Goal: Transaction & Acquisition: Book appointment/travel/reservation

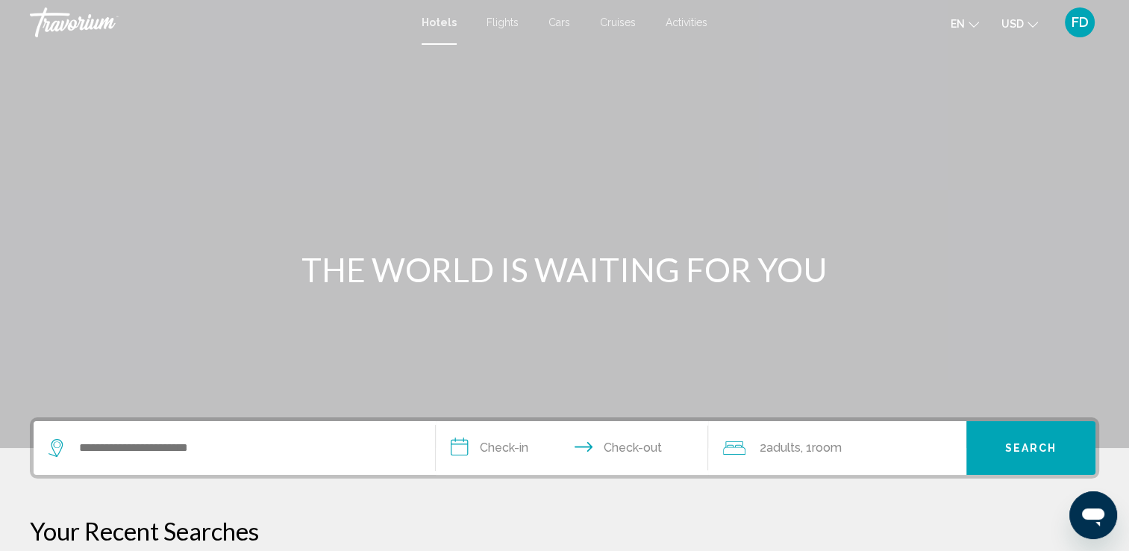
click at [686, 18] on span "Activities" at bounding box center [686, 22] width 42 height 12
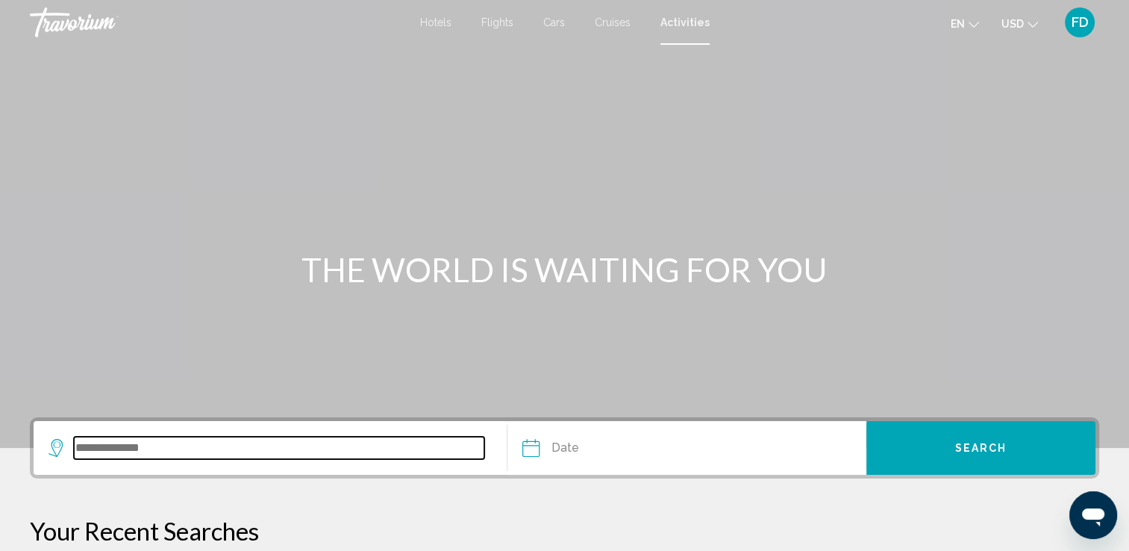
click at [275, 457] on input "Search widget" at bounding box center [279, 447] width 410 height 22
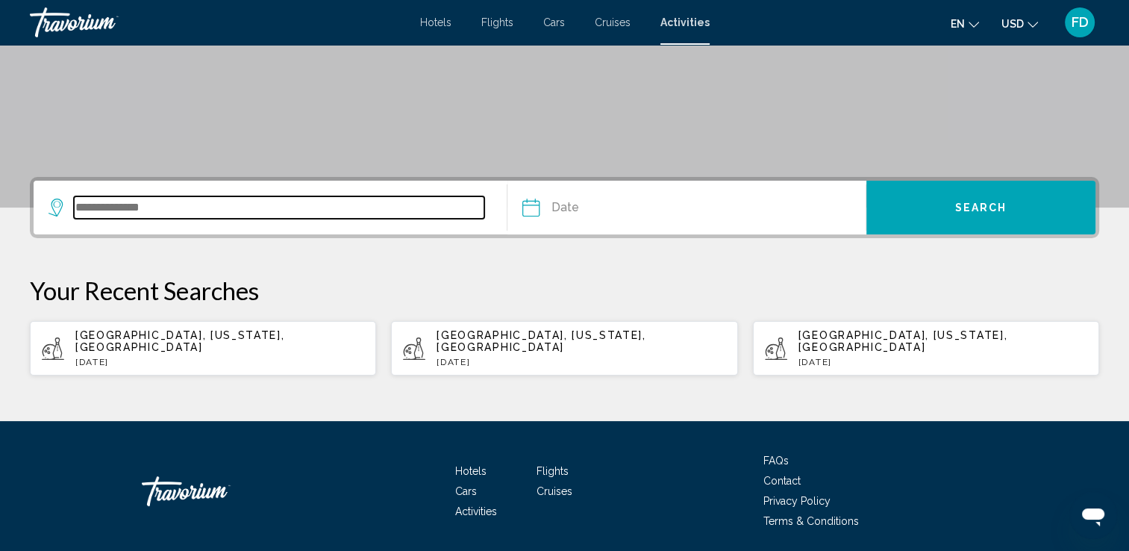
scroll to position [280, 0]
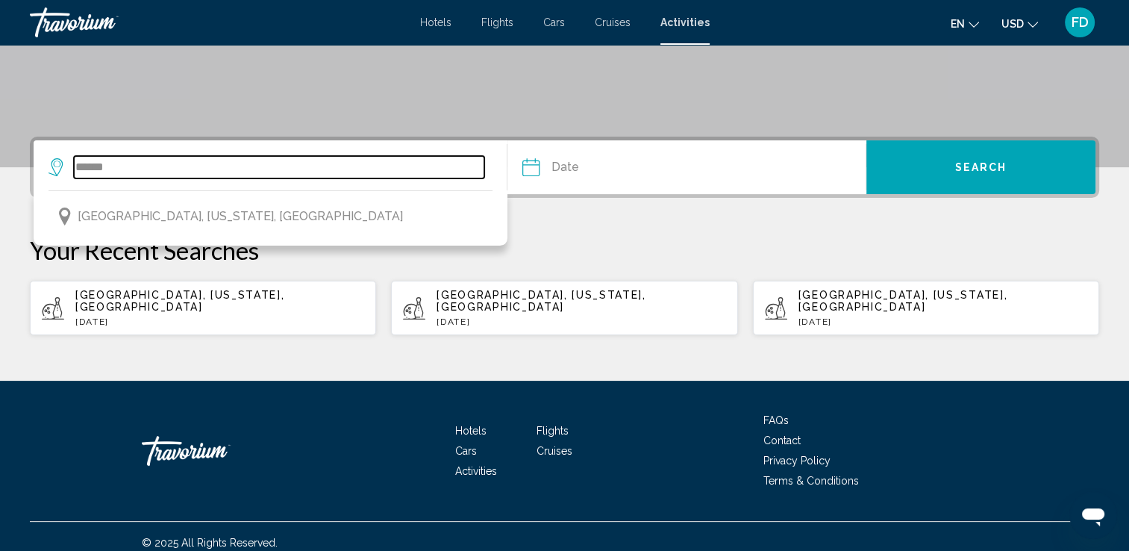
type input "**********"
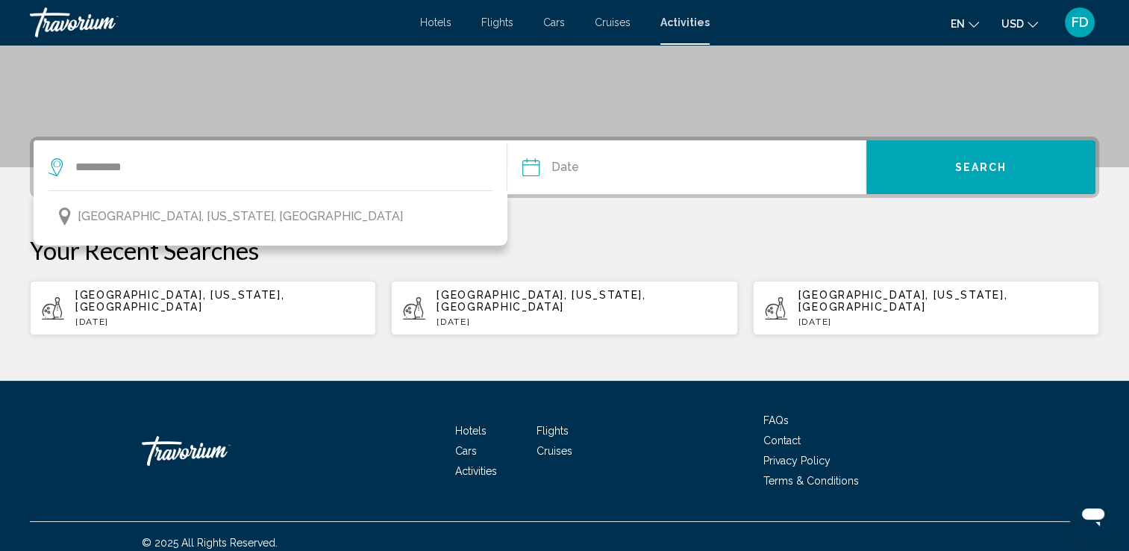
click at [692, 174] on input "Date" at bounding box center [607, 169] width 178 height 58
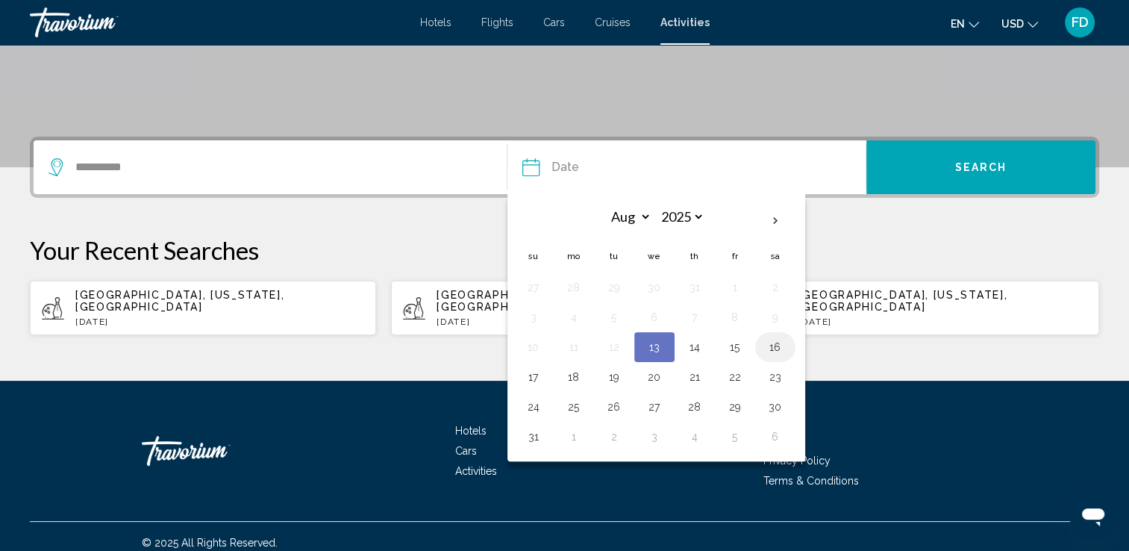
click at [776, 341] on button "16" at bounding box center [775, 346] width 24 height 21
type input "**********"
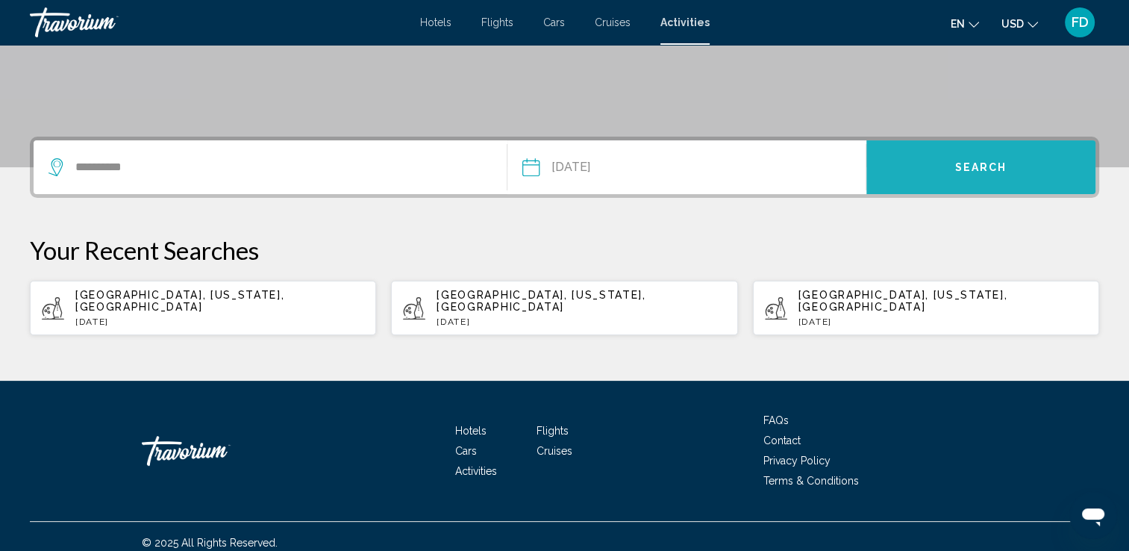
click at [984, 173] on button "Search" at bounding box center [980, 167] width 229 height 54
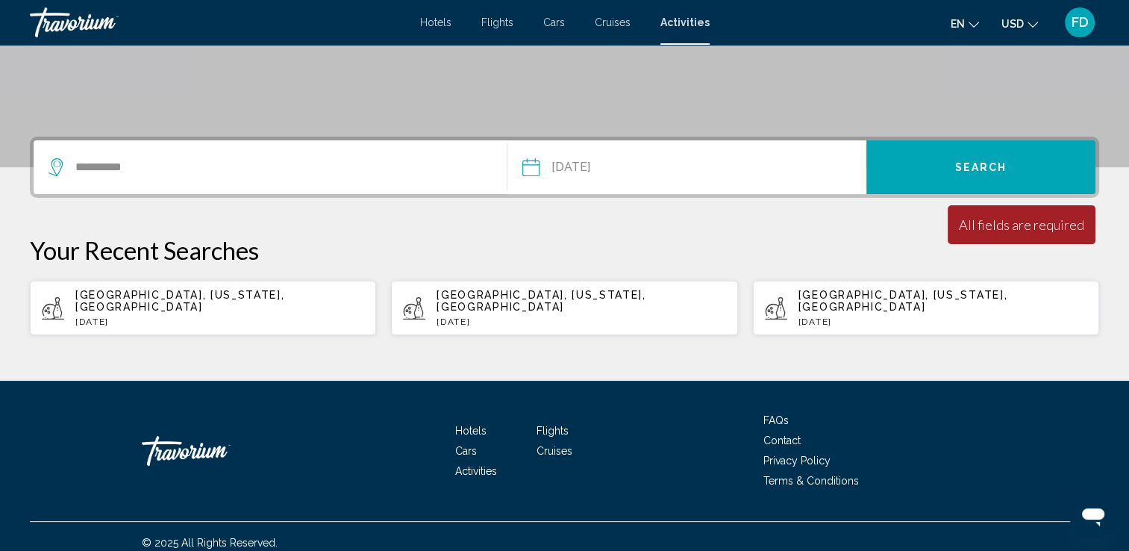
click at [972, 155] on button "Search" at bounding box center [980, 167] width 229 height 54
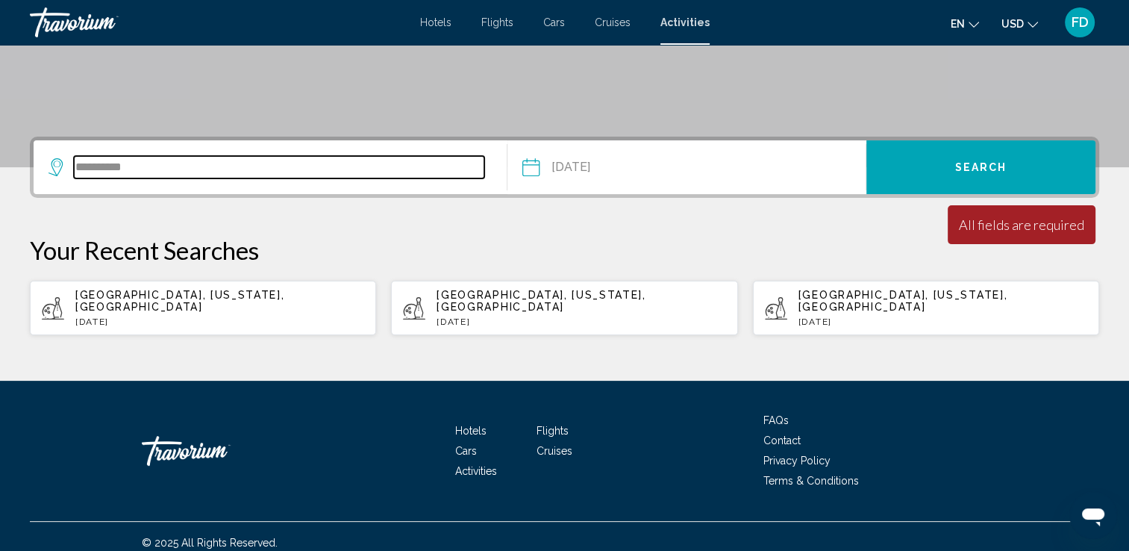
click at [385, 160] on input "**********" at bounding box center [279, 167] width 410 height 22
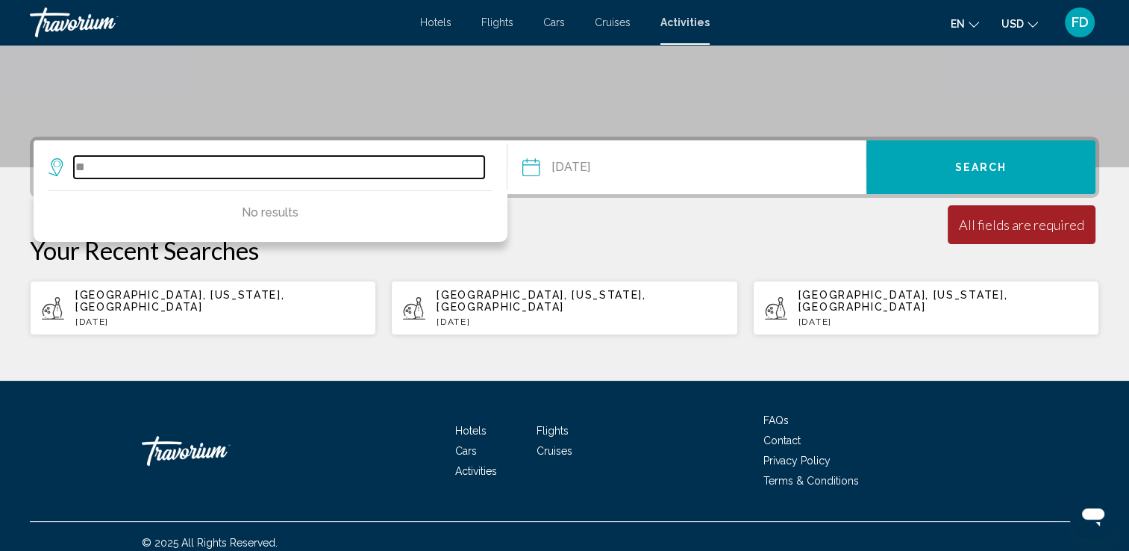
type input "*"
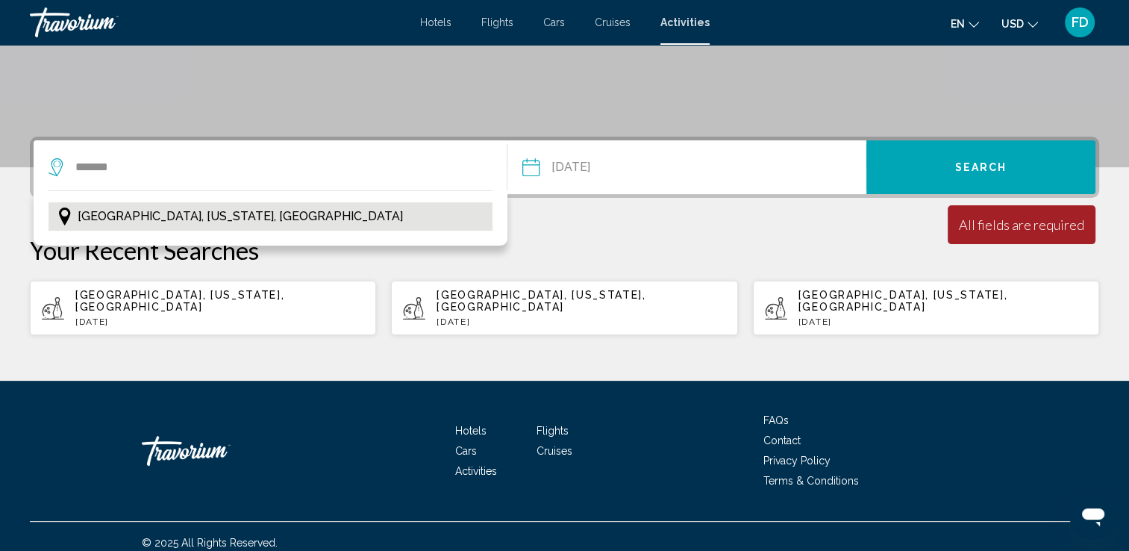
click at [72, 213] on icon "Search widget" at bounding box center [65, 216] width 18 height 18
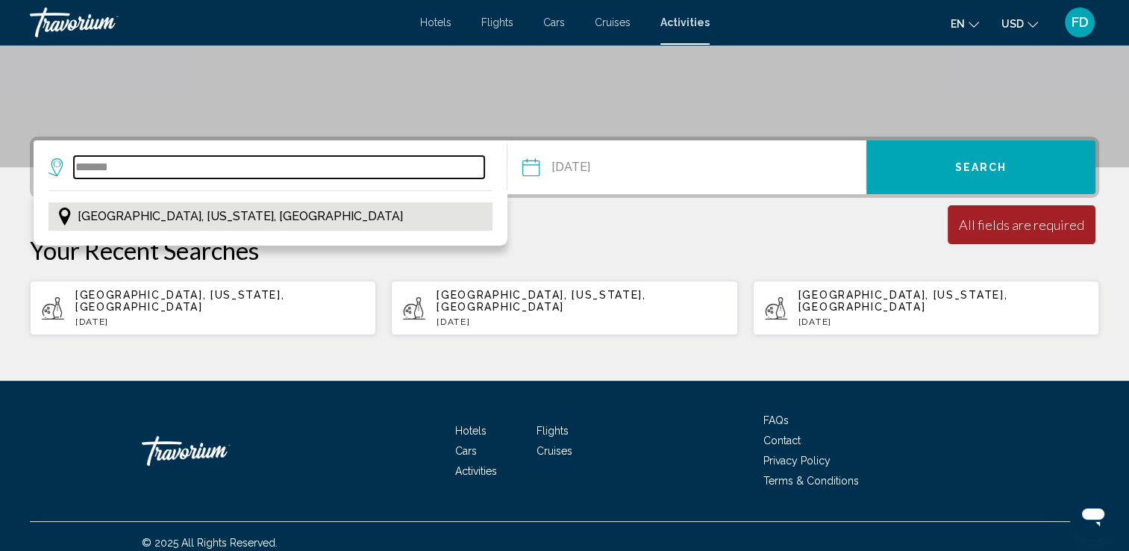
type input "**********"
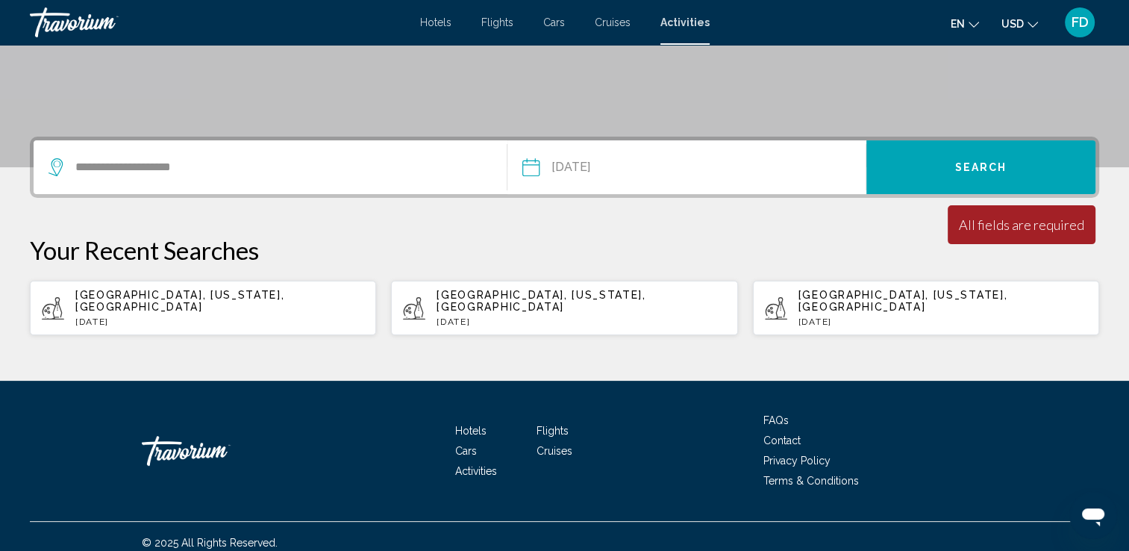
click at [951, 167] on button "Search" at bounding box center [980, 167] width 229 height 54
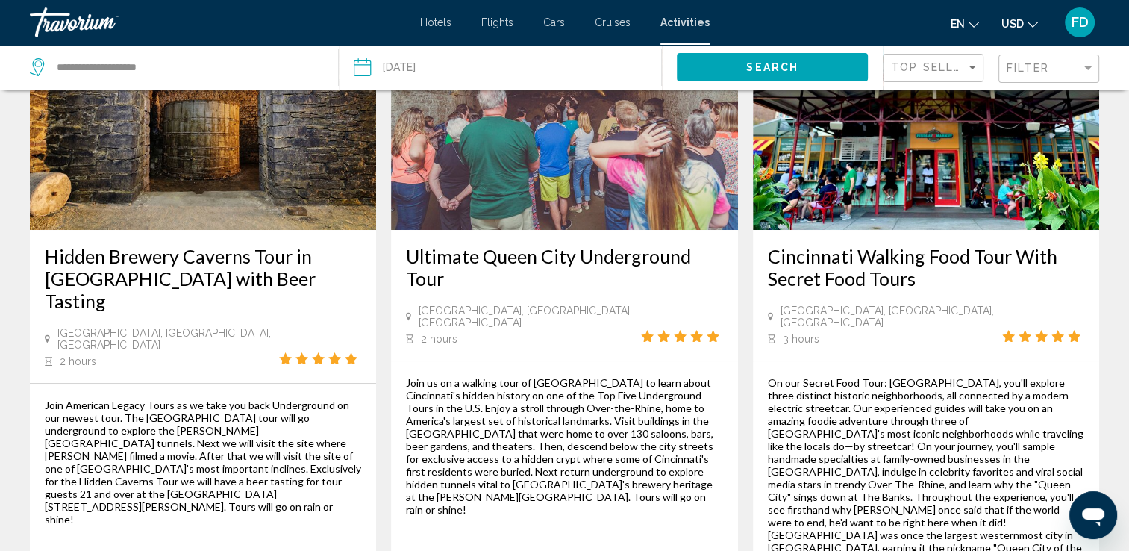
scroll to position [184, 0]
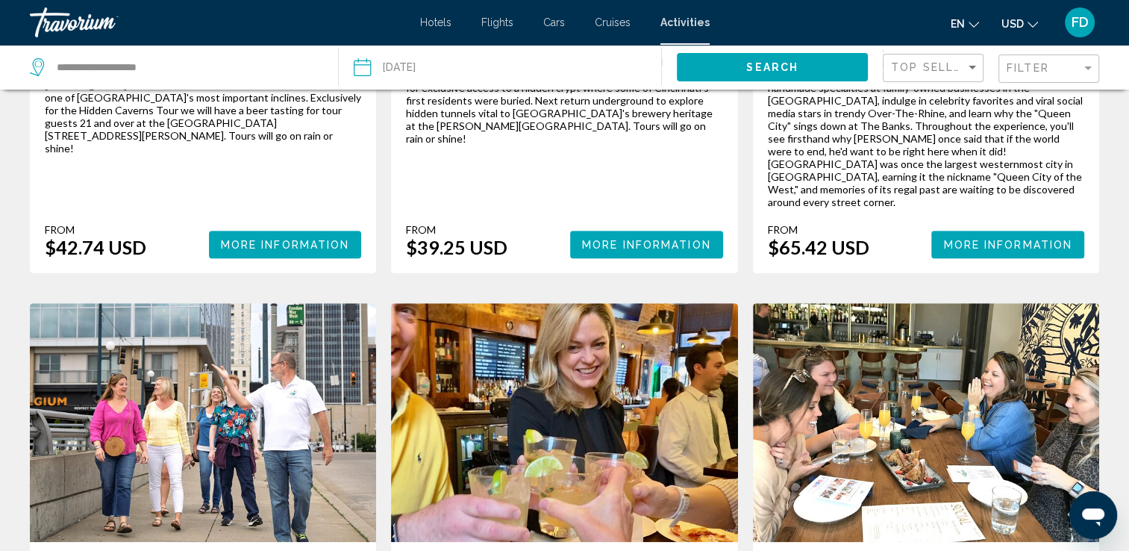
click at [910, 425] on img "Main content" at bounding box center [926, 422] width 346 height 239
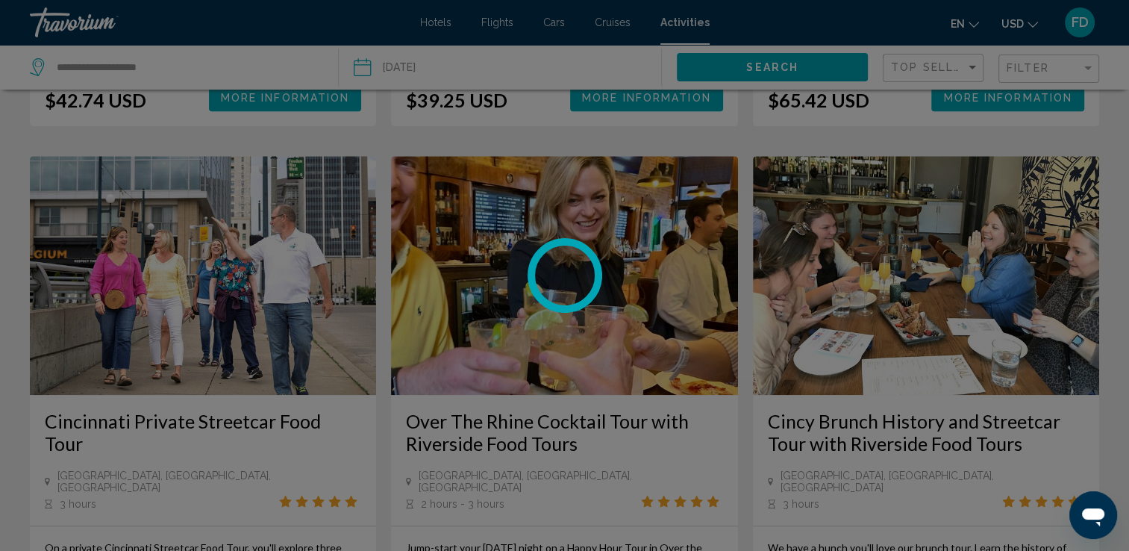
scroll to position [674, 0]
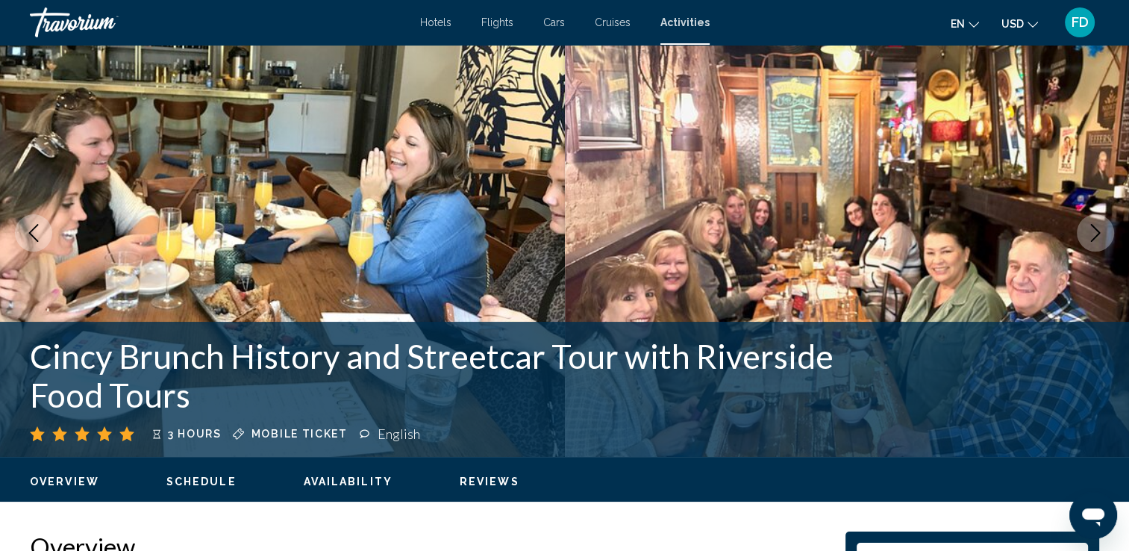
scroll to position [38, 0]
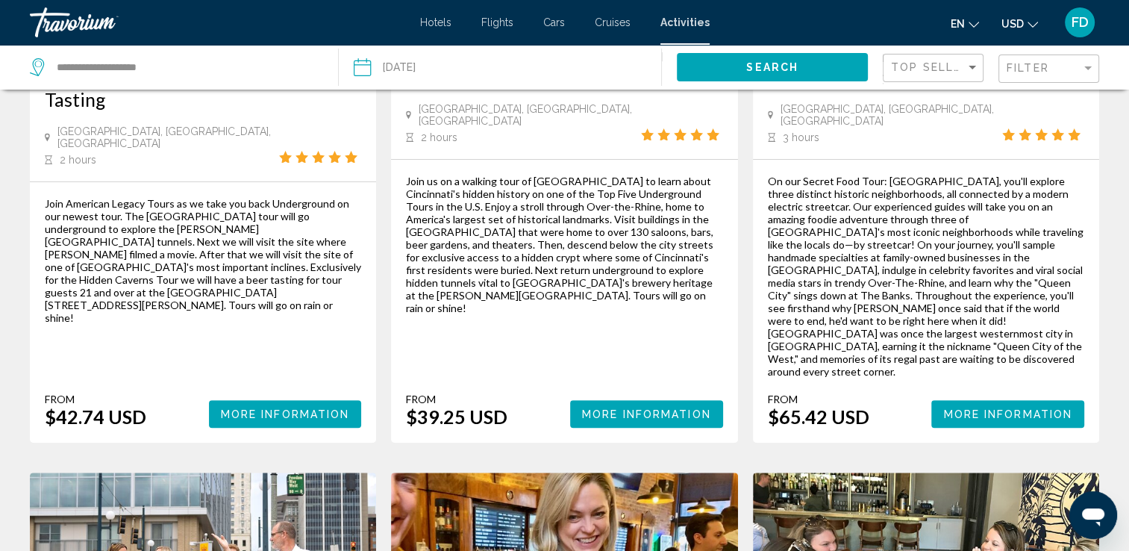
scroll to position [359, 0]
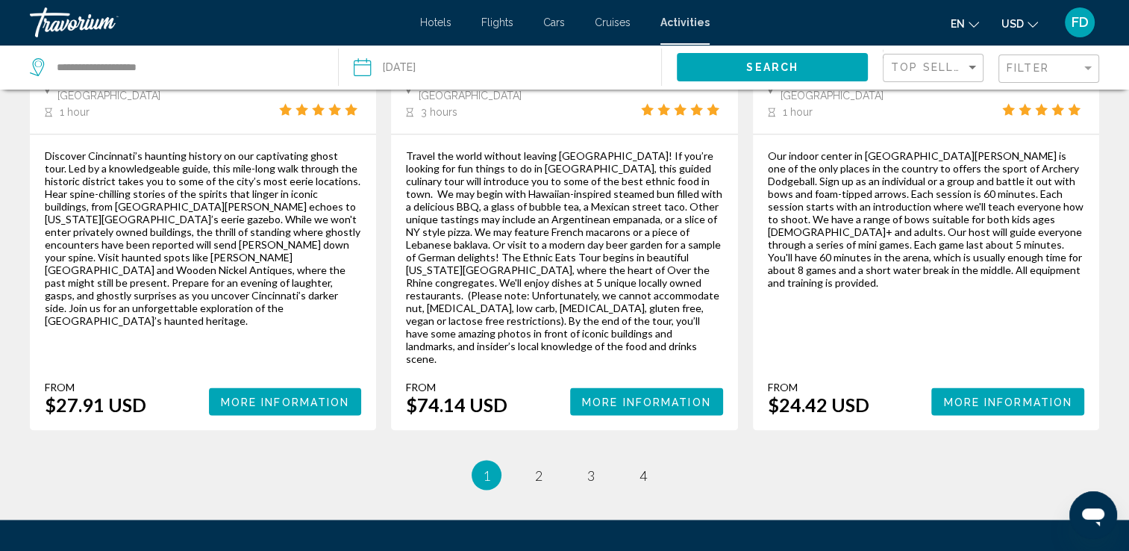
scroll to position [2441, 0]
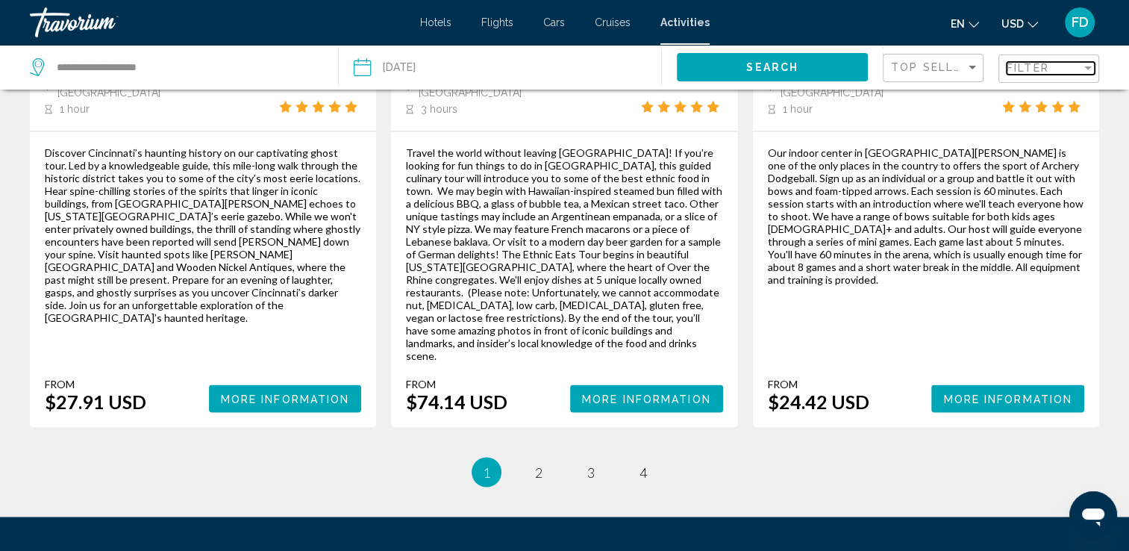
click at [1088, 66] on div "Filter" at bounding box center [1087, 68] width 7 height 4
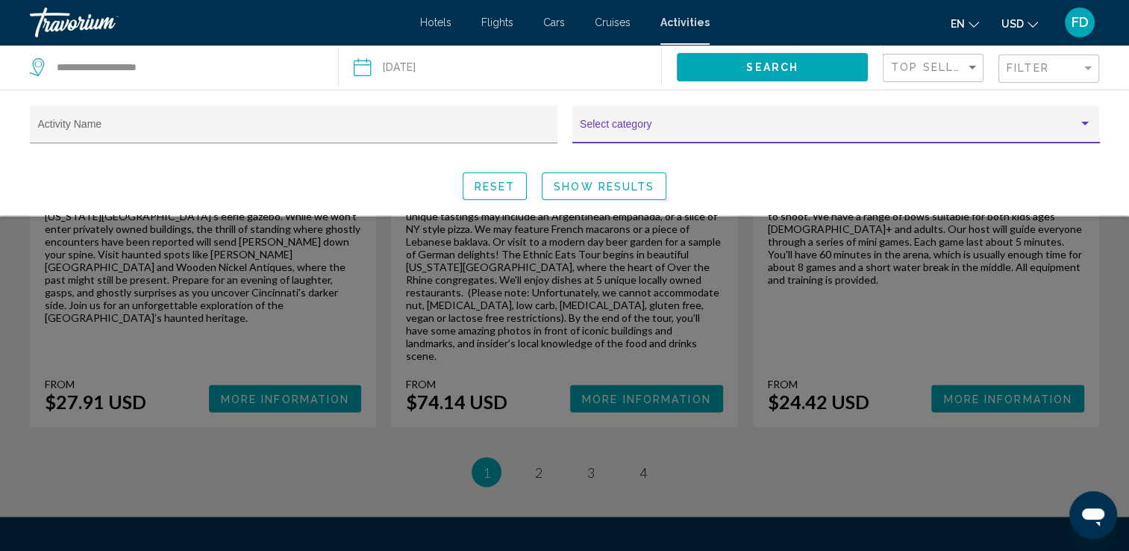
click at [1083, 124] on div "Search widget" at bounding box center [1084, 124] width 7 height 4
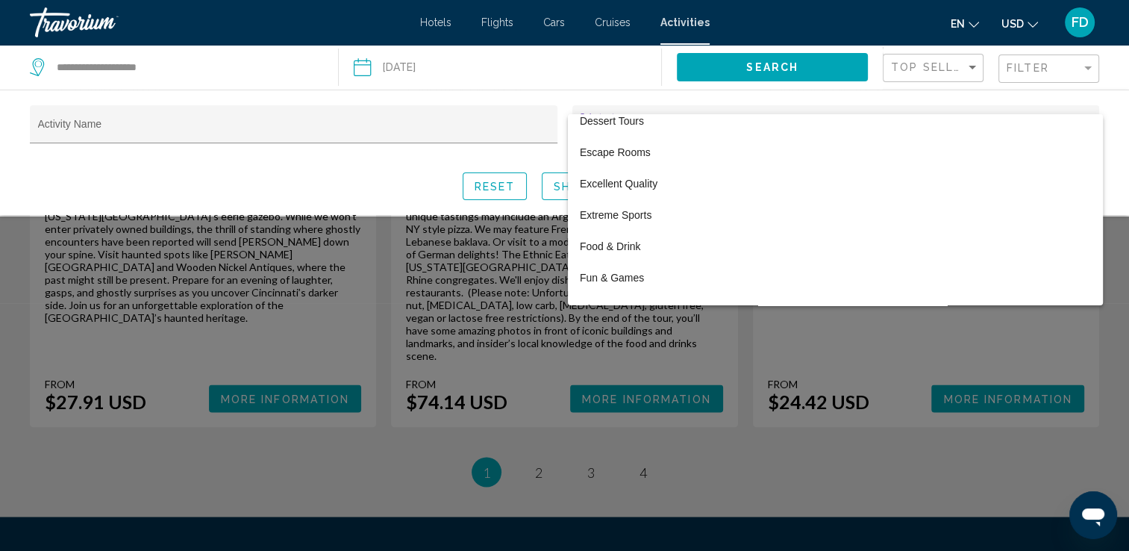
scroll to position [477, 0]
click at [624, 216] on span "Food & Drink" at bounding box center [835, 216] width 511 height 31
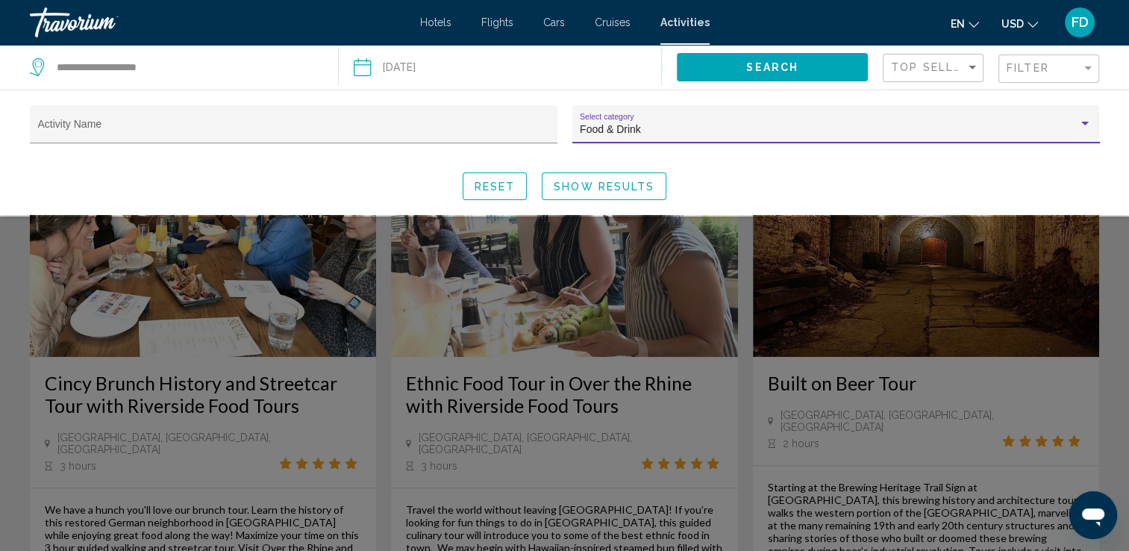
scroll to position [706, 0]
click at [1080, 120] on div "Search widget" at bounding box center [1084, 124] width 13 height 12
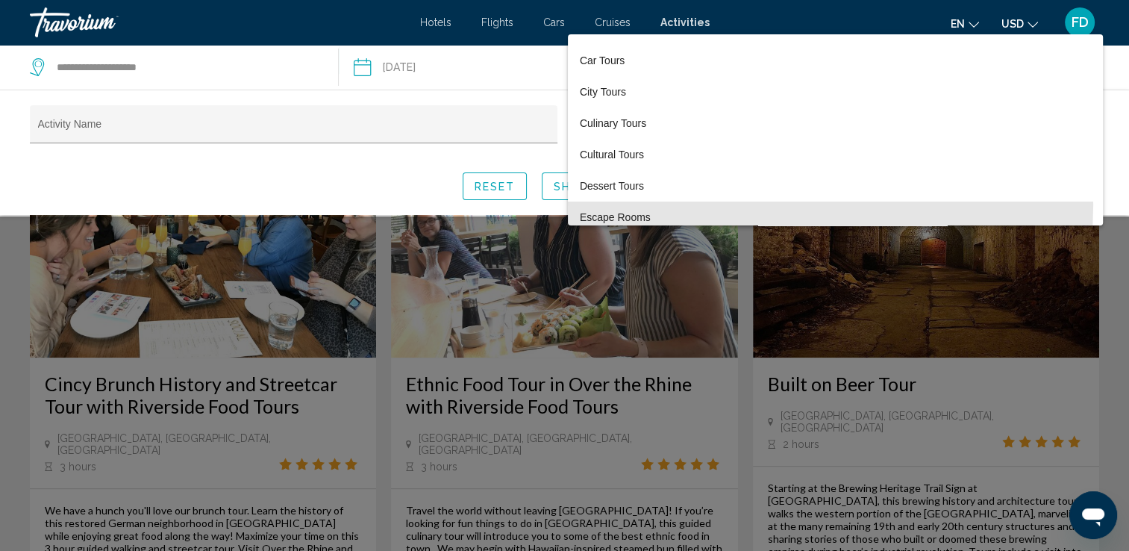
scroll to position [295, 0]
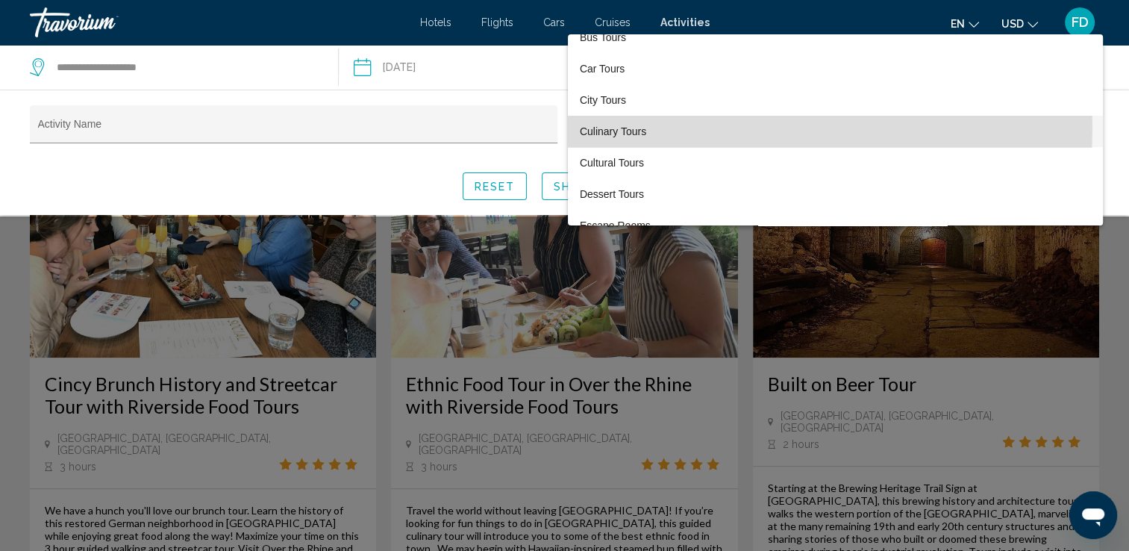
click at [636, 127] on span "Culinary Tours" at bounding box center [835, 131] width 511 height 31
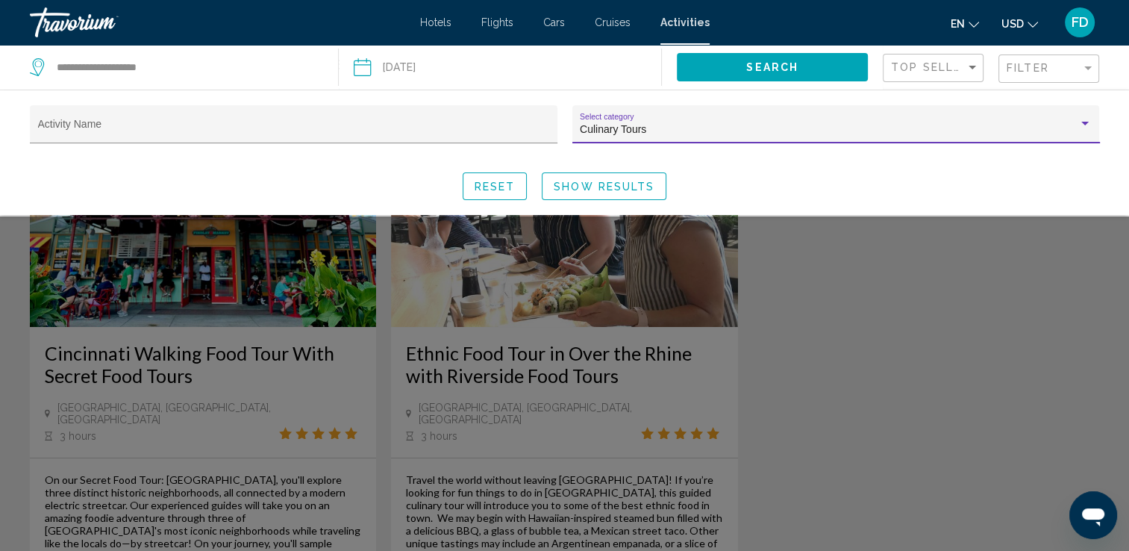
scroll to position [54, 0]
click at [494, 185] on span "Reset" at bounding box center [494, 187] width 41 height 12
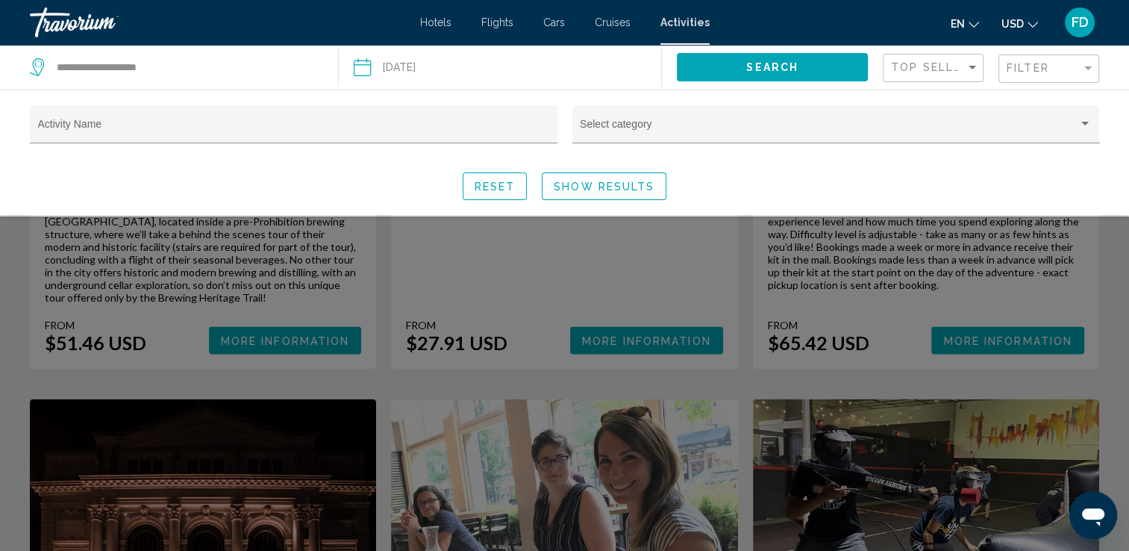
scroll to position [1808, 0]
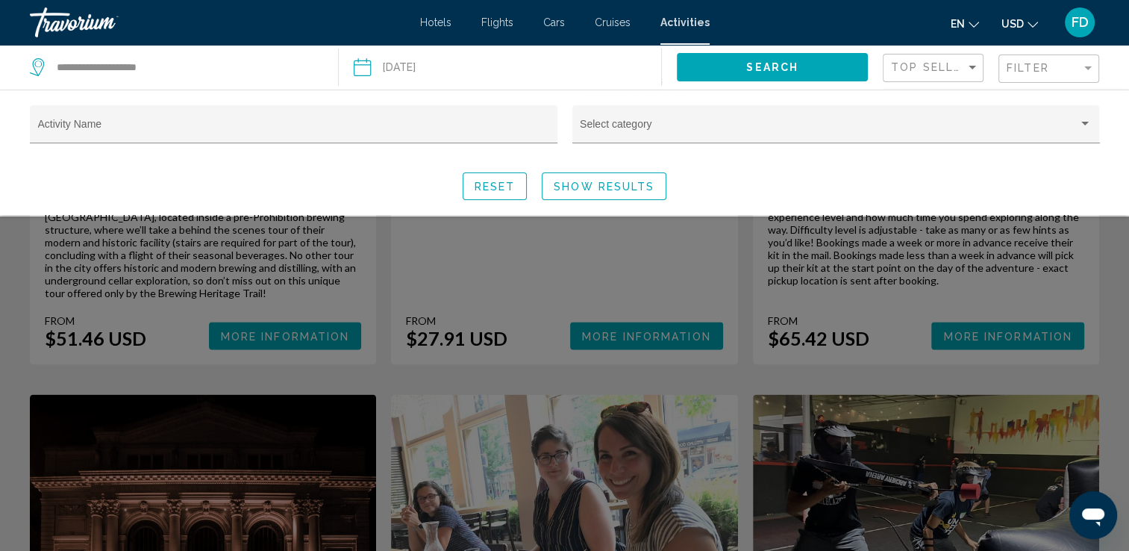
click at [1121, 401] on div "Search widget" at bounding box center [564, 383] width 1129 height 334
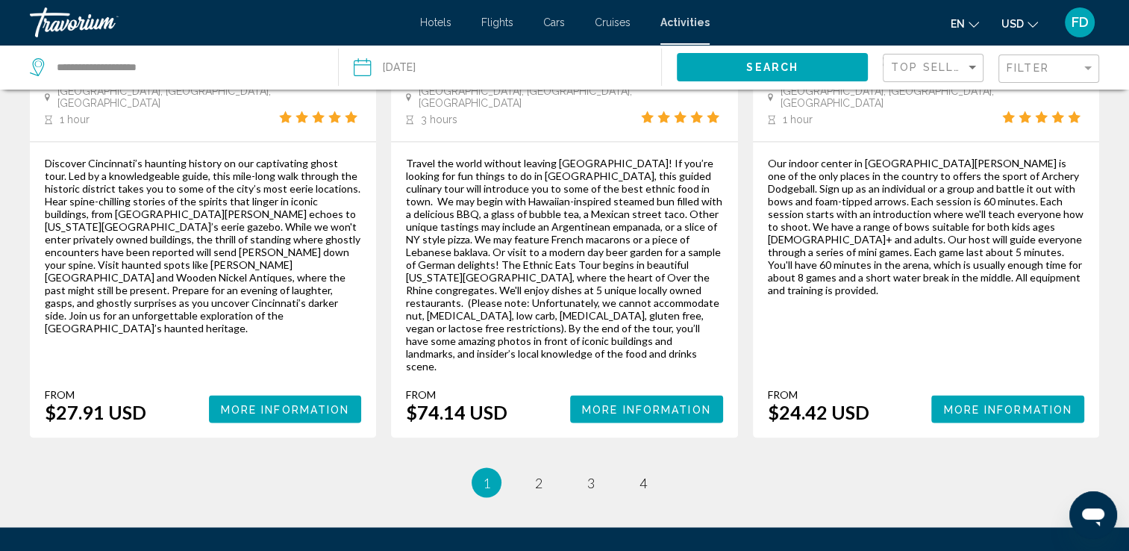
scroll to position [2433, 0]
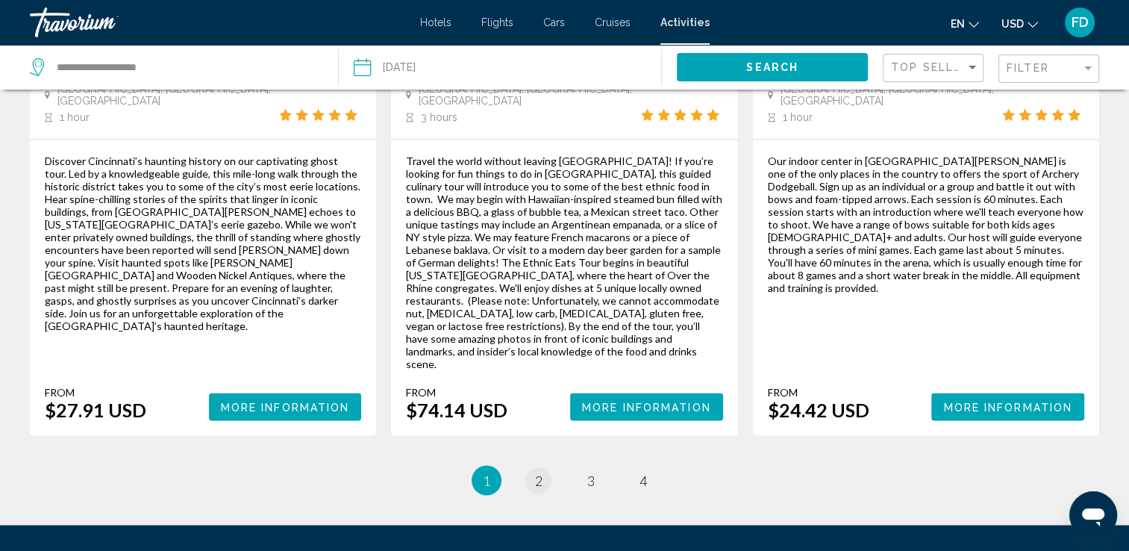
click at [531, 467] on link "page 2" at bounding box center [538, 480] width 26 height 26
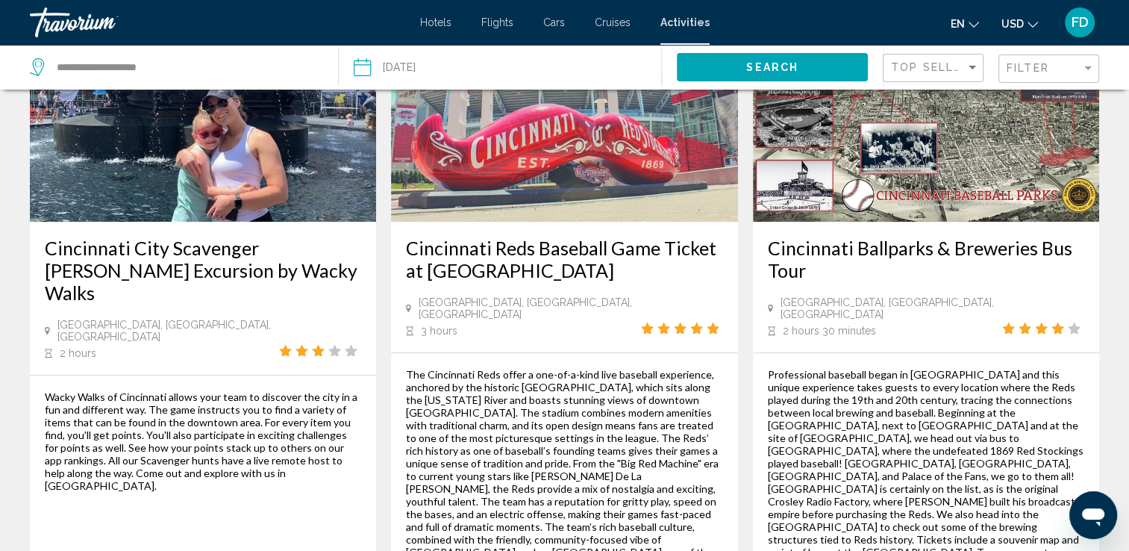
scroll to position [1519, 0]
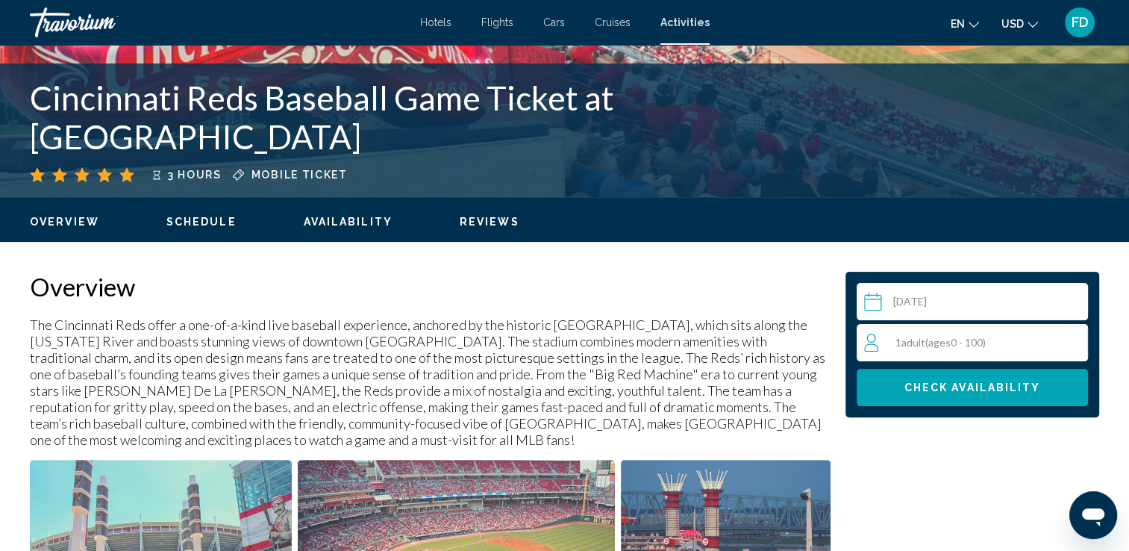
click at [759, 424] on p "The Cincinnati Reds offer a one-of-a-kind live baseball experience, anchored by…" at bounding box center [430, 381] width 800 height 131
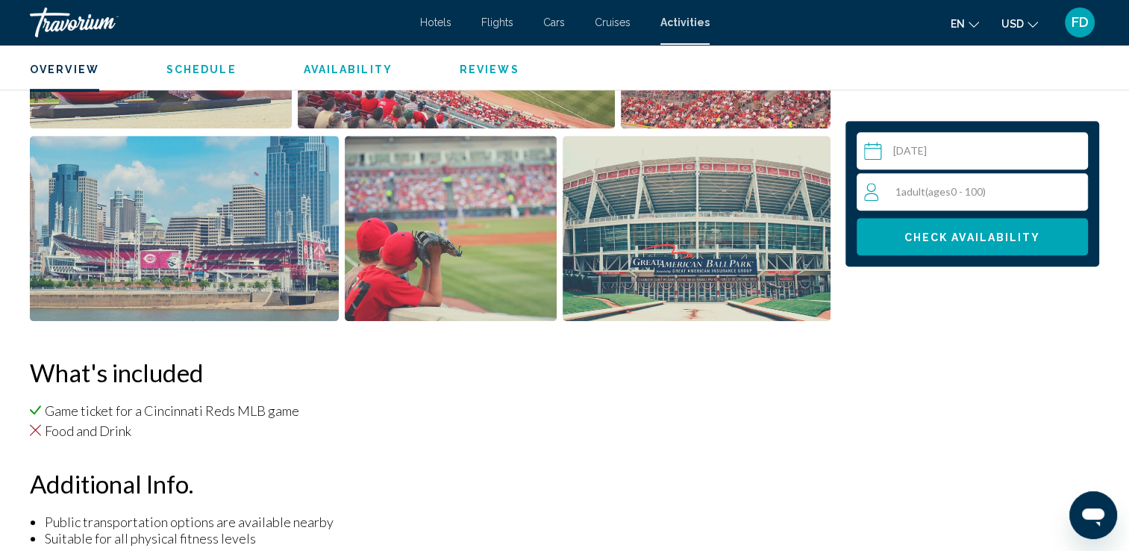
click at [748, 434] on li "Food and Drink" at bounding box center [430, 430] width 800 height 16
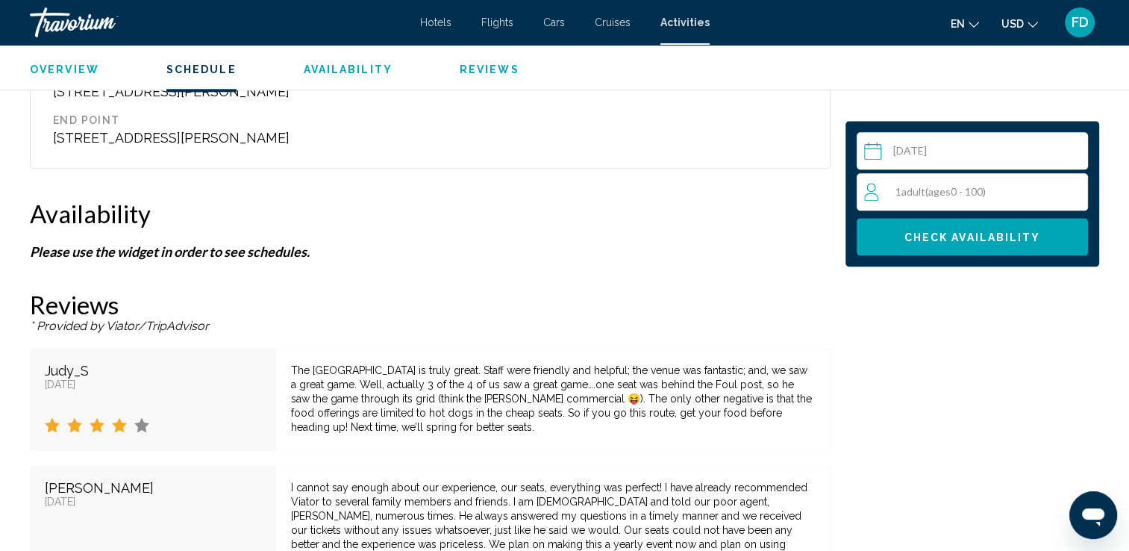
scroll to position [1773, 0]
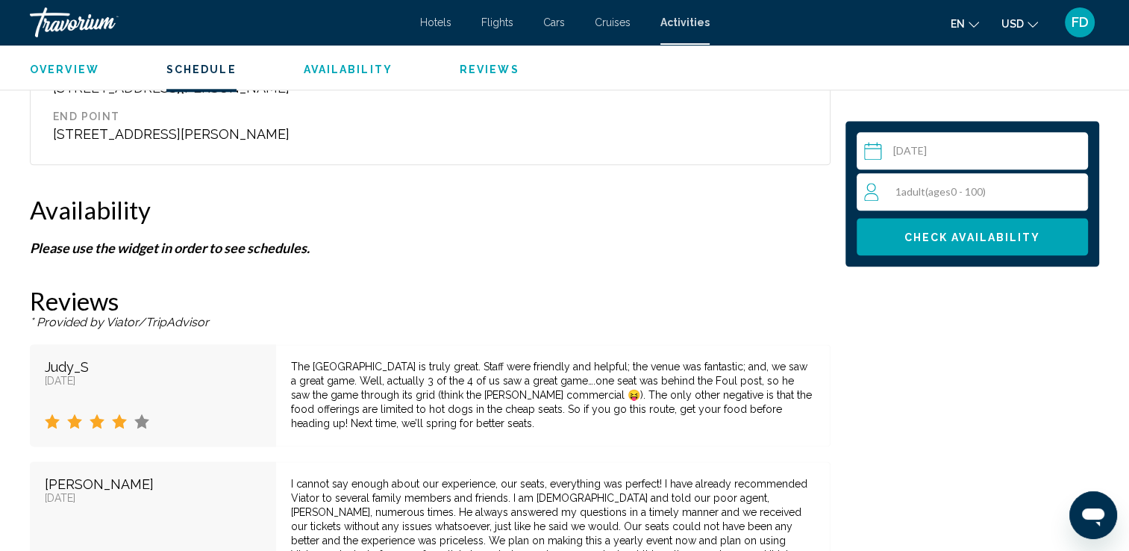
click at [734, 433] on div "The [GEOGRAPHIC_DATA] is truly great. Staff were friendly and helpful; the venu…" at bounding box center [553, 395] width 554 height 102
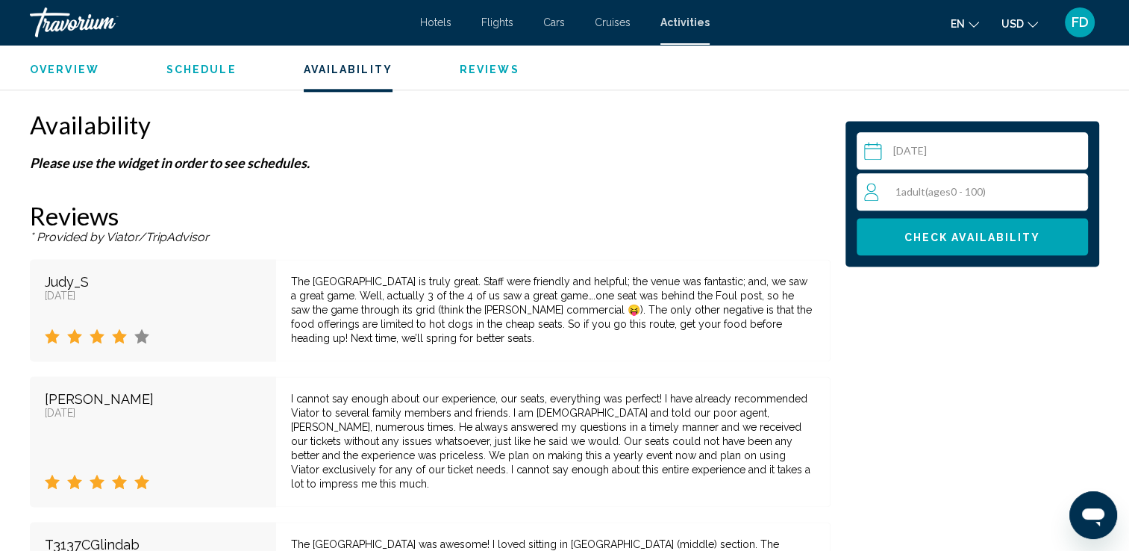
scroll to position [1865, 0]
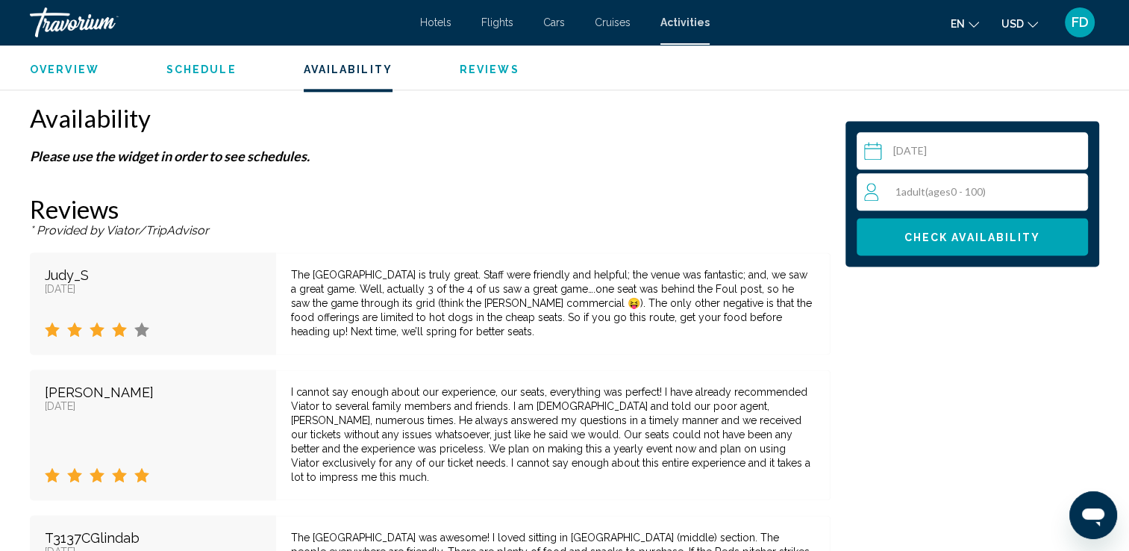
click at [730, 451] on div "I cannot say enough about our experience, our seats, everything was perfect! I …" at bounding box center [553, 434] width 524 height 99
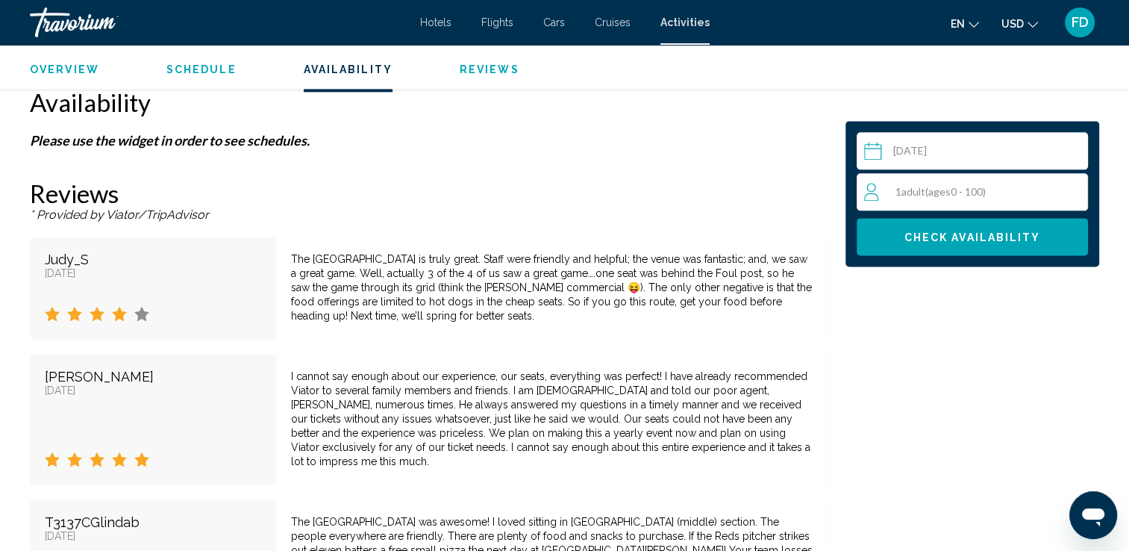
scroll to position [1880, 0]
click at [1056, 149] on input "Main content" at bounding box center [974, 153] width 237 height 42
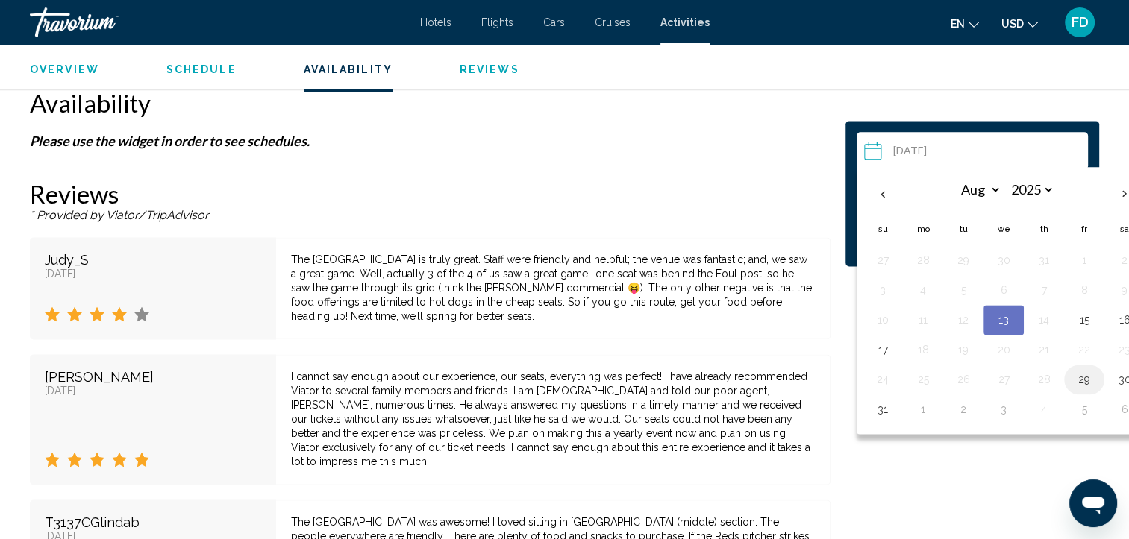
click at [1079, 382] on button "29" at bounding box center [1084, 379] width 24 height 21
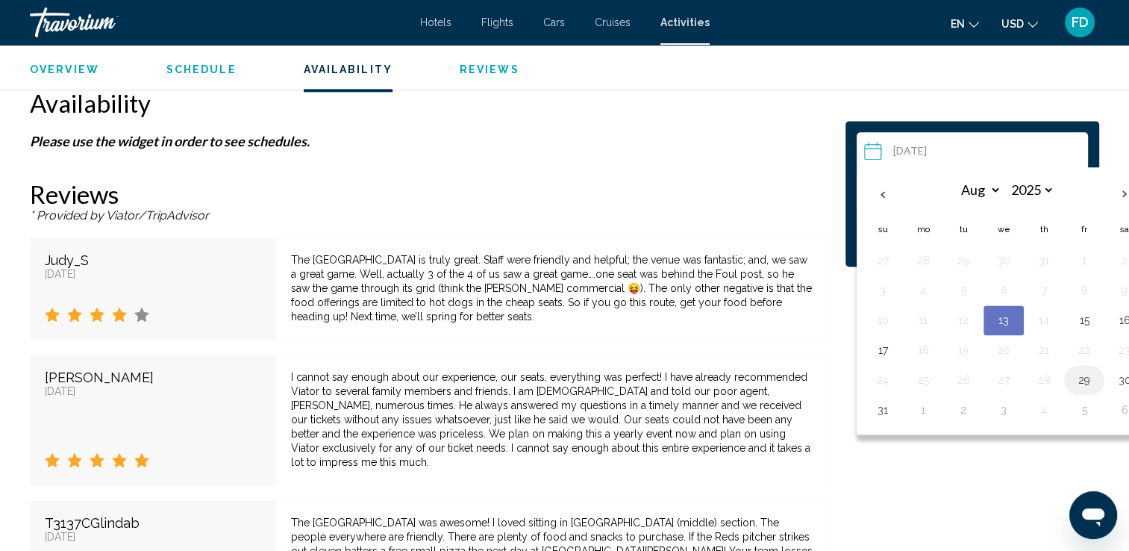
scroll to position [1877, 0]
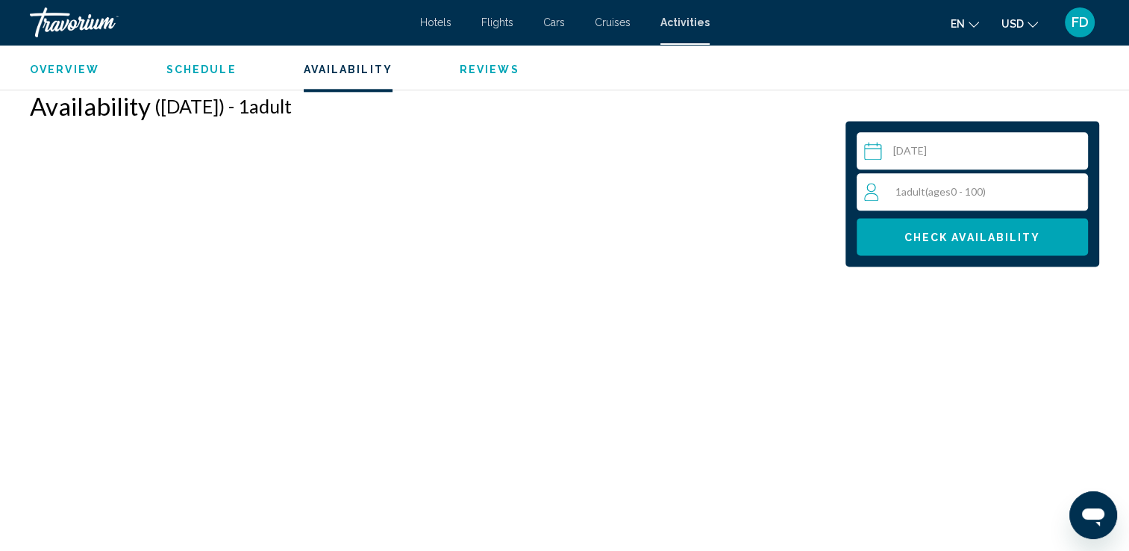
click at [938, 194] on span "ages" at bounding box center [939, 191] width 22 height 13
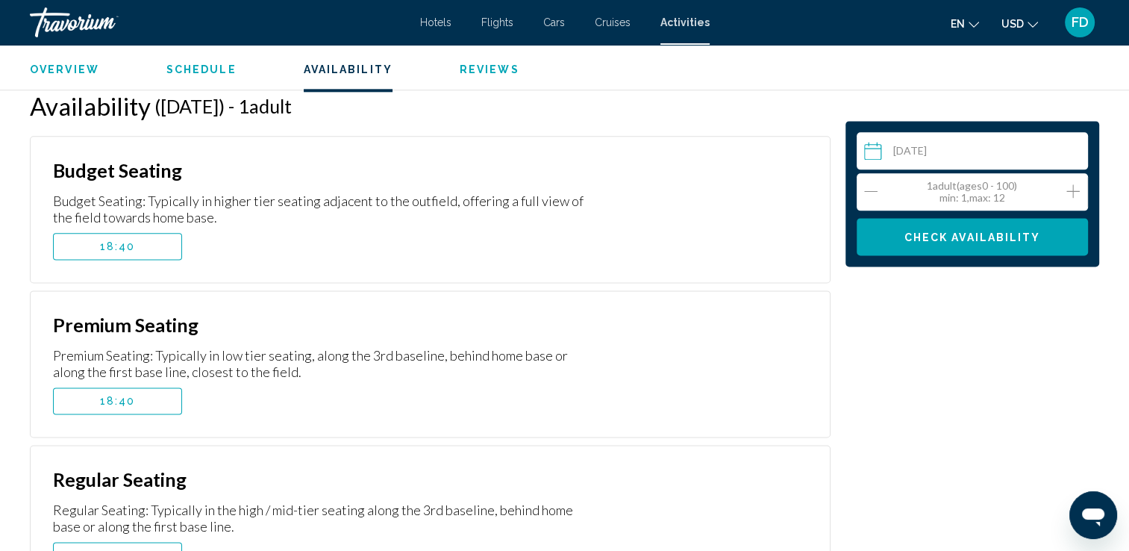
click at [1075, 190] on icon "Increment adults" at bounding box center [1072, 190] width 13 height 13
click at [1010, 192] on div "min : 1, max : 12" at bounding box center [971, 198] width 95 height 12
click at [1075, 197] on icon "Increment adults" at bounding box center [1072, 191] width 13 height 18
click at [1075, 192] on icon "Increment adults" at bounding box center [1072, 191] width 13 height 18
click at [1075, 201] on button "Increment adults" at bounding box center [1072, 192] width 13 height 22
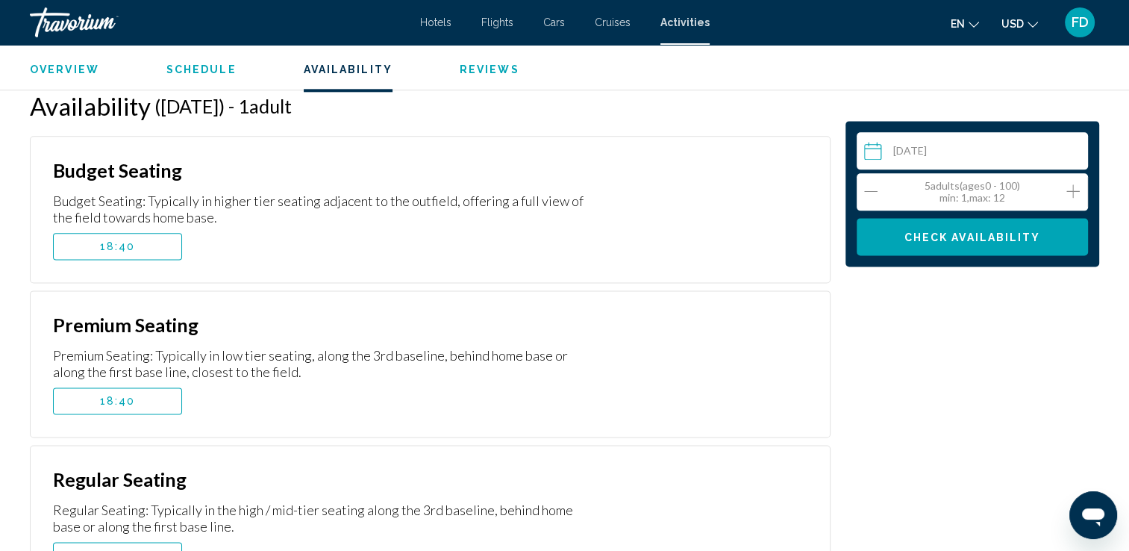
click at [970, 245] on button "Check Availability" at bounding box center [971, 236] width 231 height 37
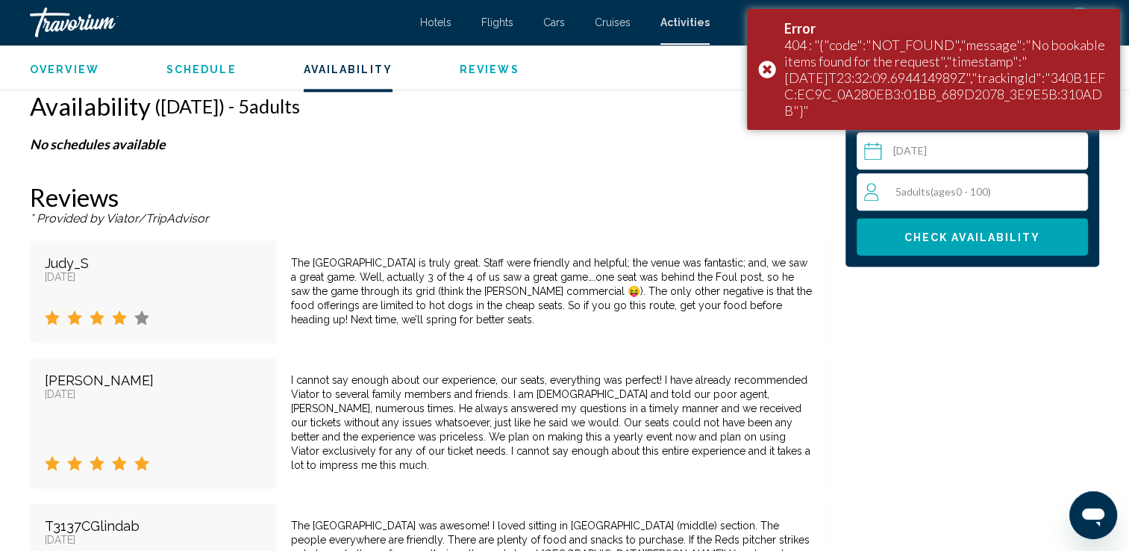
click at [1071, 146] on input "**********" at bounding box center [974, 153] width 237 height 42
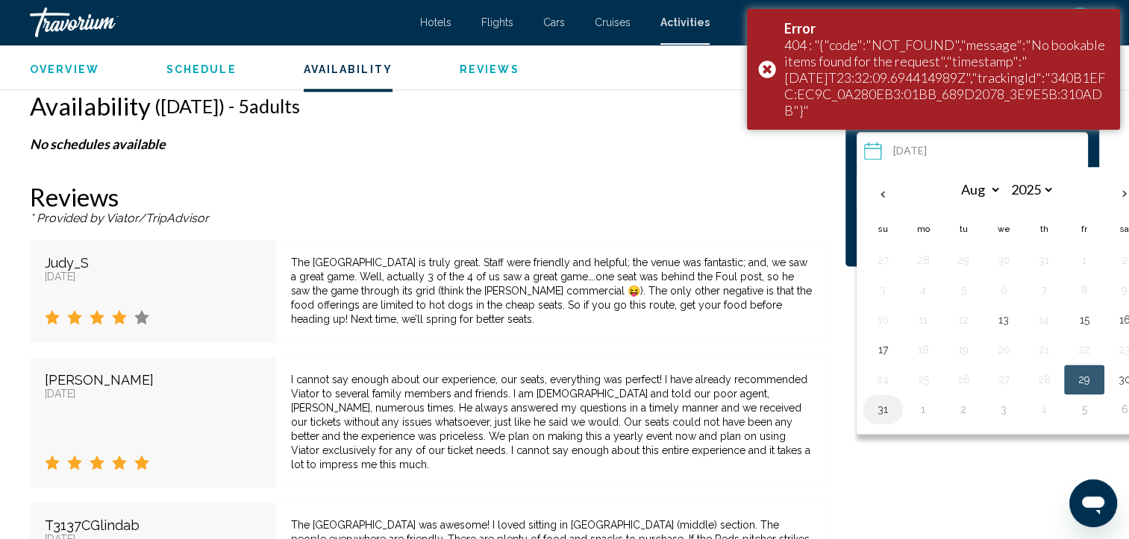
click at [883, 406] on button "31" at bounding box center [883, 409] width 24 height 21
type input "**********"
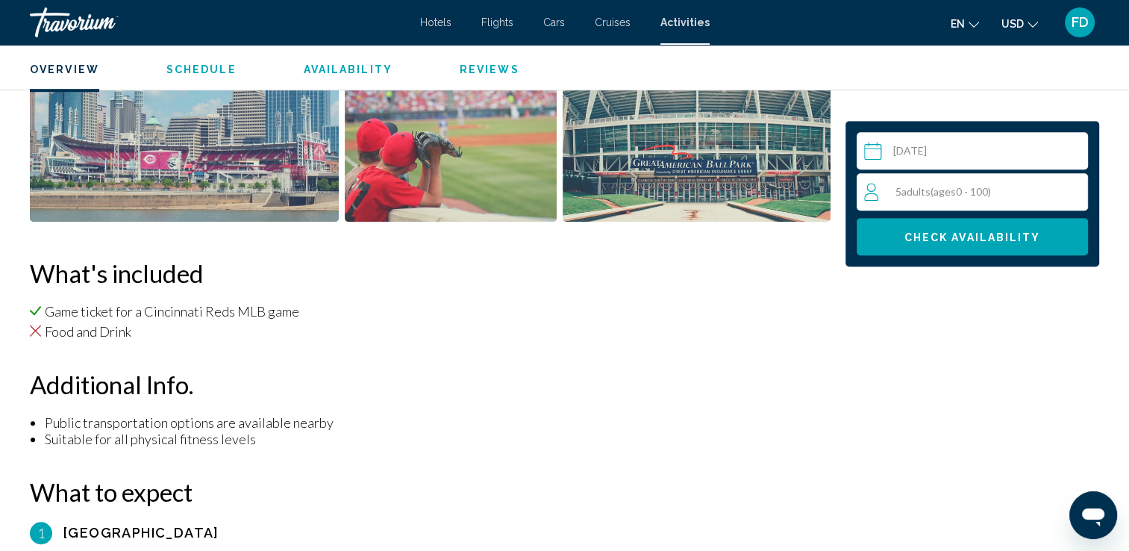
scroll to position [910, 0]
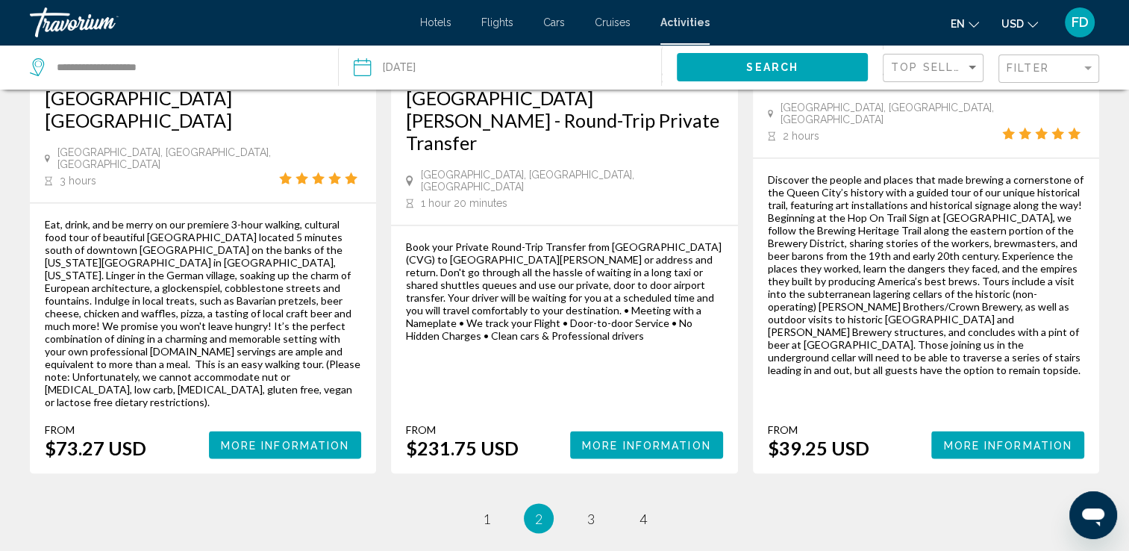
scroll to position [2403, 0]
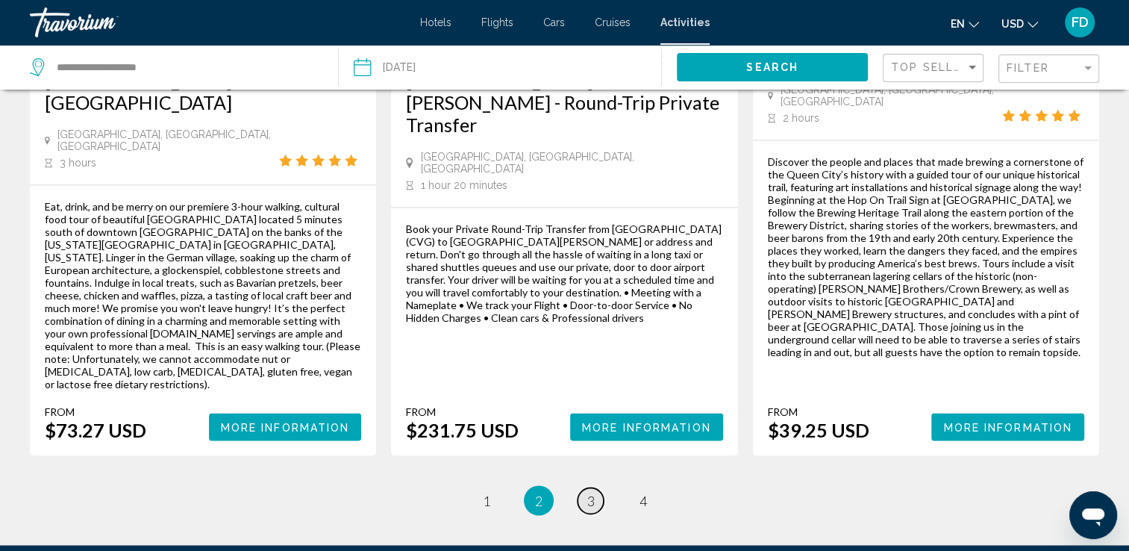
click at [585, 487] on link "page 3" at bounding box center [590, 500] width 26 height 26
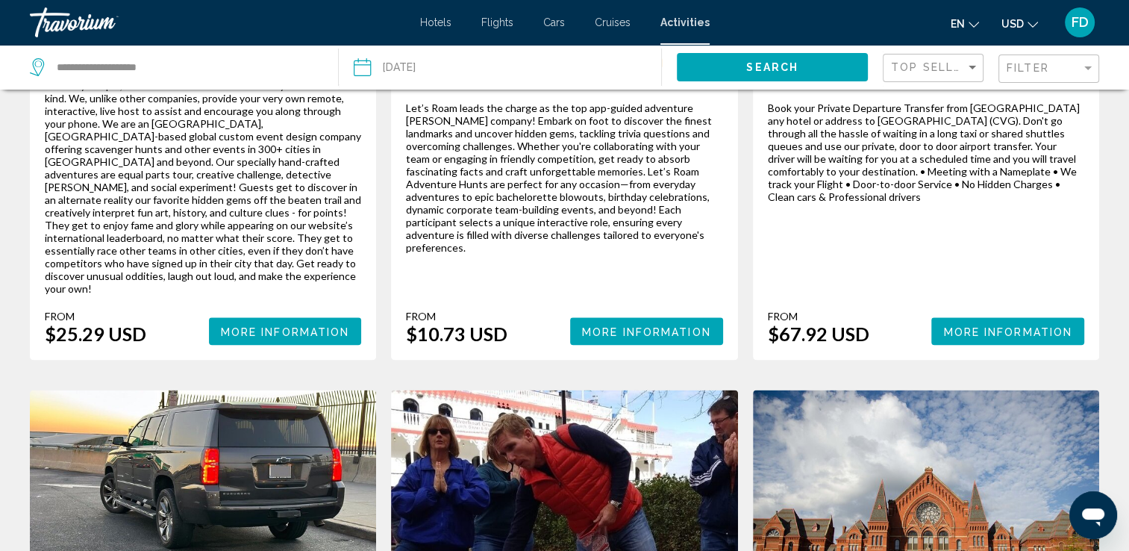
scroll to position [1769, 0]
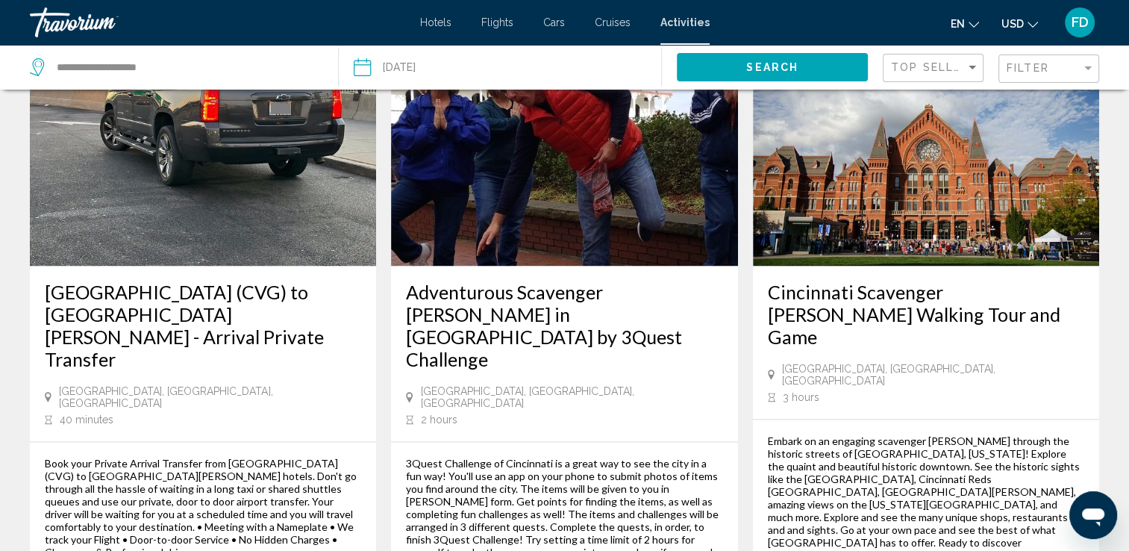
scroll to position [2139, 0]
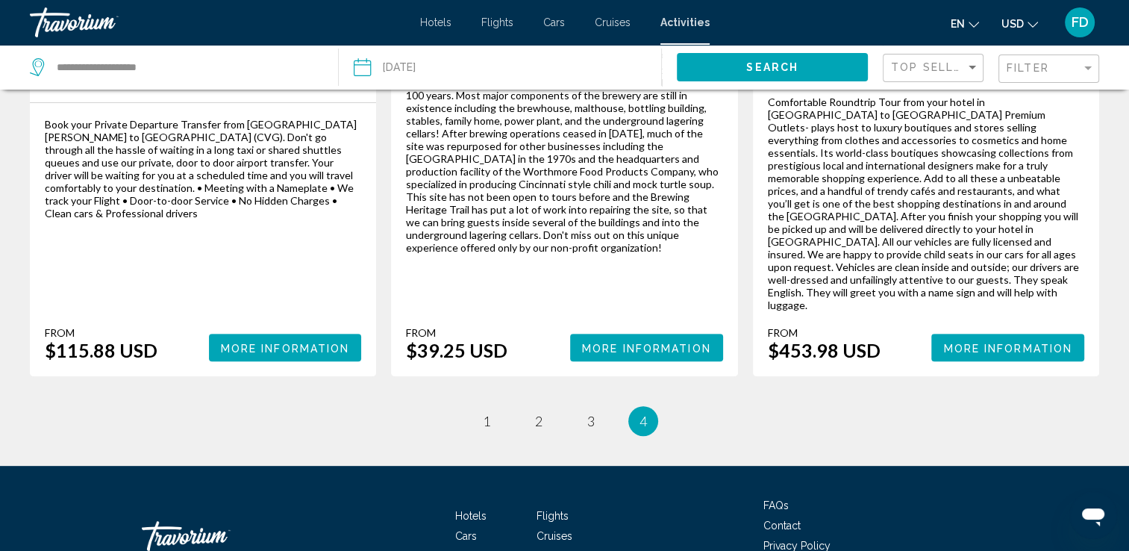
scroll to position [492, 0]
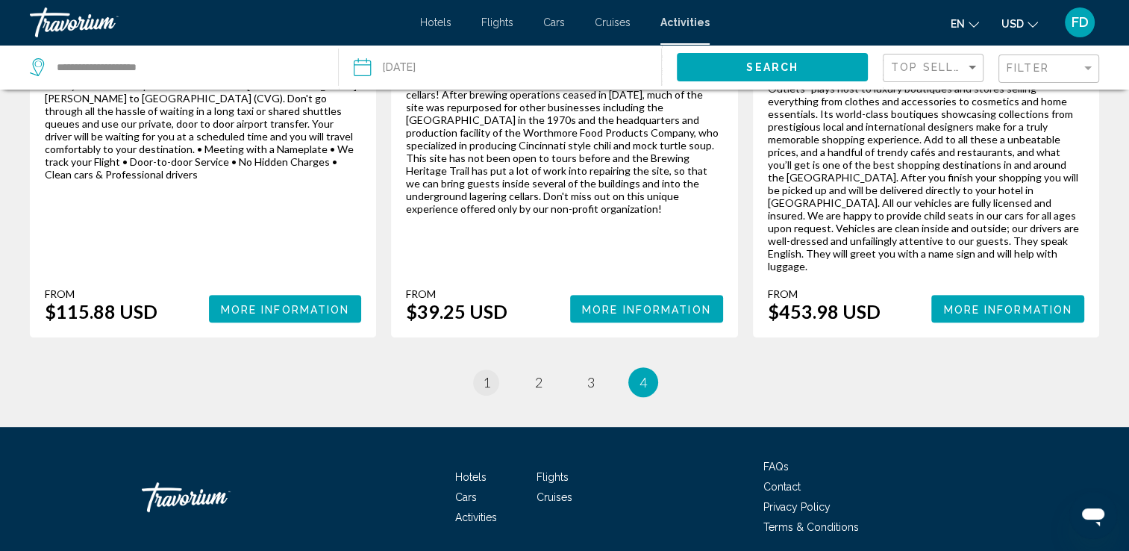
click at [484, 374] on span "1" at bounding box center [486, 382] width 7 height 16
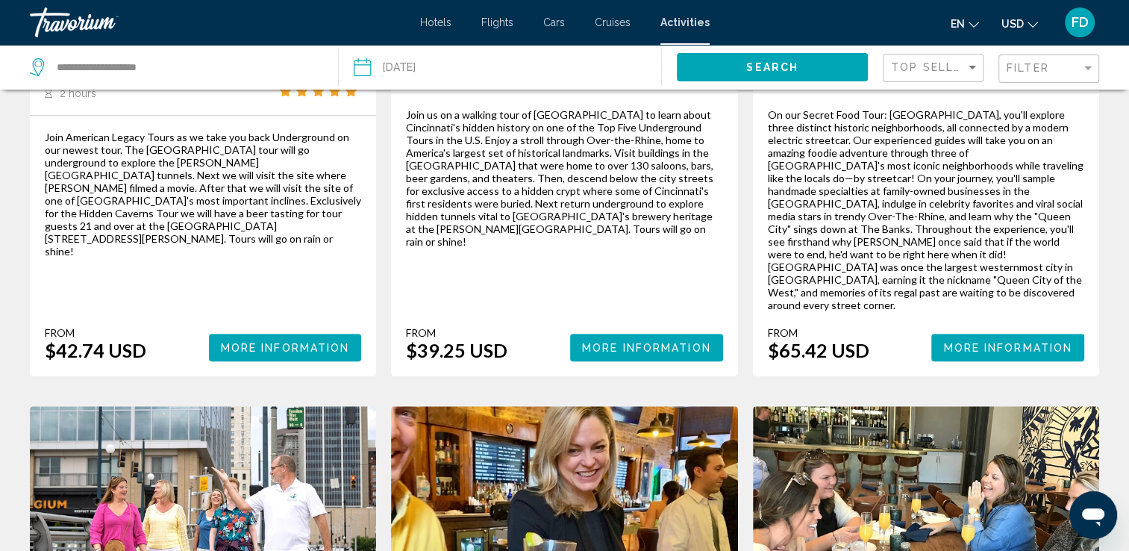
scroll to position [419, 0]
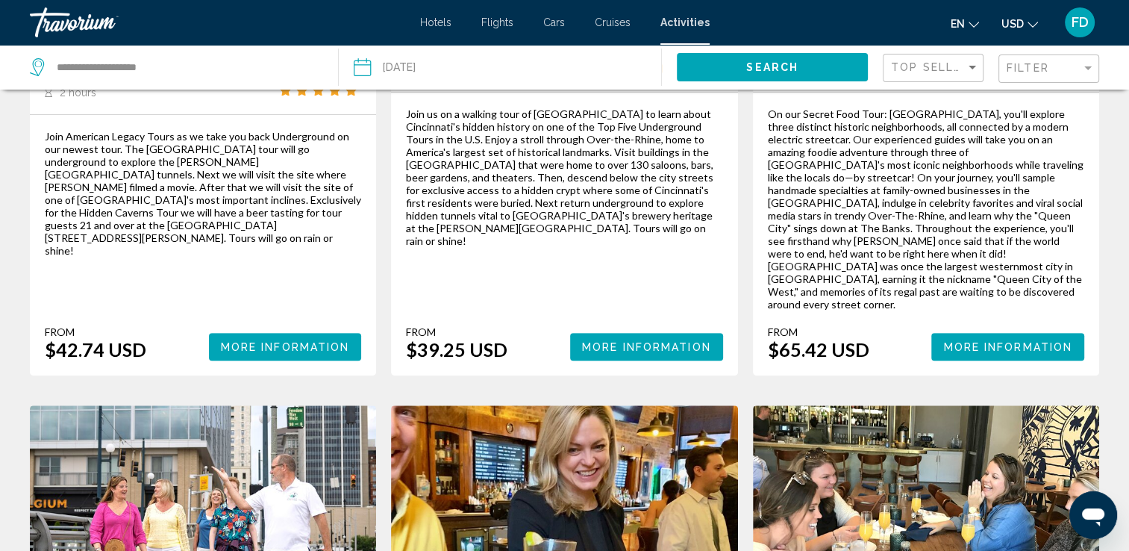
click at [985, 341] on span "More Information" at bounding box center [1007, 347] width 129 height 12
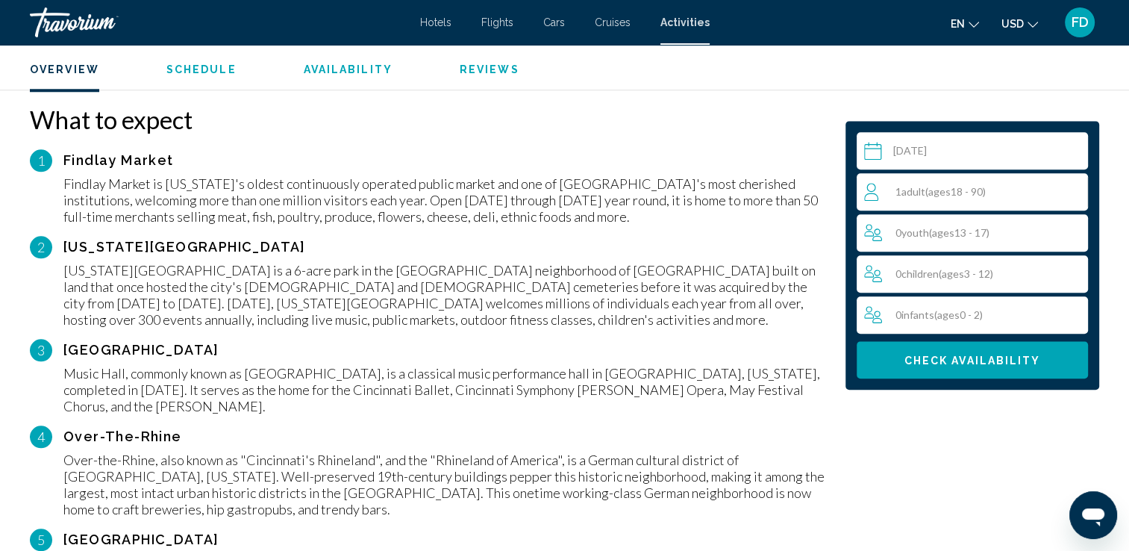
scroll to position [1459, 0]
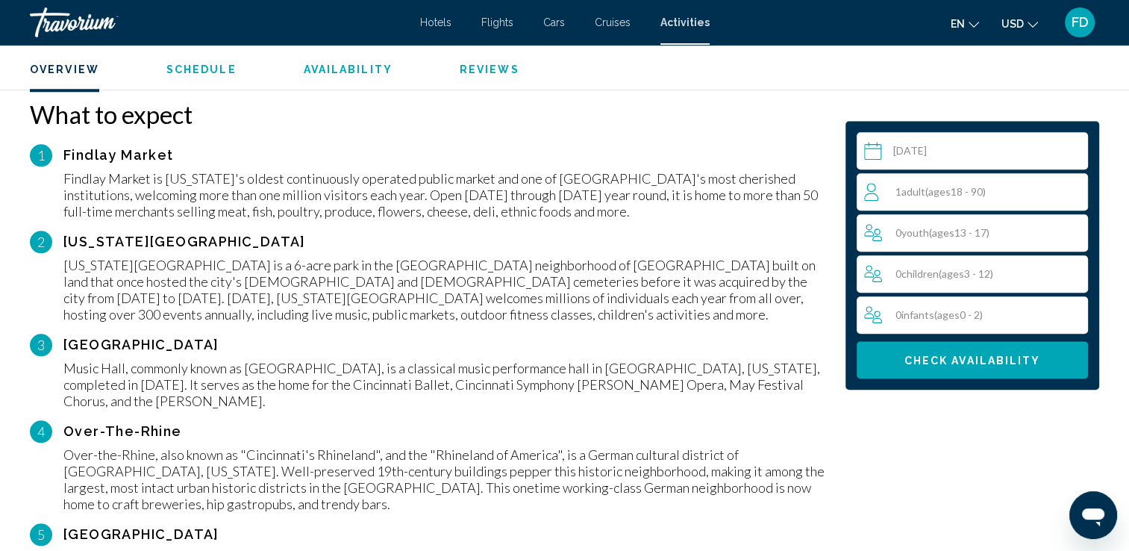
click at [689, 446] on div "Over-the-Rhine, also known as "Cincinnati's Rhineland", and the "Rhineland of A…" at bounding box center [446, 479] width 767 height 66
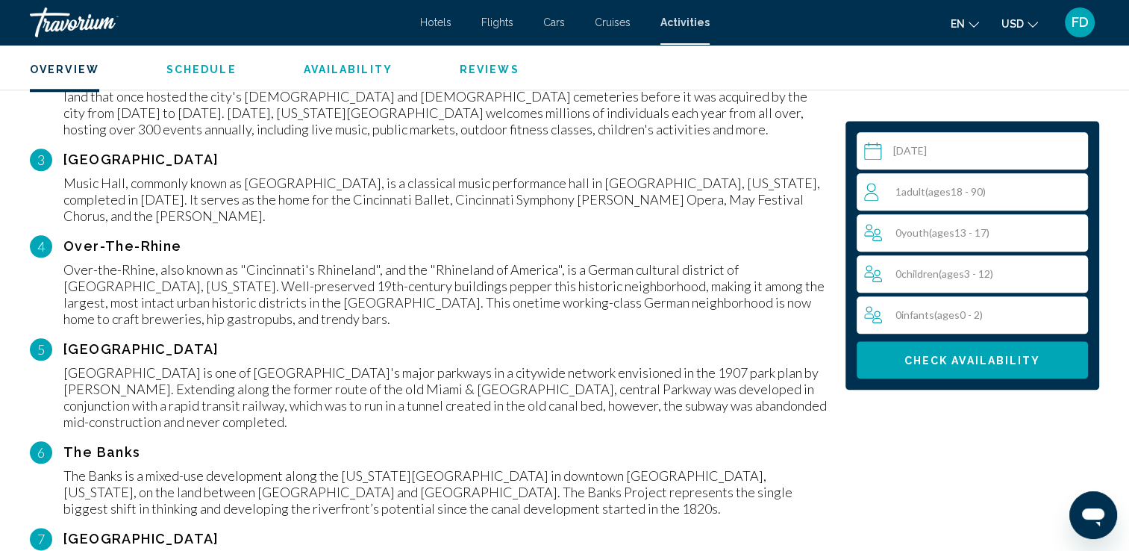
scroll to position [1646, 0]
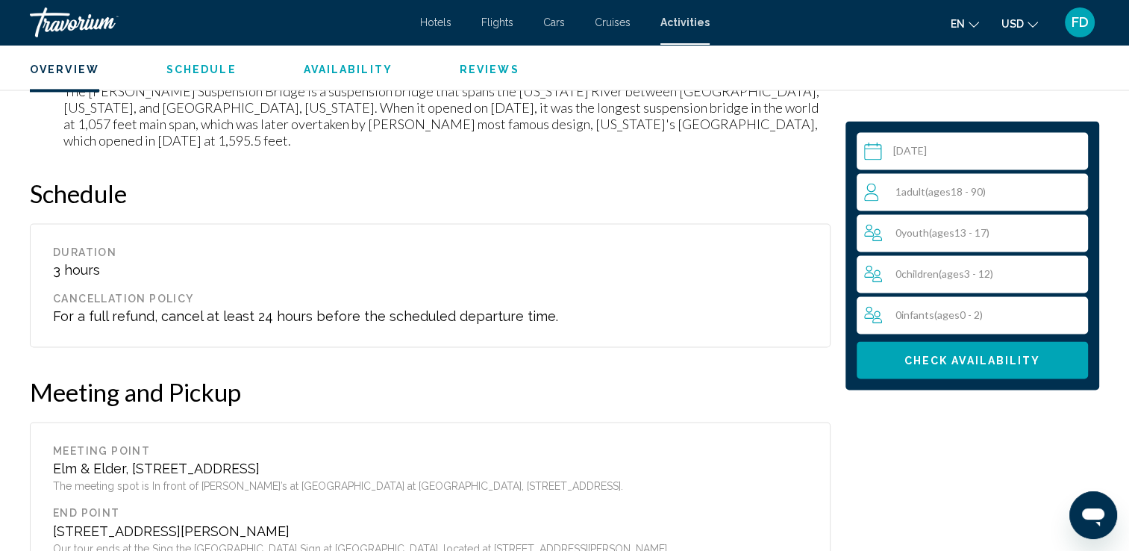
click at [687, 522] on div "[STREET_ADDRESS][PERSON_NAME]" at bounding box center [430, 530] width 754 height 16
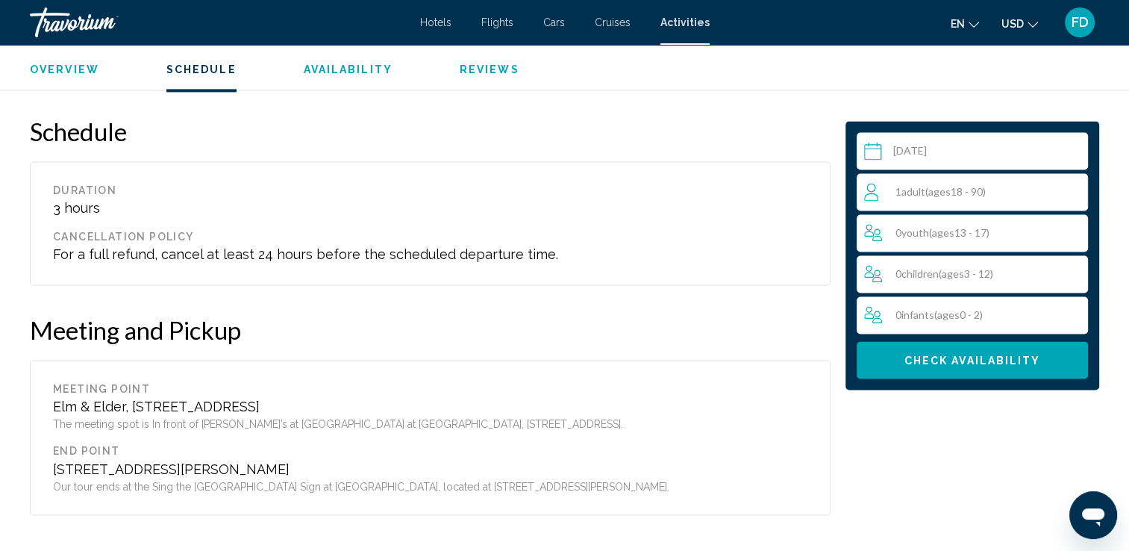
scroll to position [2349, 0]
click at [1008, 195] on div "1 Adult Adults ( ages [DEMOGRAPHIC_DATA])" at bounding box center [975, 192] width 223 height 18
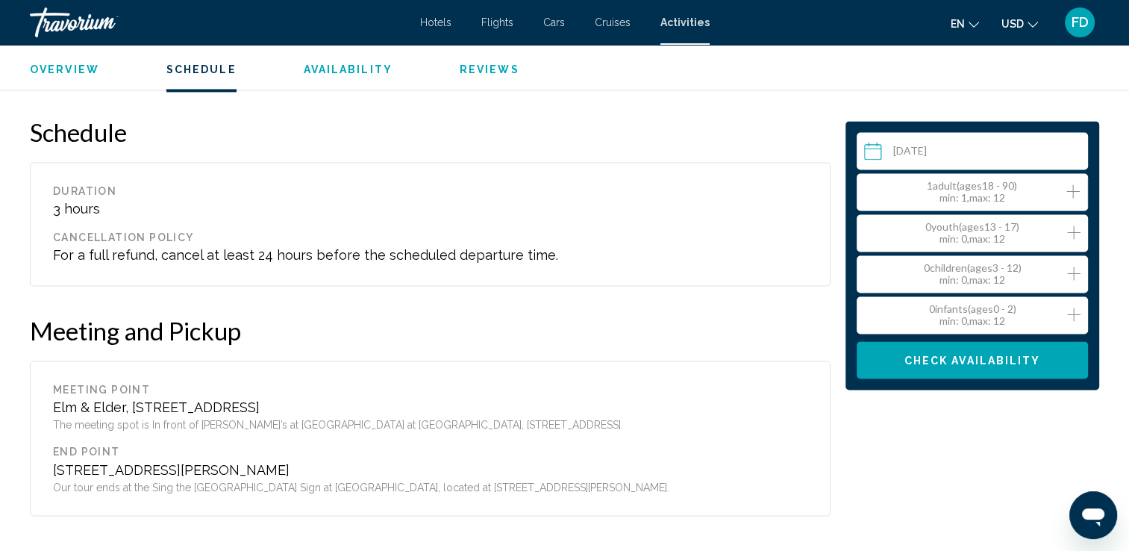
click at [1073, 197] on icon "Increment adults" at bounding box center [1072, 191] width 13 height 18
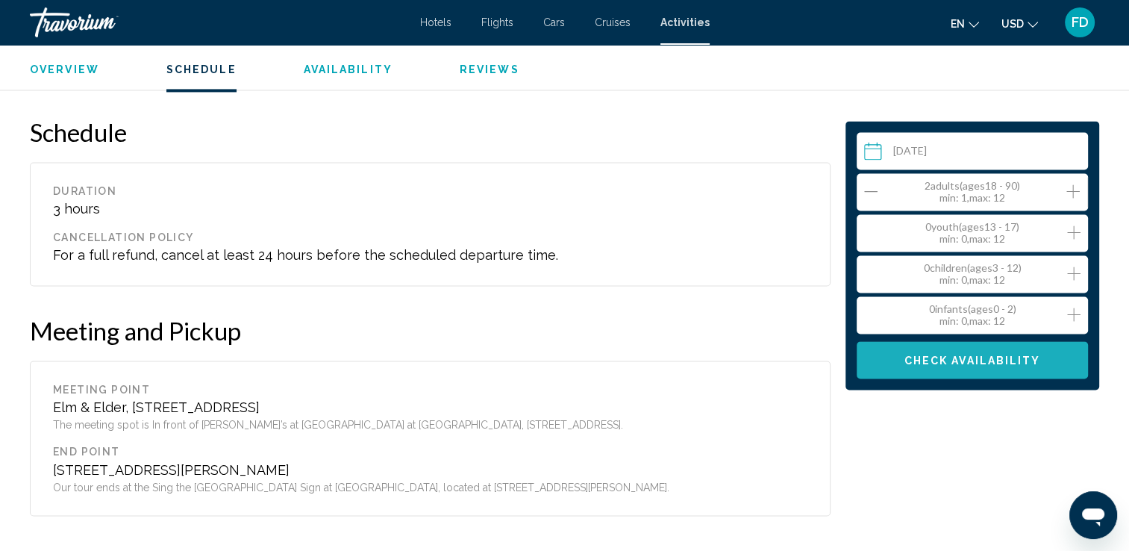
click at [932, 371] on button "Check Availability" at bounding box center [971, 359] width 231 height 37
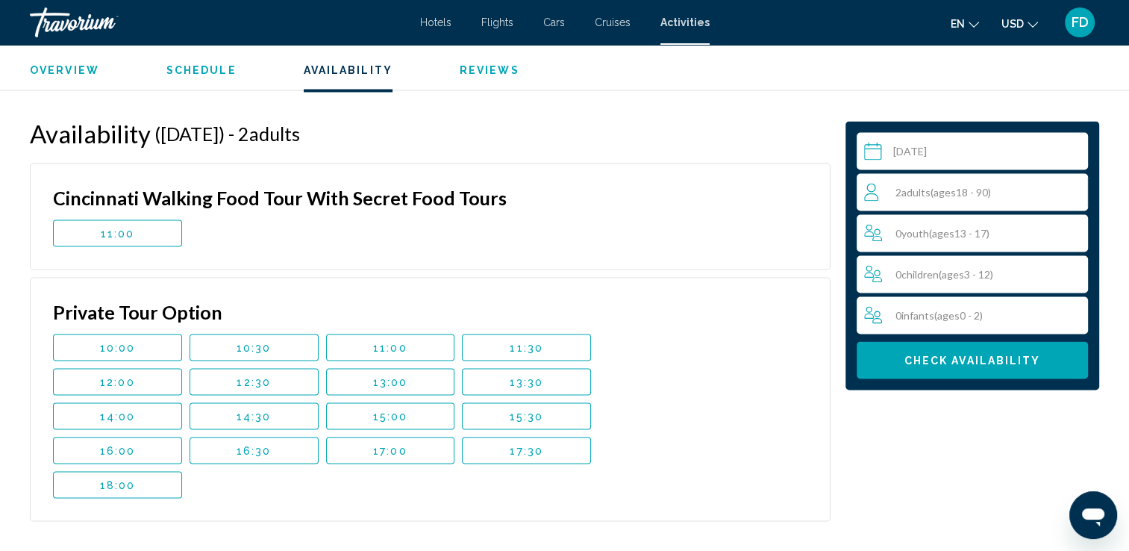
scroll to position [2773, 0]
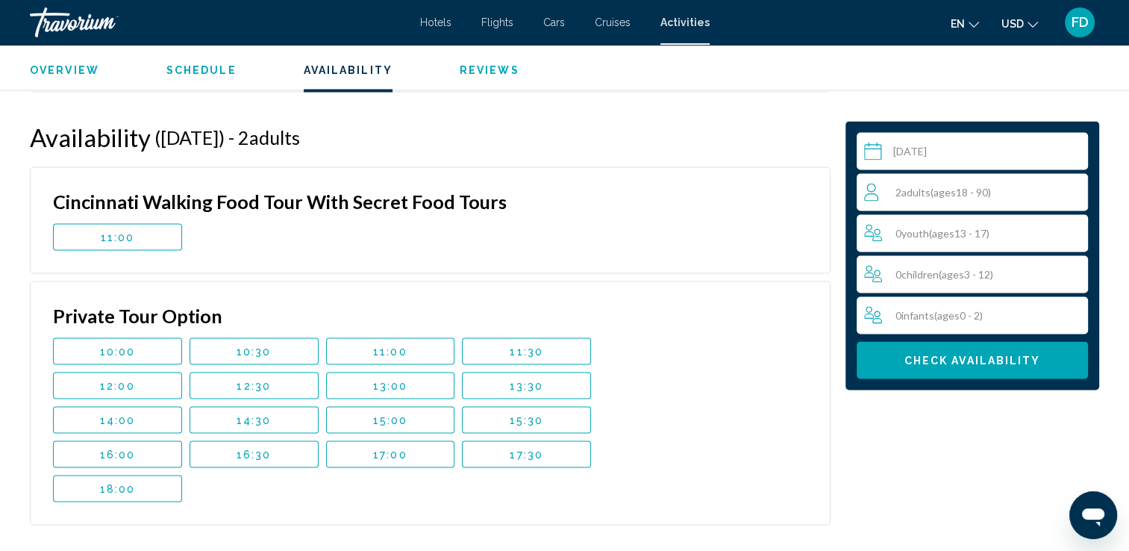
click at [125, 230] on span "11:00" at bounding box center [118, 236] width 34 height 12
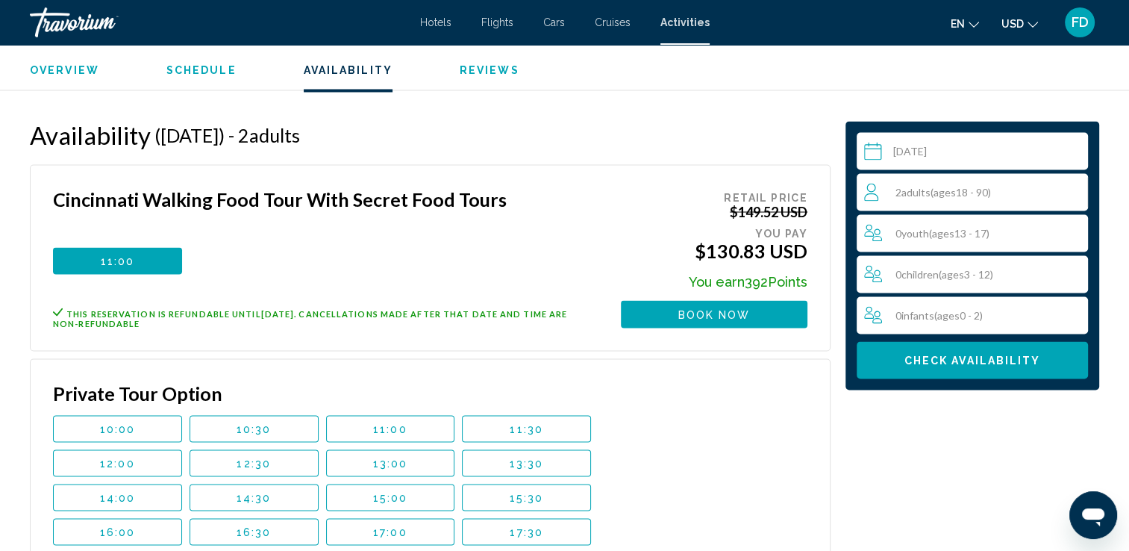
scroll to position [2776, 0]
click at [707, 299] on button "Book now" at bounding box center [714, 313] width 186 height 28
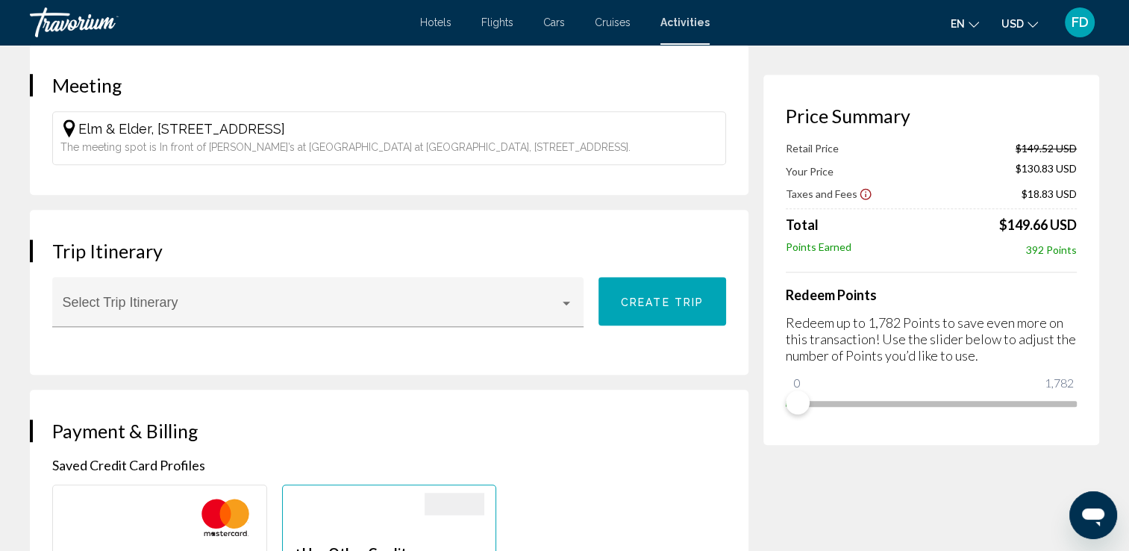
scroll to position [1137, 0]
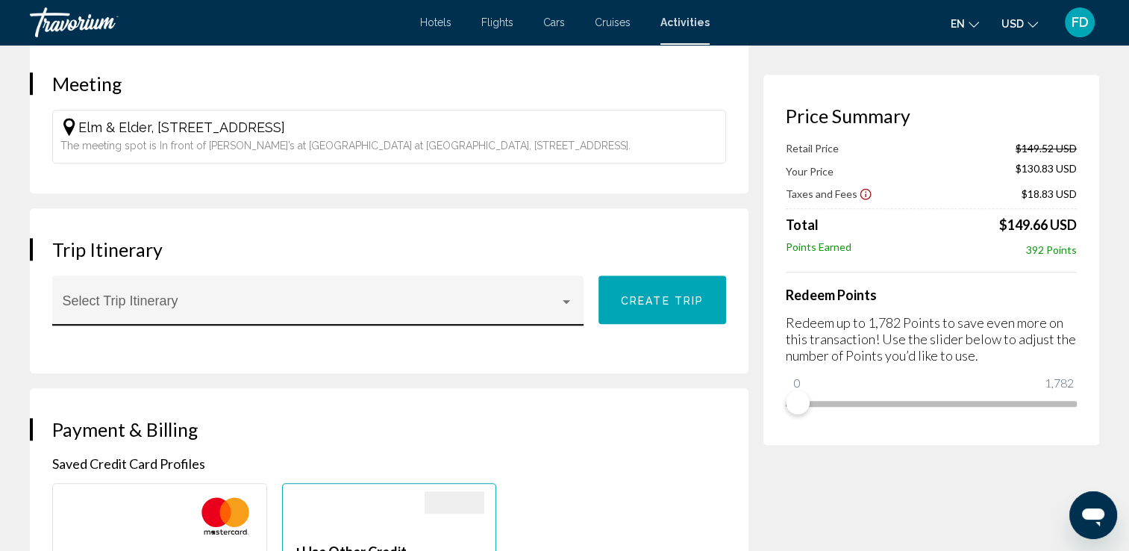
click at [563, 295] on div "Main content" at bounding box center [565, 301] width 13 height 12
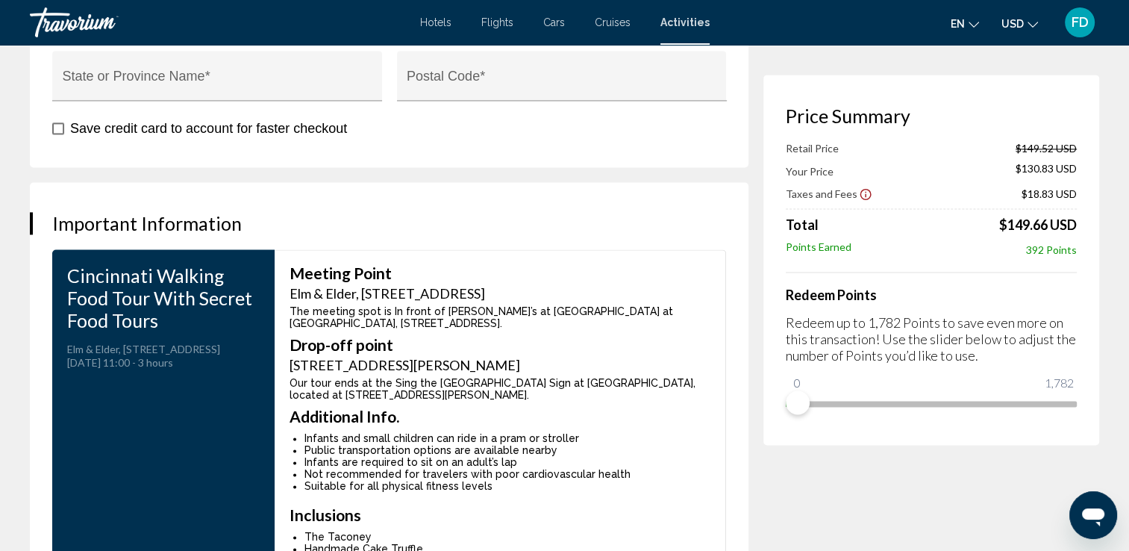
scroll to position [2196, 0]
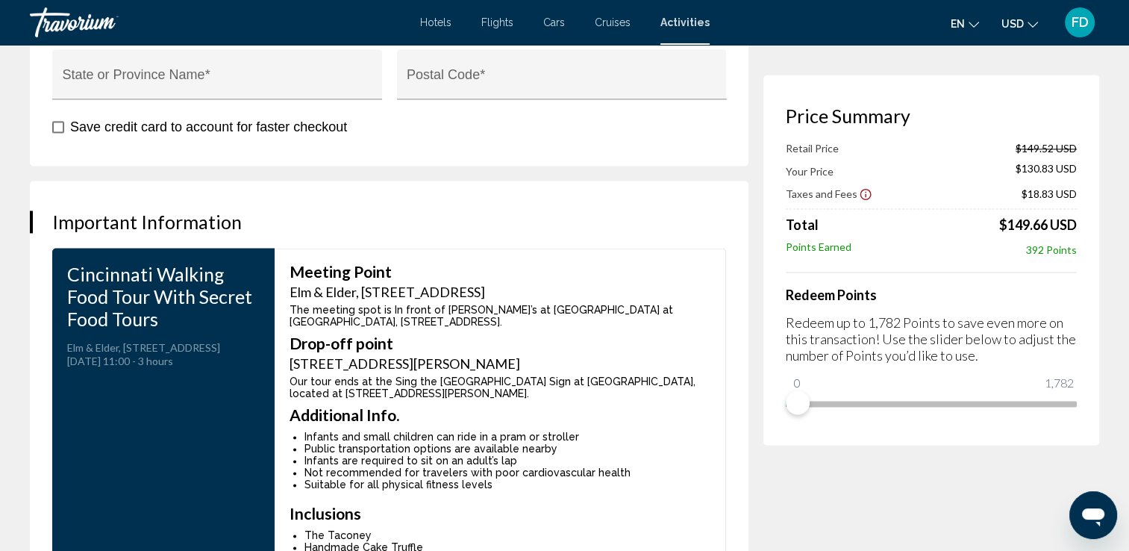
click at [967, 402] on div at bounding box center [564, 275] width 1129 height 551
click at [0, 0] on div at bounding box center [0, 0] width 0 height 0
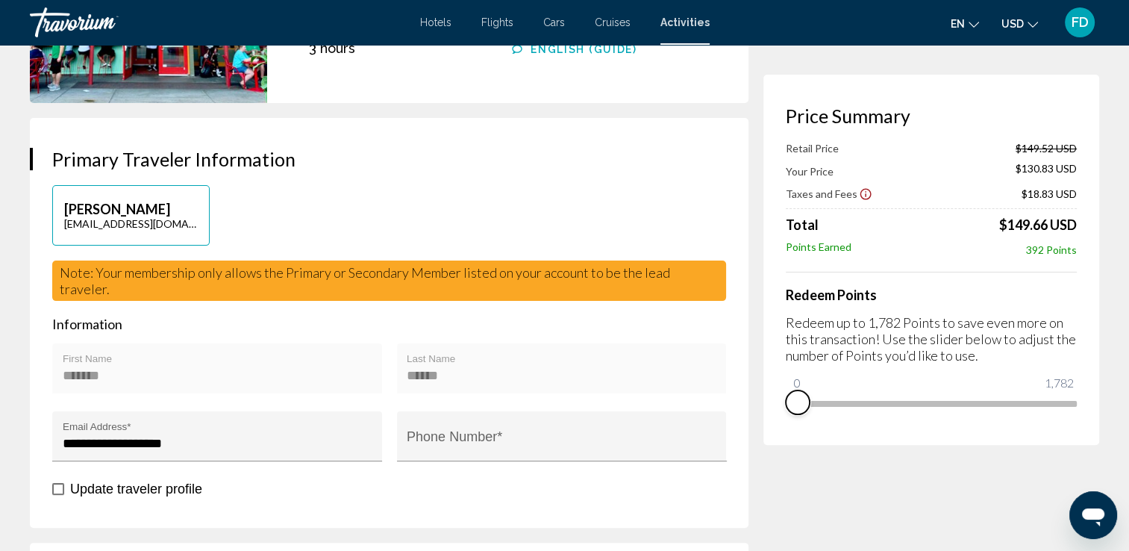
scroll to position [0, 0]
click at [498, 436] on input "Phone Number *" at bounding box center [562, 443] width 310 height 15
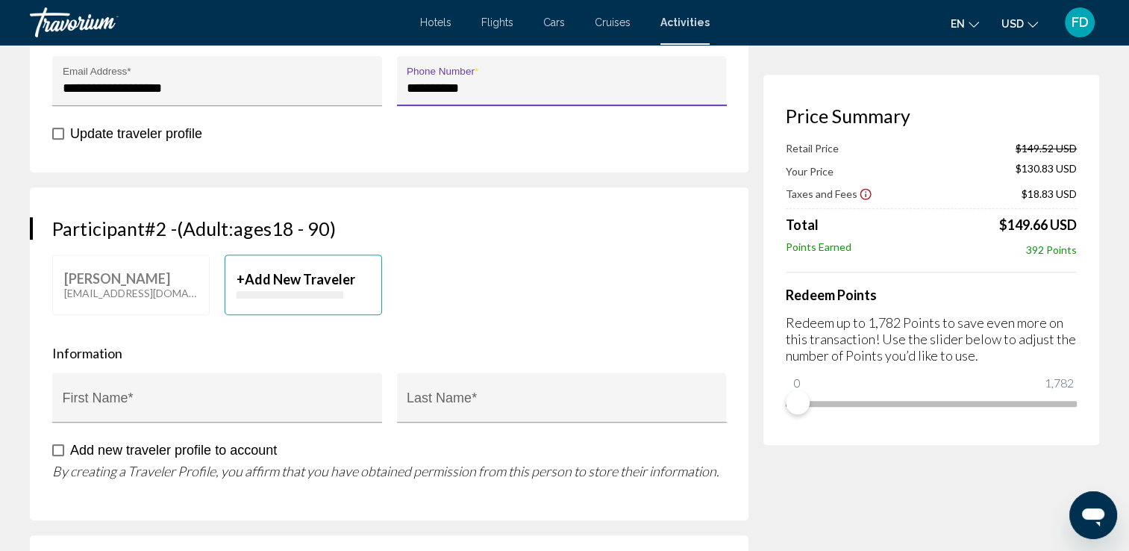
scroll to position [652, 0]
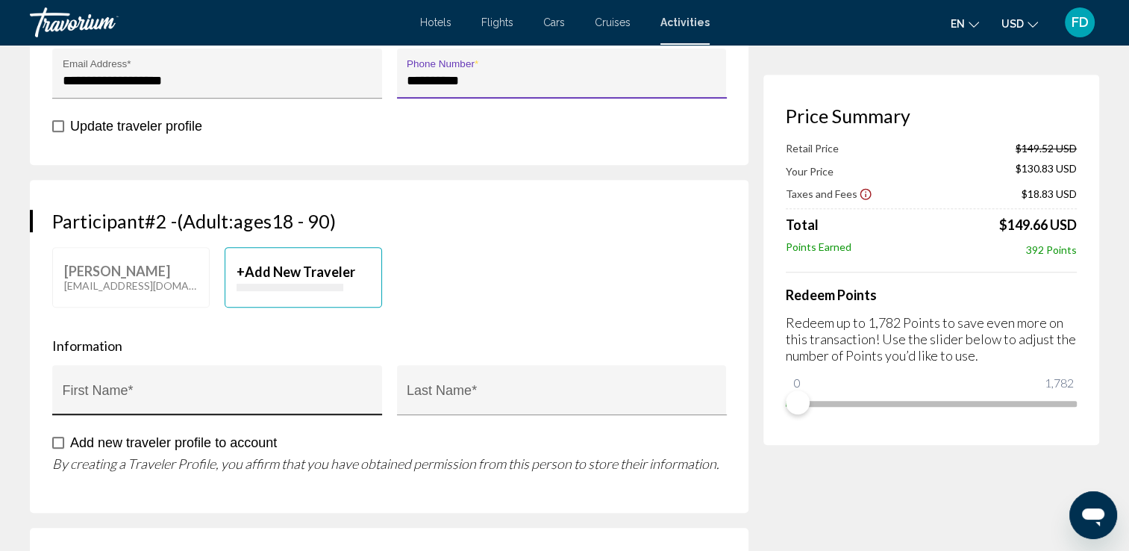
type input "**********"
click at [143, 389] on input "First Name *" at bounding box center [218, 396] width 310 height 15
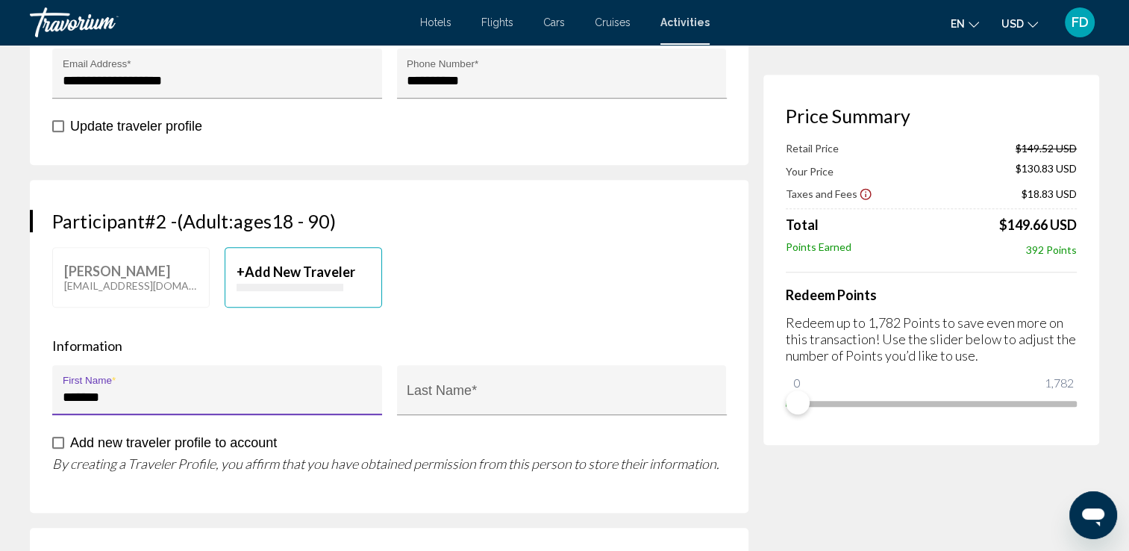
type input "*******"
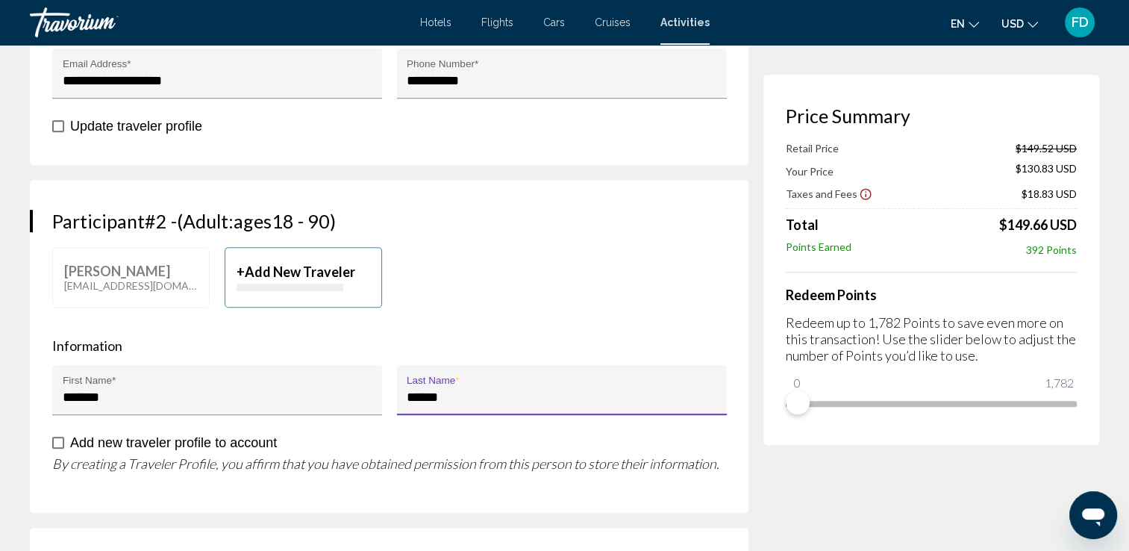
type input "******"
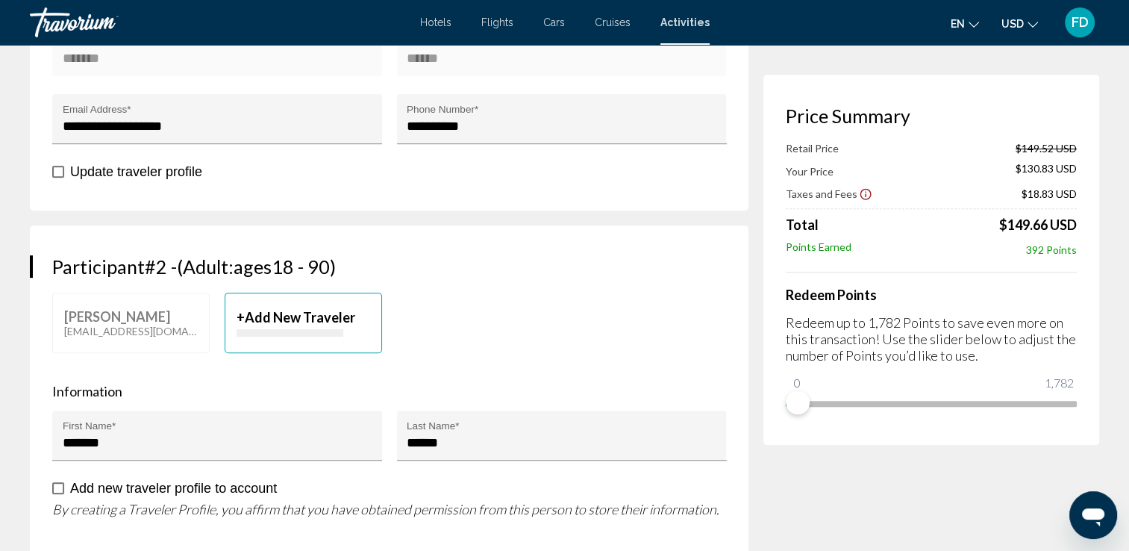
scroll to position [608, 0]
click at [273, 307] on span "Add New Traveler" at bounding box center [300, 315] width 110 height 16
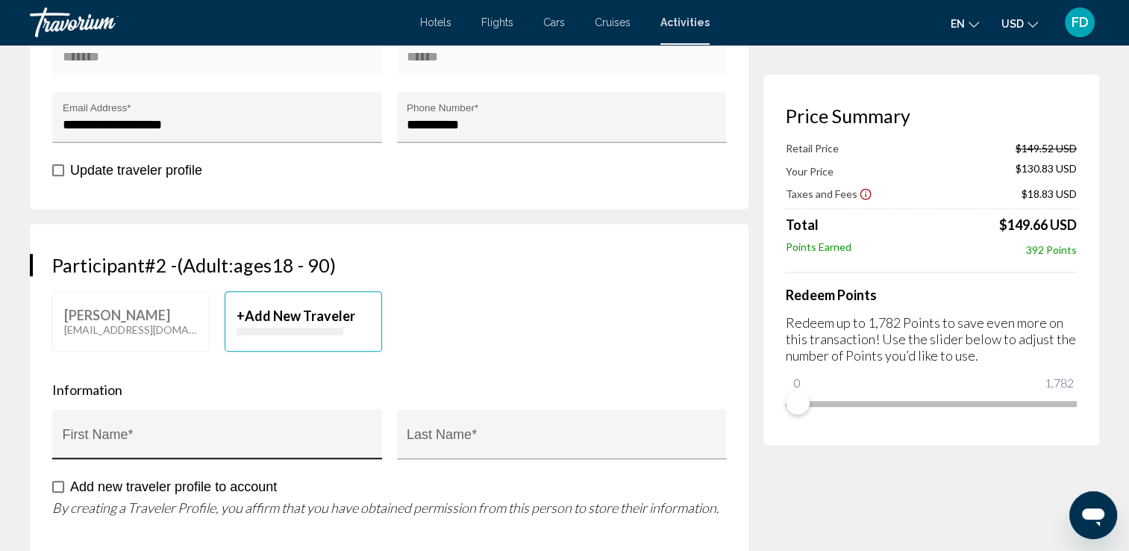
click at [150, 433] on input "First Name *" at bounding box center [218, 440] width 310 height 15
type input "*******"
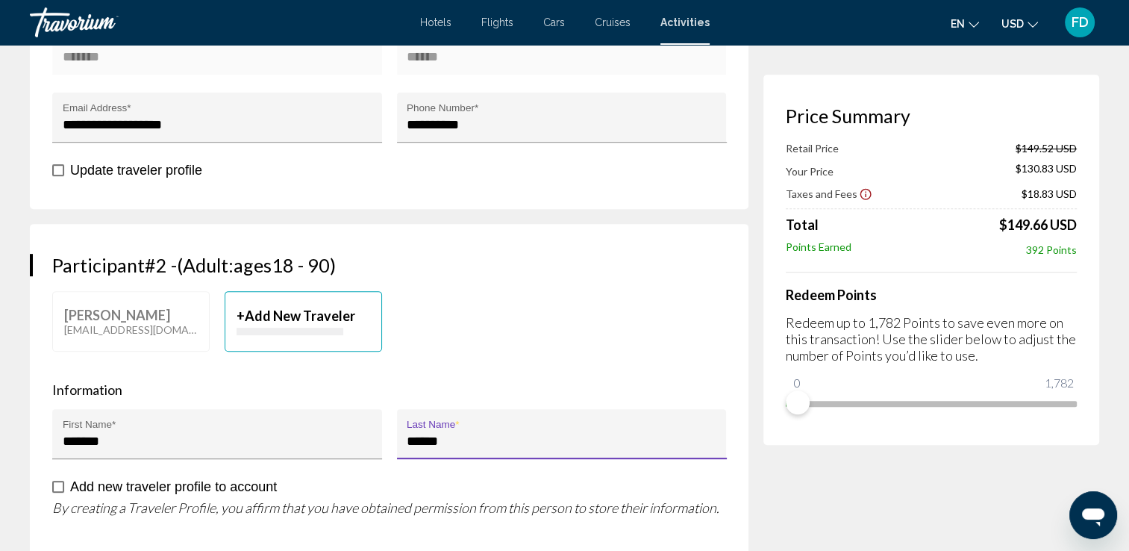
type input "******"
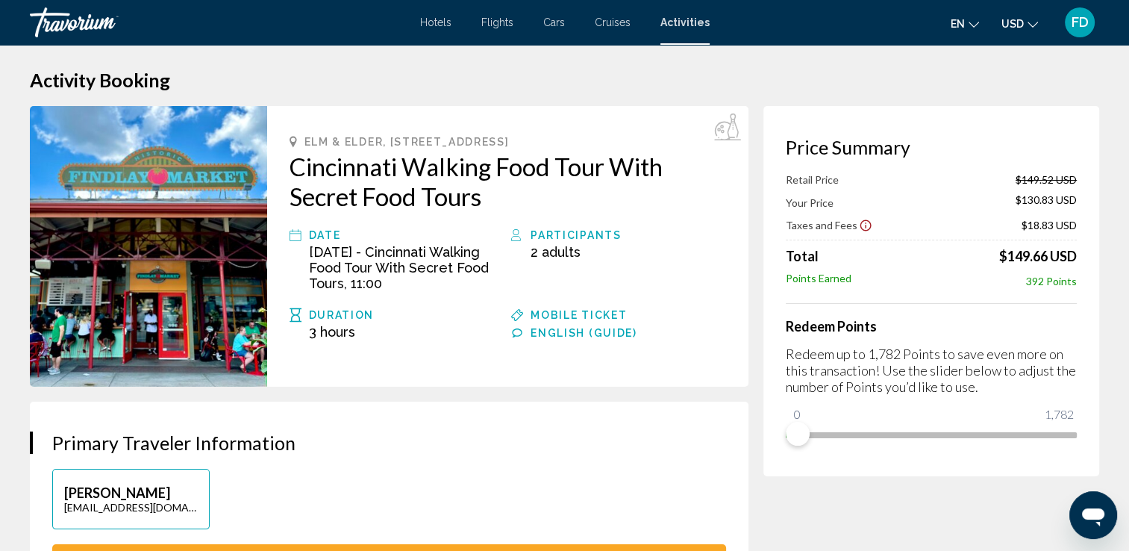
scroll to position [0, 0]
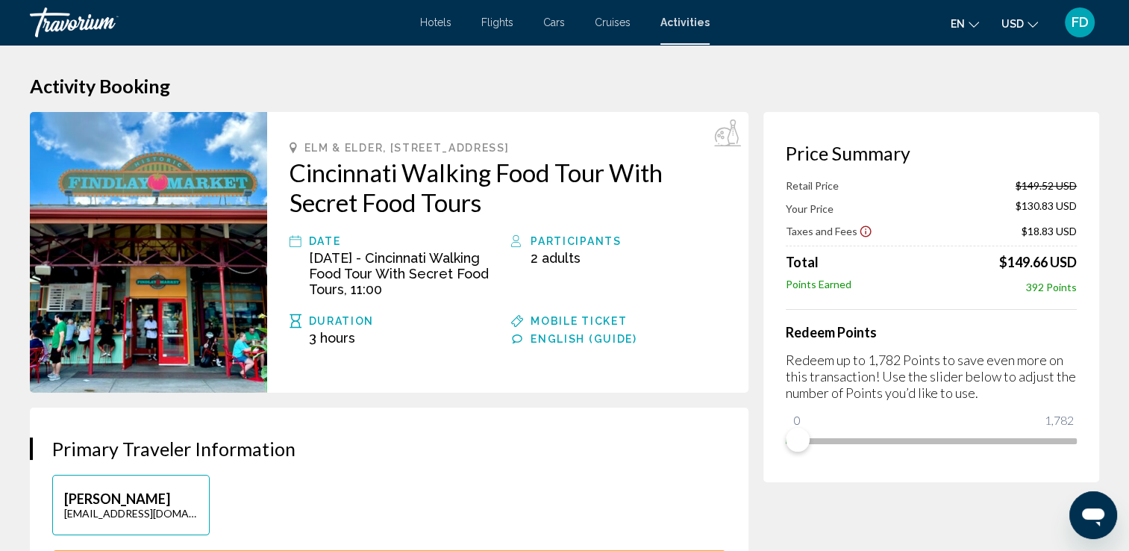
click at [691, 289] on div "2 Adult Adults" at bounding box center [627, 273] width 195 height 47
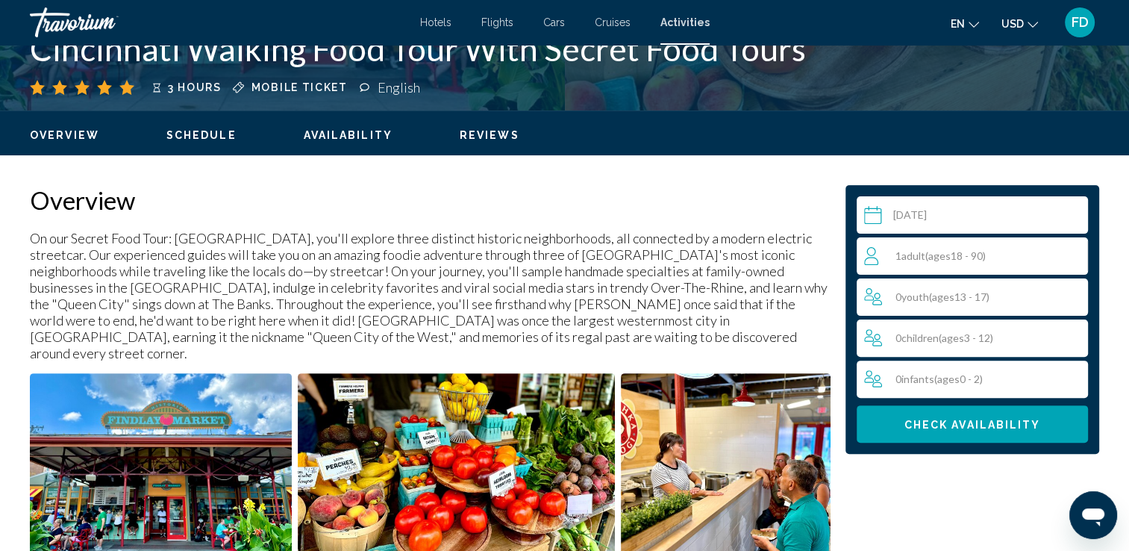
scroll to position [383, 0]
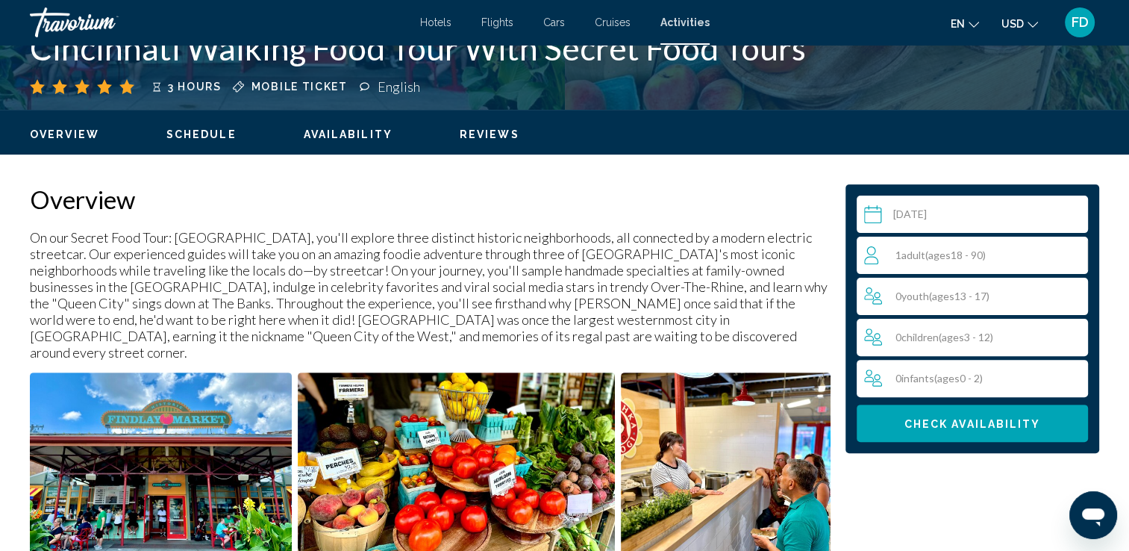
click at [212, 128] on span "Schedule" at bounding box center [201, 134] width 70 height 12
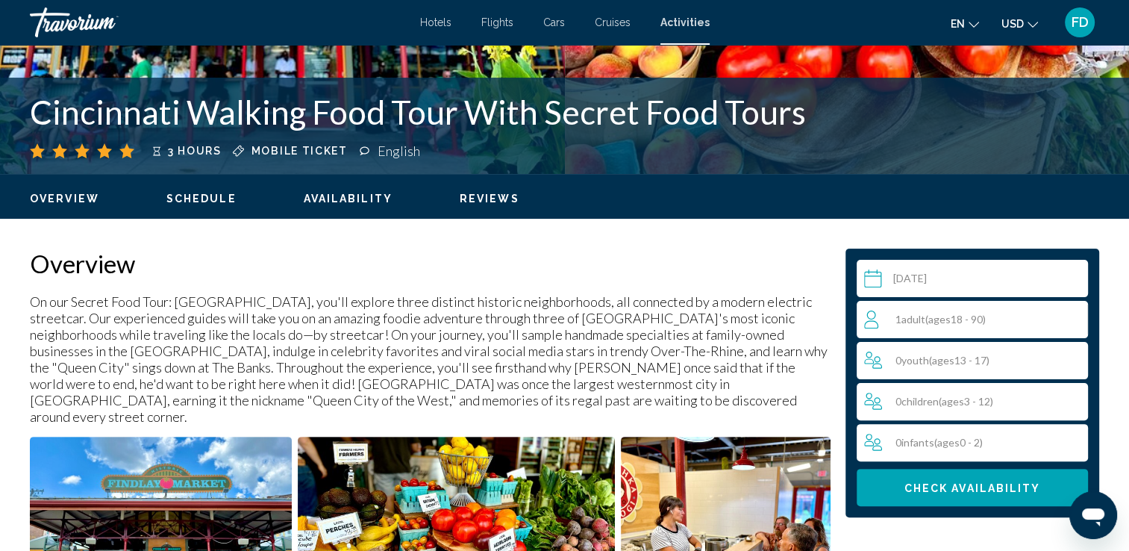
scroll to position [319, 0]
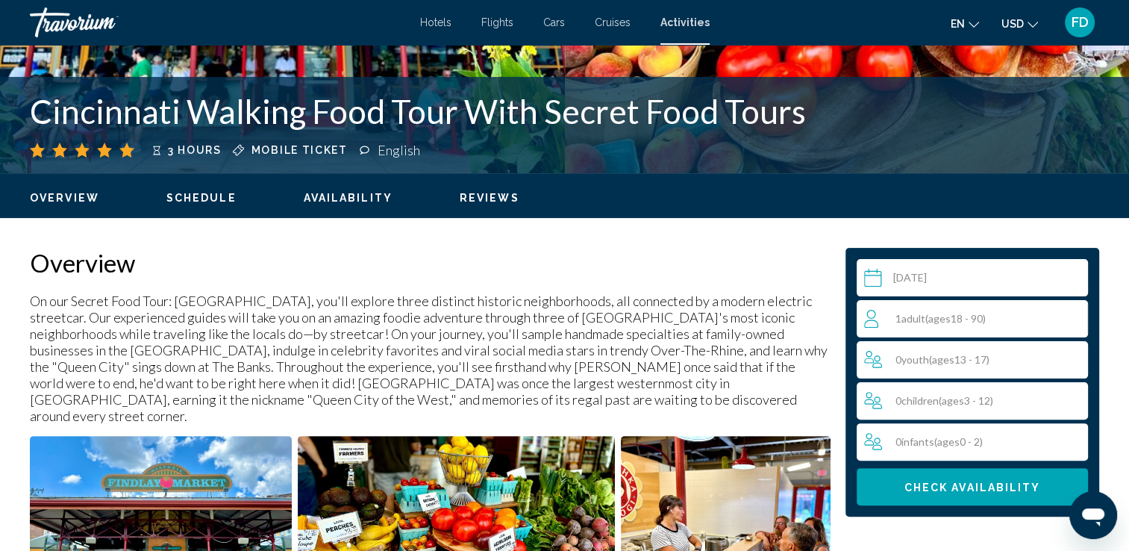
click at [1045, 319] on div "1 Adult Adults ( ages [DEMOGRAPHIC_DATA])" at bounding box center [975, 319] width 223 height 18
click at [1074, 319] on icon "Increment adults" at bounding box center [1072, 318] width 13 height 18
click at [979, 495] on button "Check Availability" at bounding box center [971, 486] width 231 height 37
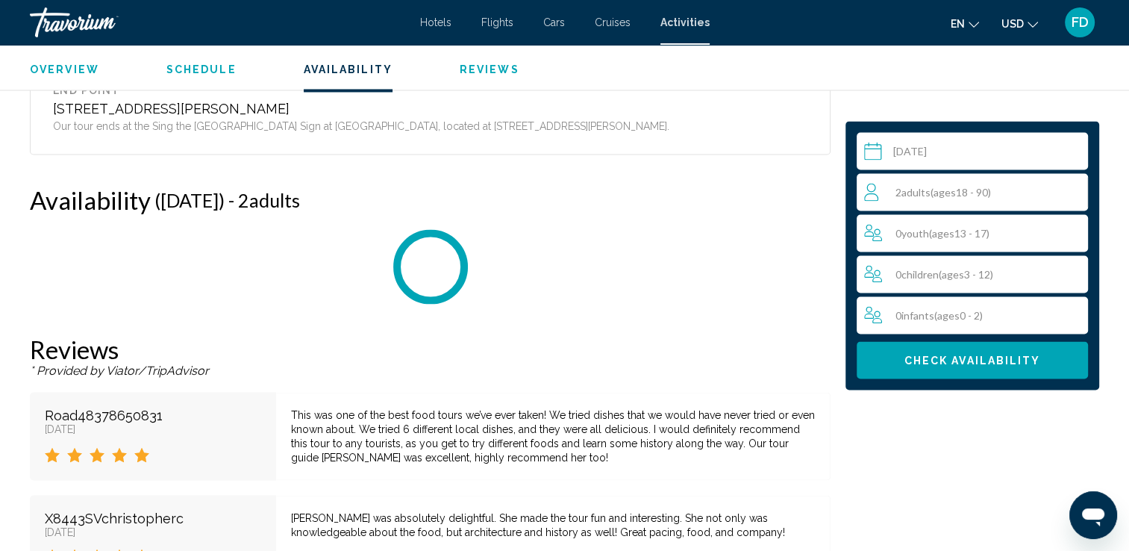
scroll to position [2754, 0]
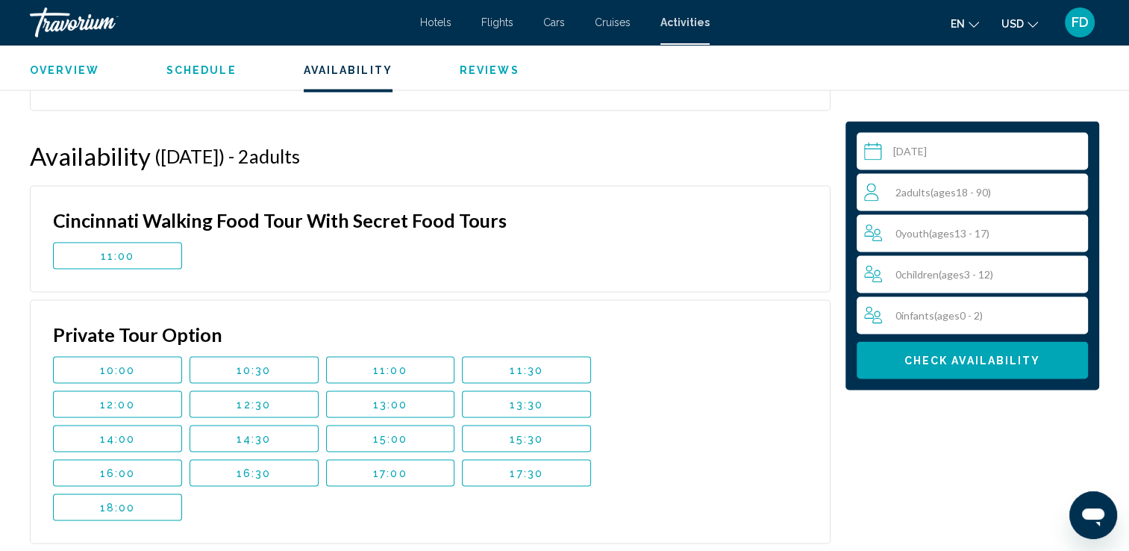
click at [119, 242] on button "11:00" at bounding box center [117, 255] width 129 height 27
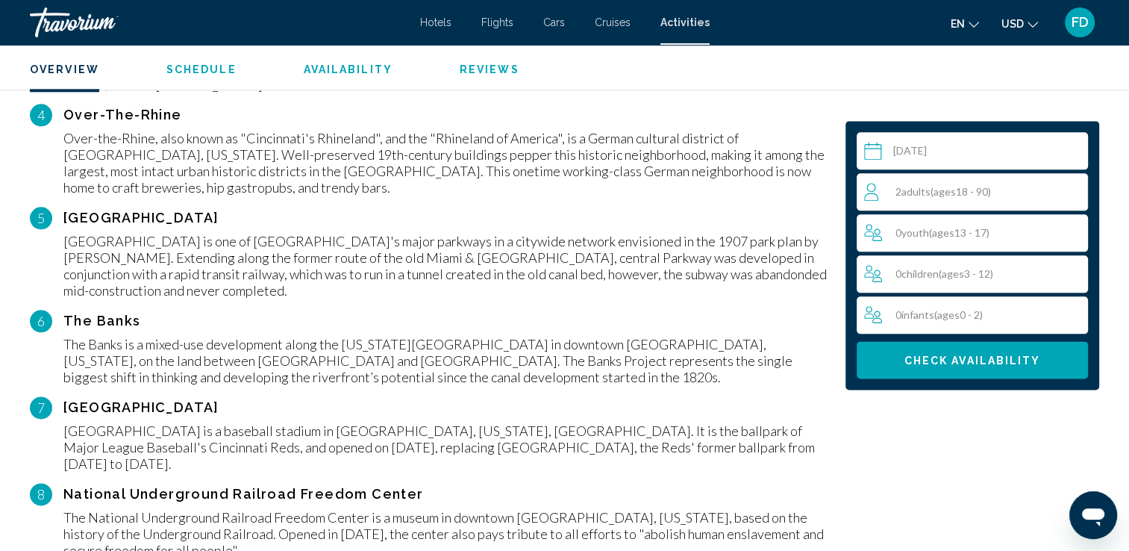
scroll to position [1772, 0]
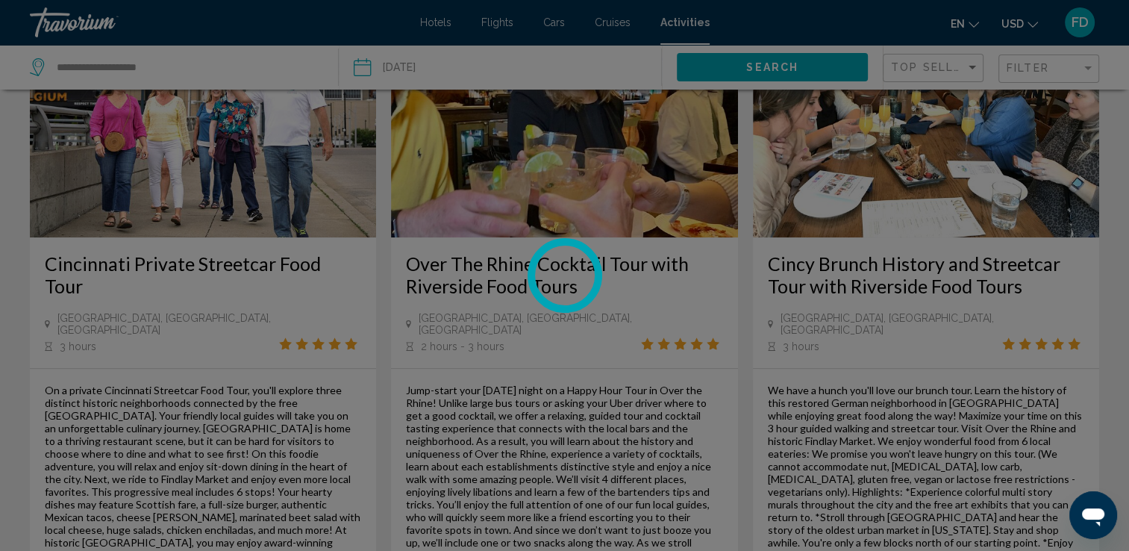
scroll to position [826, 0]
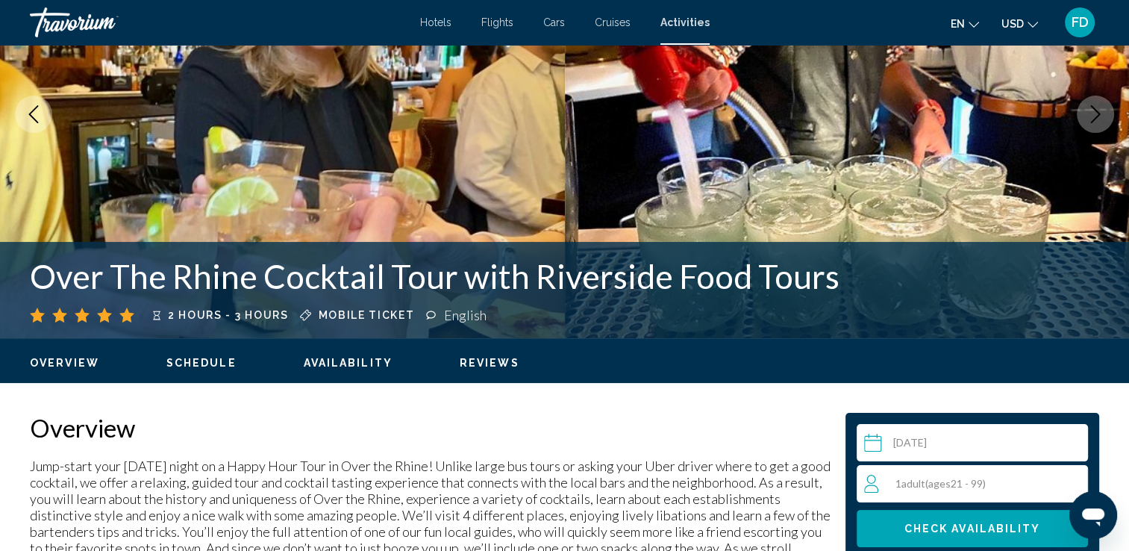
scroll to position [166, 0]
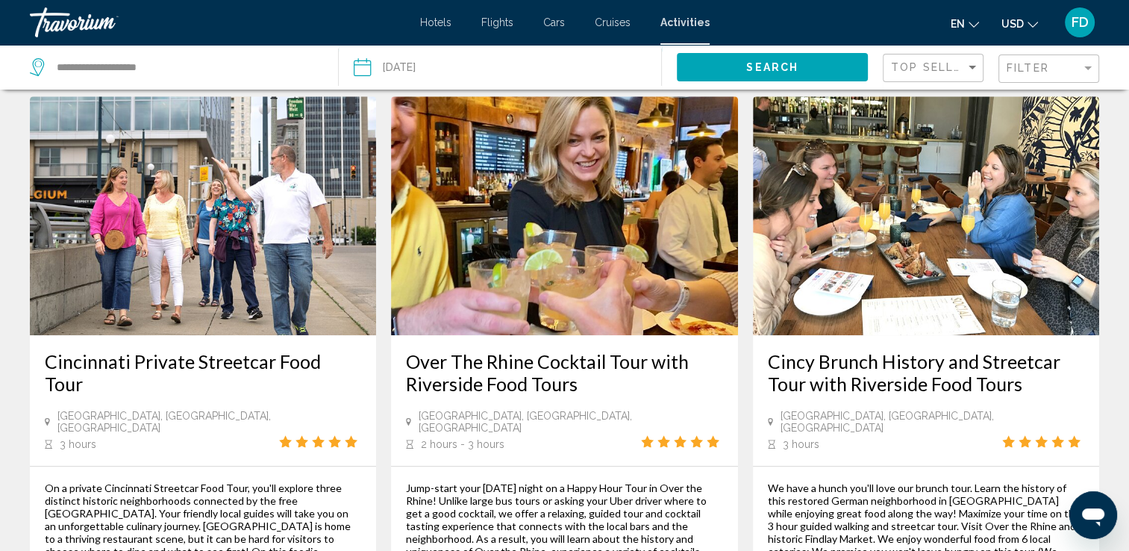
scroll to position [733, 0]
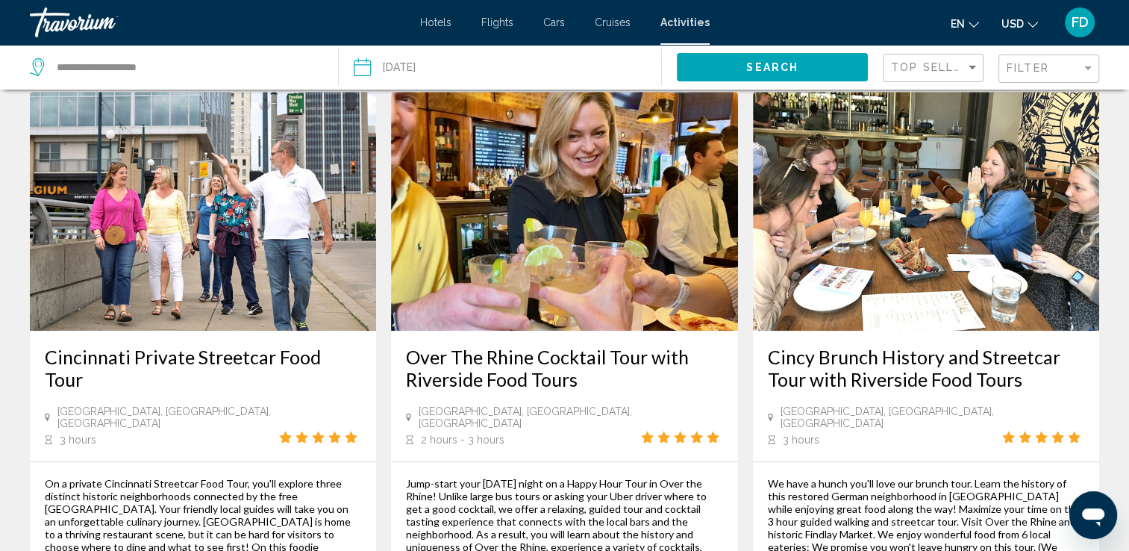
click at [966, 345] on h3 "Cincy Brunch History and Streetcar Tour with Riverside Food Tours" at bounding box center [926, 367] width 316 height 45
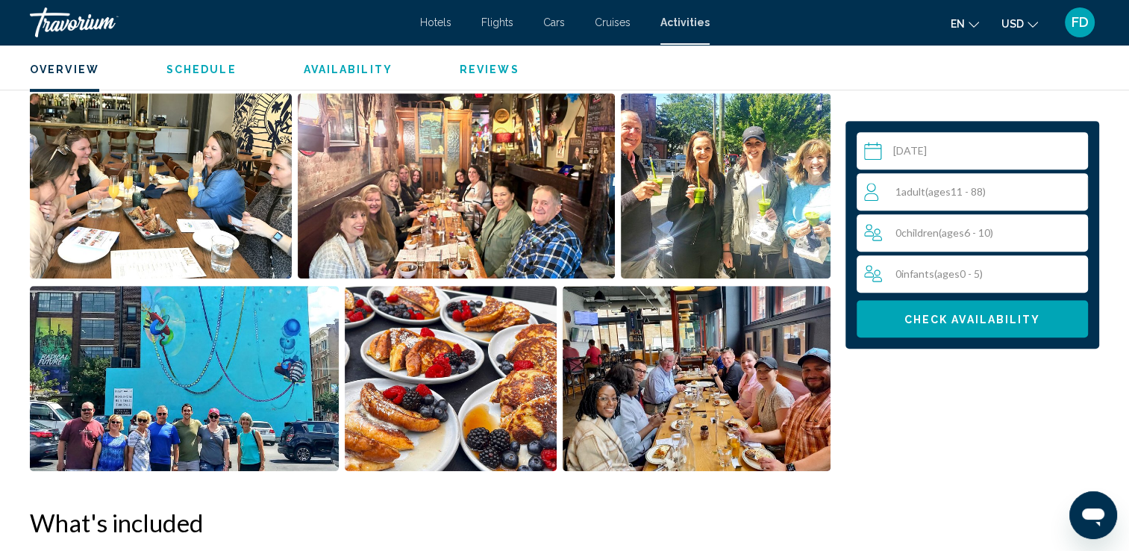
scroll to position [662, 0]
click at [1066, 188] on div "1 Adult Adults ( ages [DEMOGRAPHIC_DATA])" at bounding box center [975, 192] width 223 height 18
click at [1076, 198] on icon "Increment adults" at bounding box center [1072, 191] width 13 height 18
click at [985, 325] on button "Check Availability" at bounding box center [971, 318] width 231 height 37
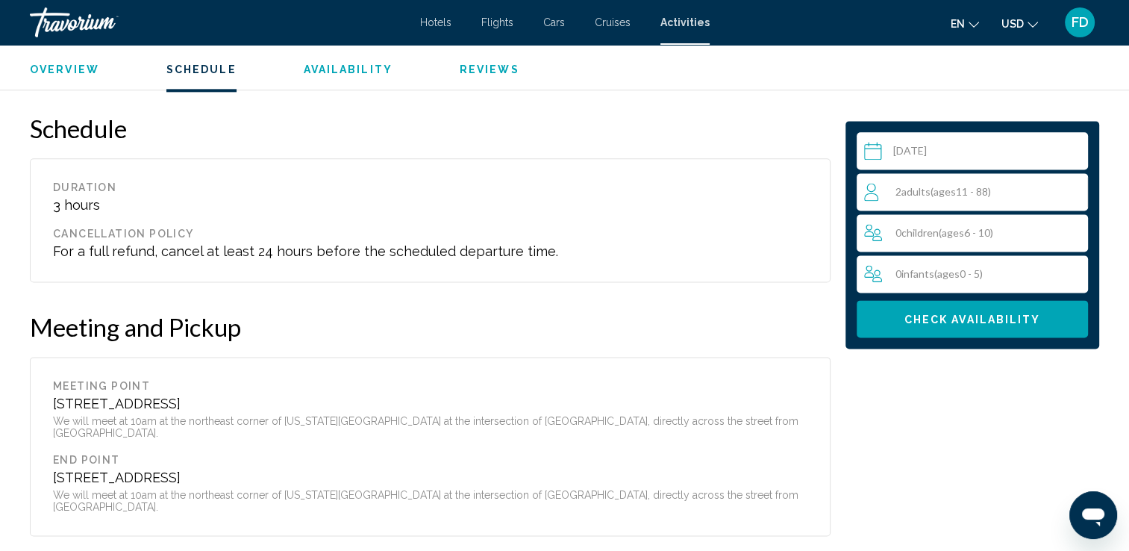
scroll to position [1955, 0]
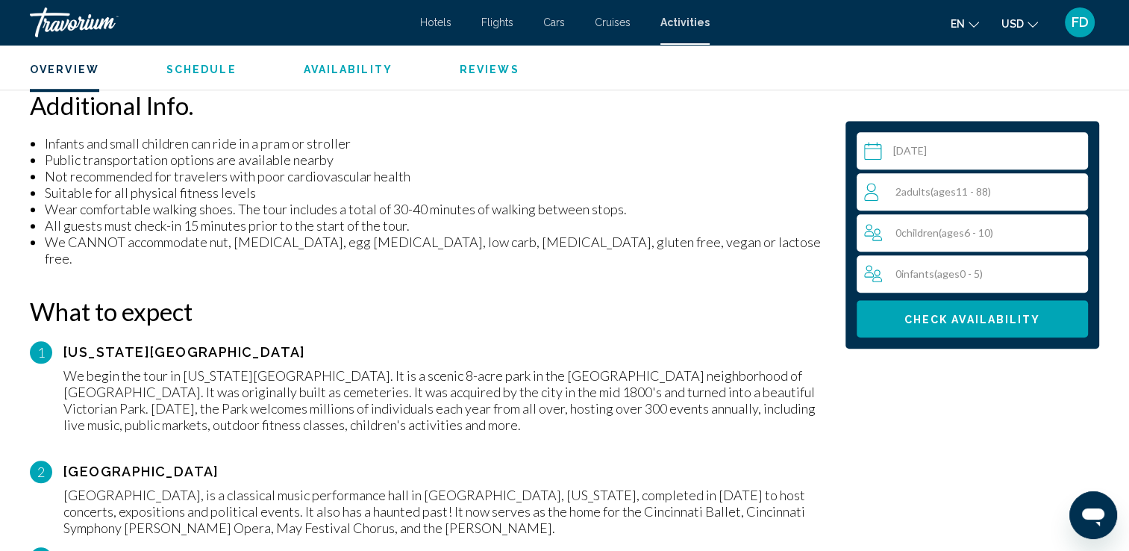
click at [697, 489] on div "[GEOGRAPHIC_DATA], is a classical music performance hall in [GEOGRAPHIC_DATA], …" at bounding box center [446, 510] width 767 height 49
click at [696, 486] on div "[GEOGRAPHIC_DATA], is a classical music performance hall in [GEOGRAPHIC_DATA], …" at bounding box center [446, 510] width 767 height 49
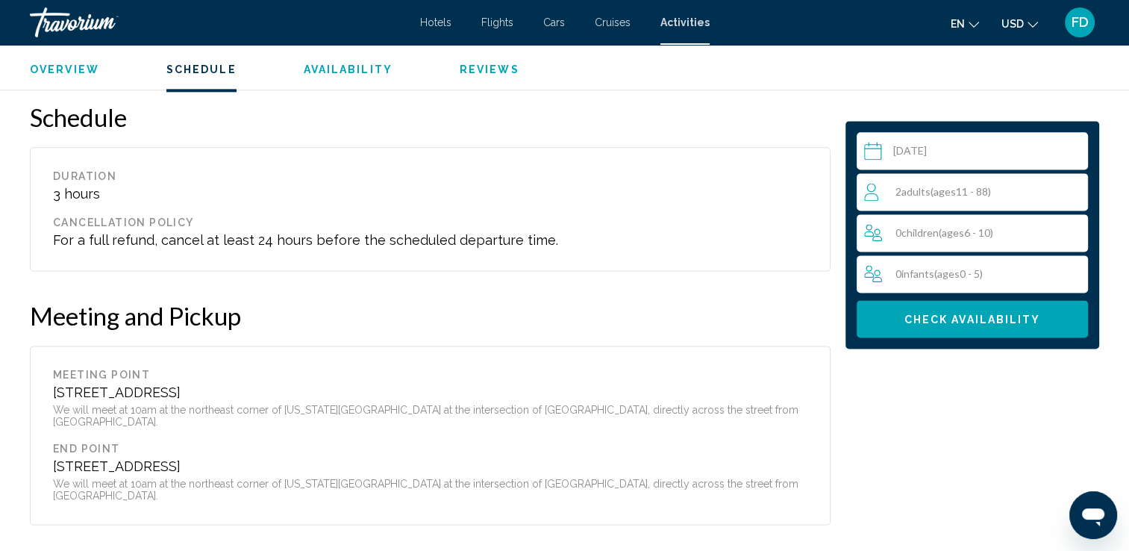
scroll to position [1969, 0]
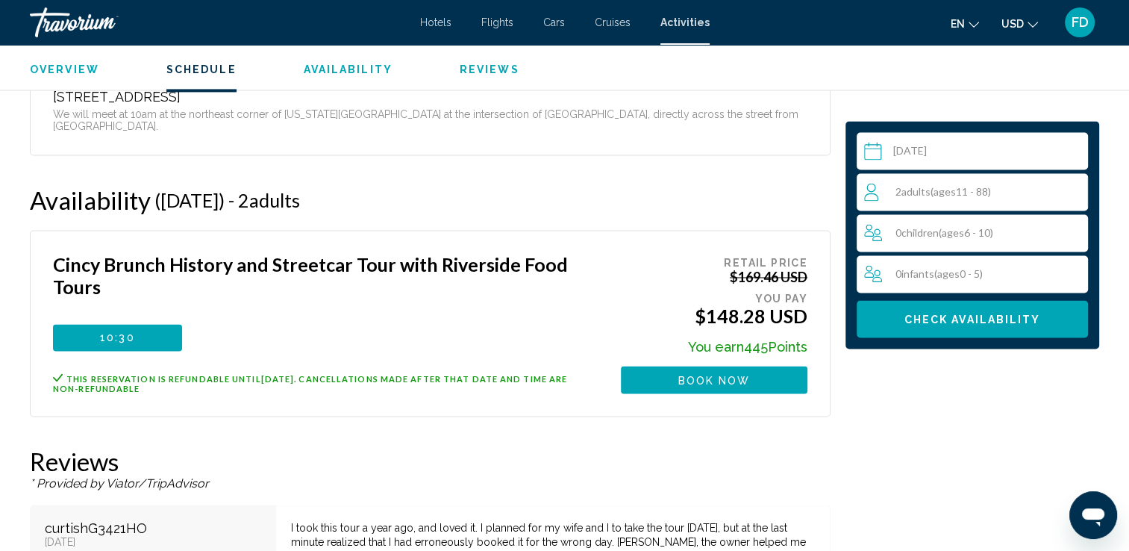
click at [647, 476] on p "* Provided by Viator/TripAdvisor" at bounding box center [430, 482] width 800 height 13
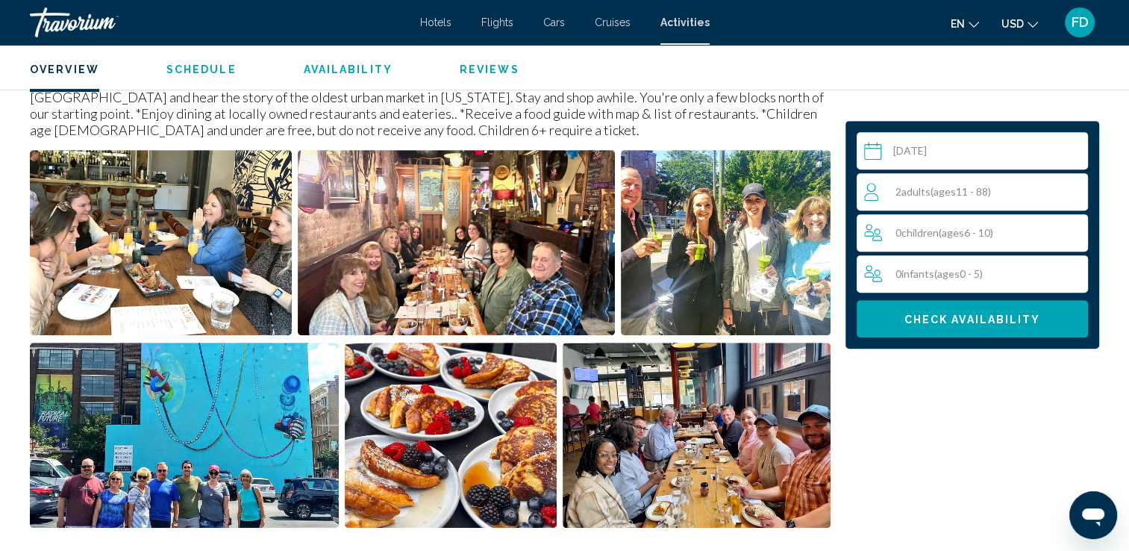
scroll to position [607, 0]
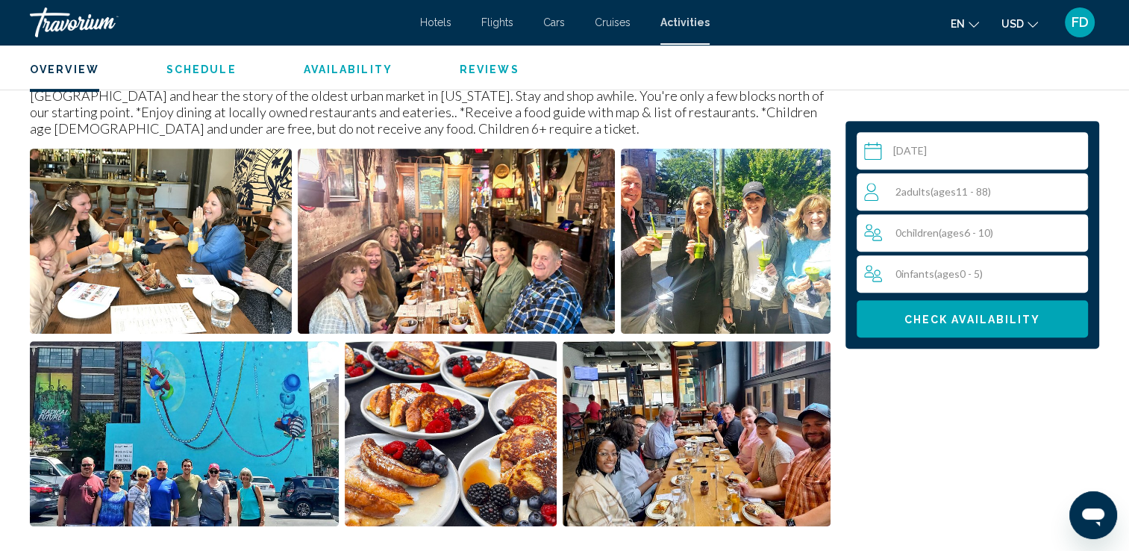
click at [203, 65] on span "Schedule" at bounding box center [201, 69] width 70 height 12
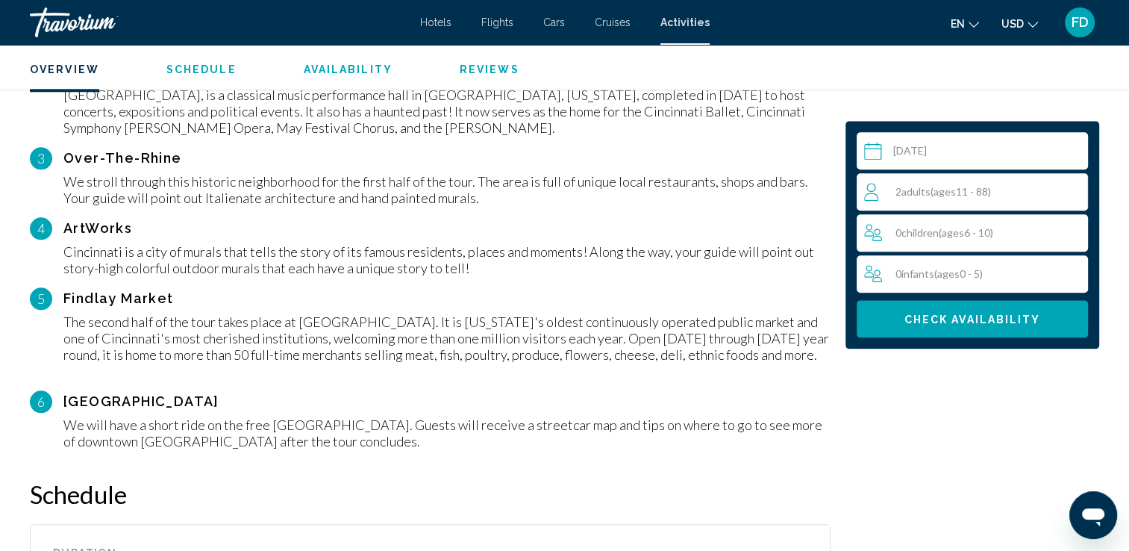
scroll to position [1575, 0]
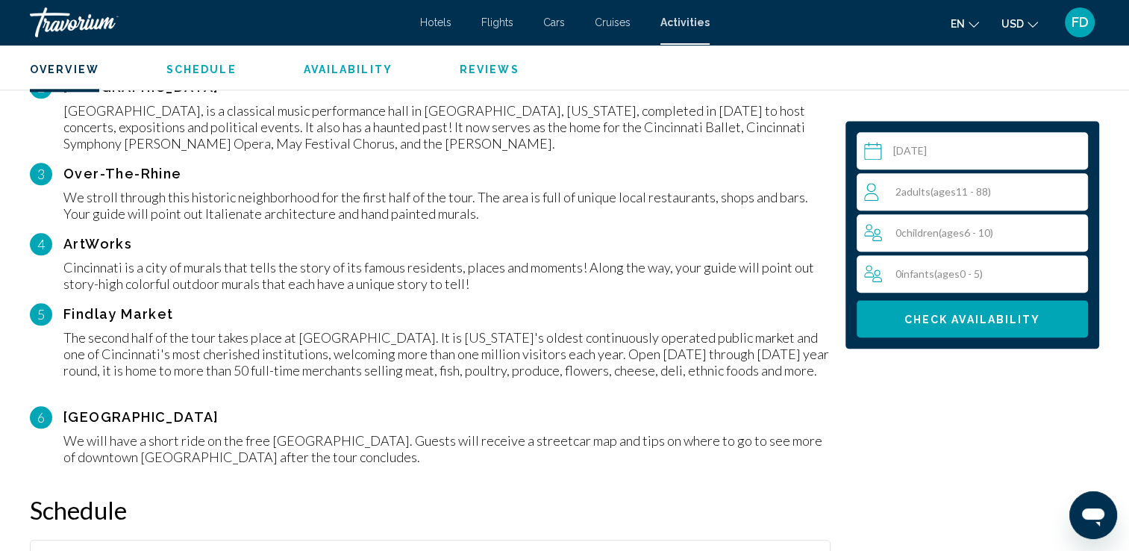
click at [59, 72] on span "Overview" at bounding box center [64, 69] width 69 height 12
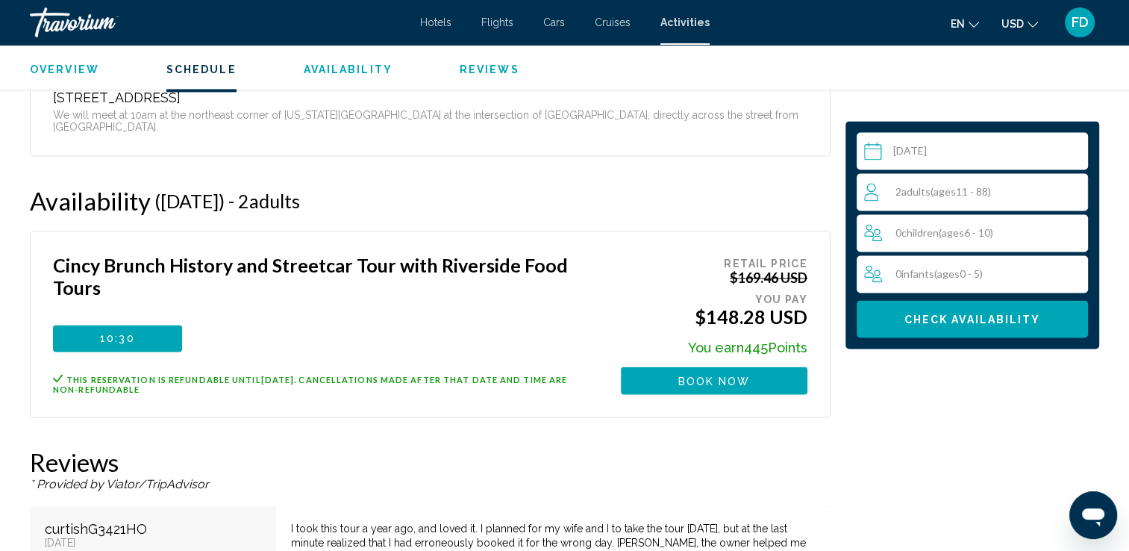
scroll to position [2336, 0]
click at [761, 366] on button "Book now" at bounding box center [714, 380] width 186 height 28
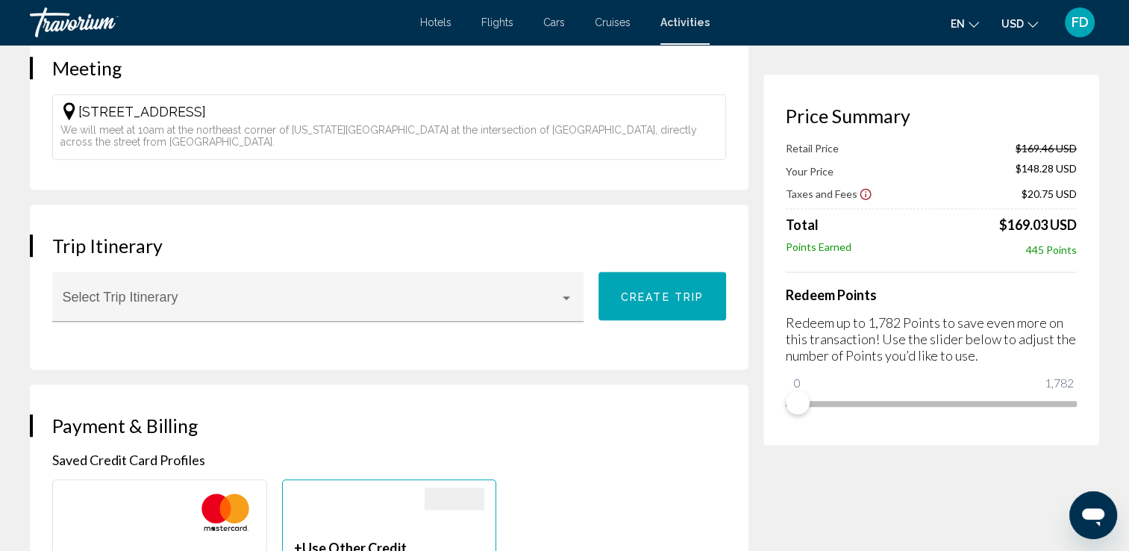
scroll to position [1143, 0]
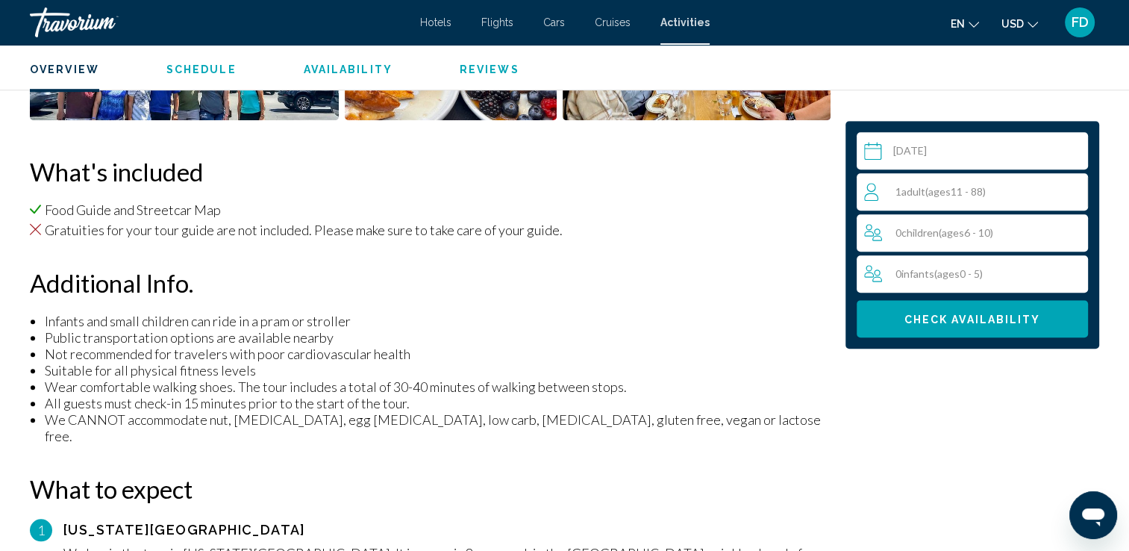
scroll to position [1011, 0]
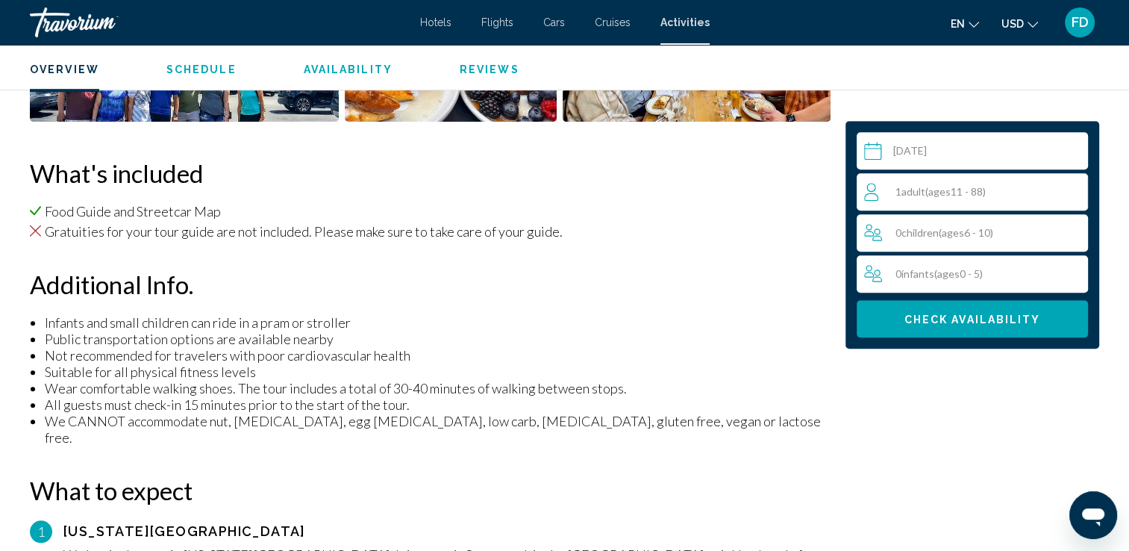
click at [155, 208] on li "Food Guide and Streetcar Map" at bounding box center [430, 211] width 800 height 16
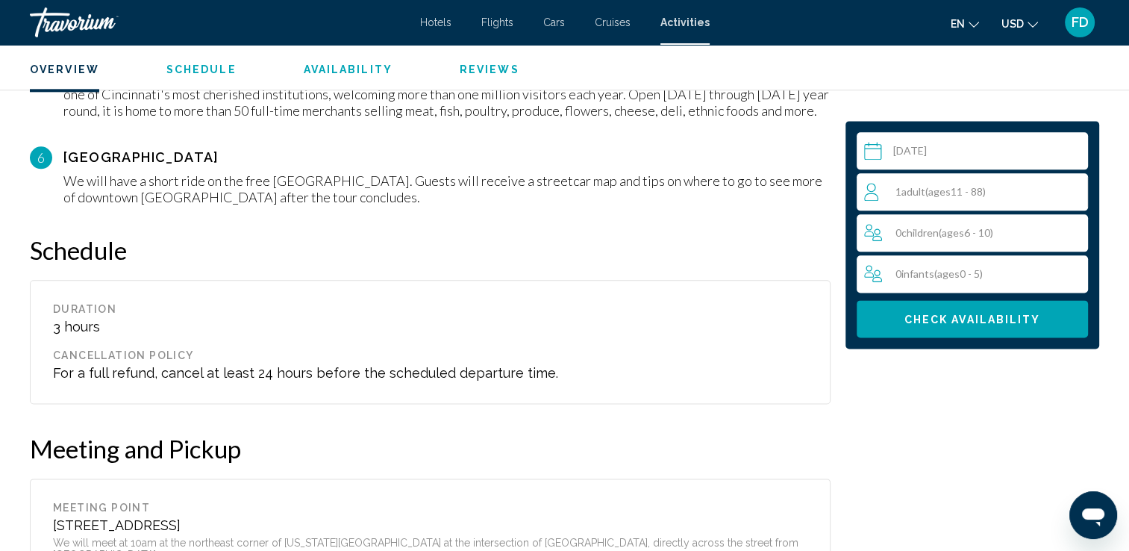
scroll to position [1822, 0]
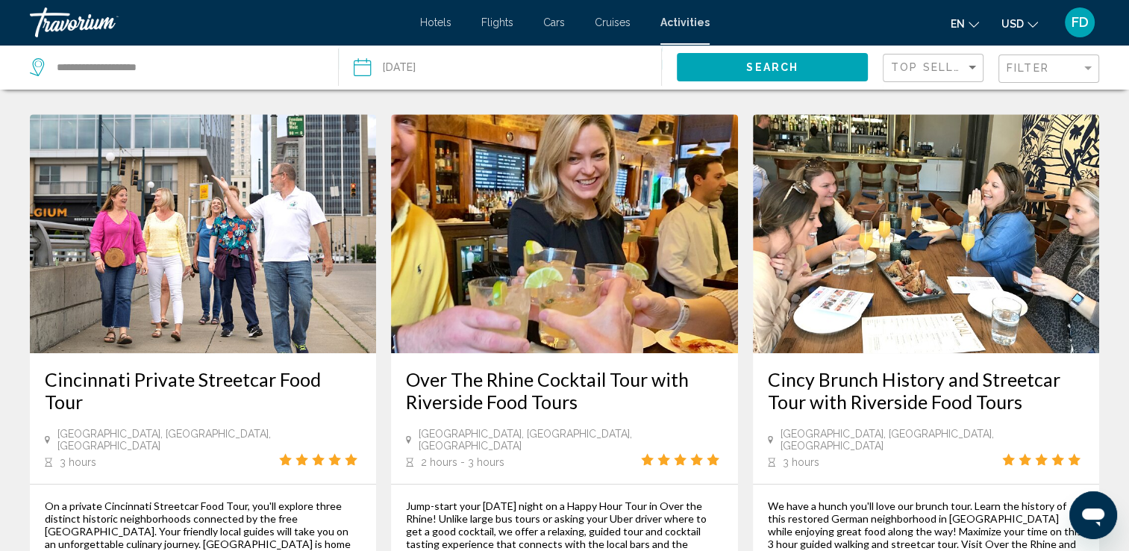
scroll to position [718, 0]
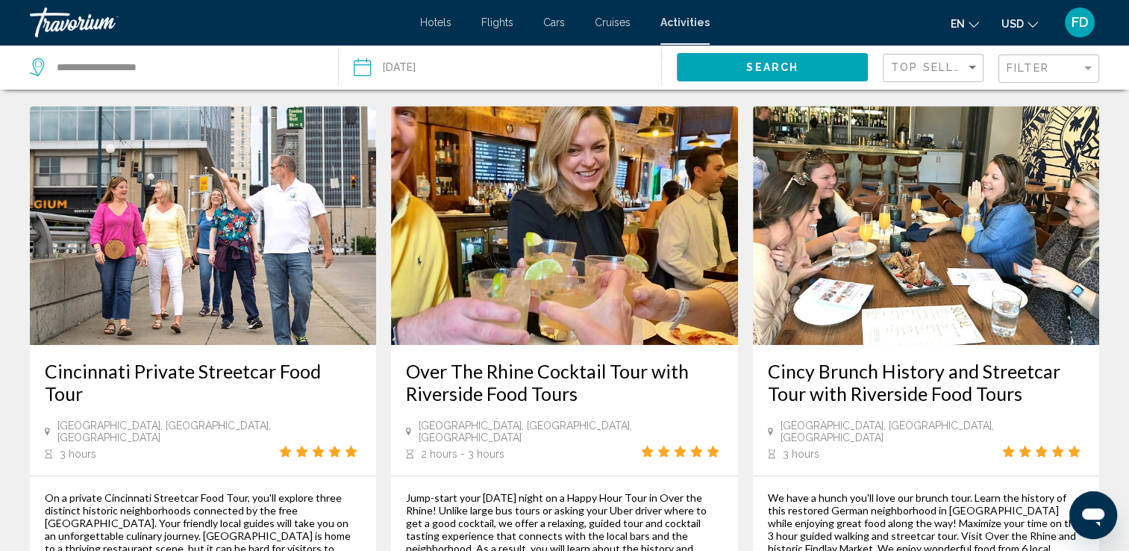
click at [922, 360] on h3 "Cincy Brunch History and Streetcar Tour with Riverside Food Tours" at bounding box center [926, 382] width 316 height 45
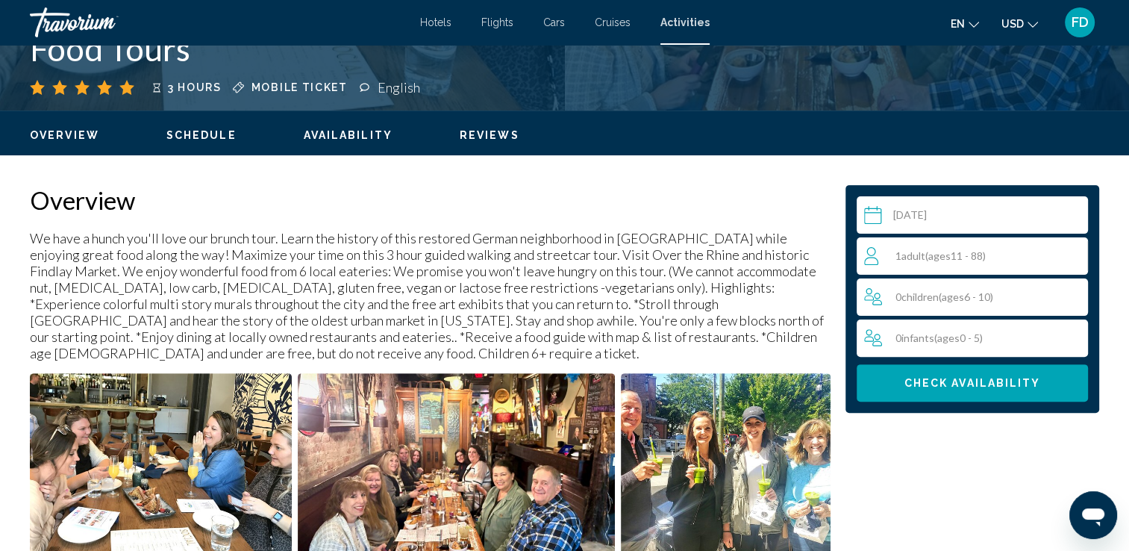
scroll to position [409, 0]
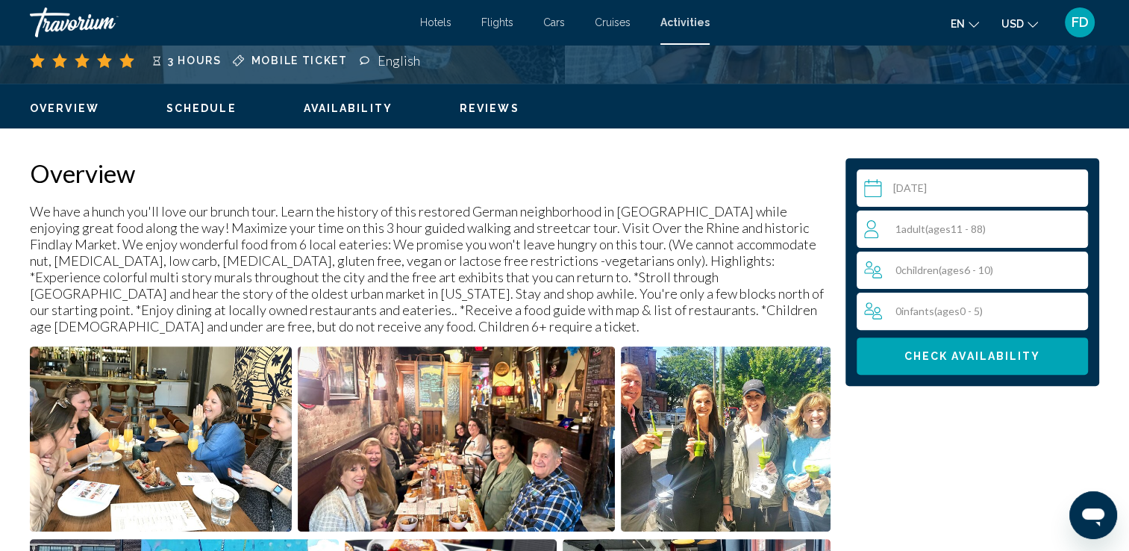
click at [1079, 228] on div "1 Adult Adults ( ages [DEMOGRAPHIC_DATA])" at bounding box center [975, 229] width 223 height 18
click at [1077, 231] on icon "Increment adults" at bounding box center [1072, 228] width 13 height 18
click at [982, 361] on span "Check Availability" at bounding box center [972, 357] width 137 height 12
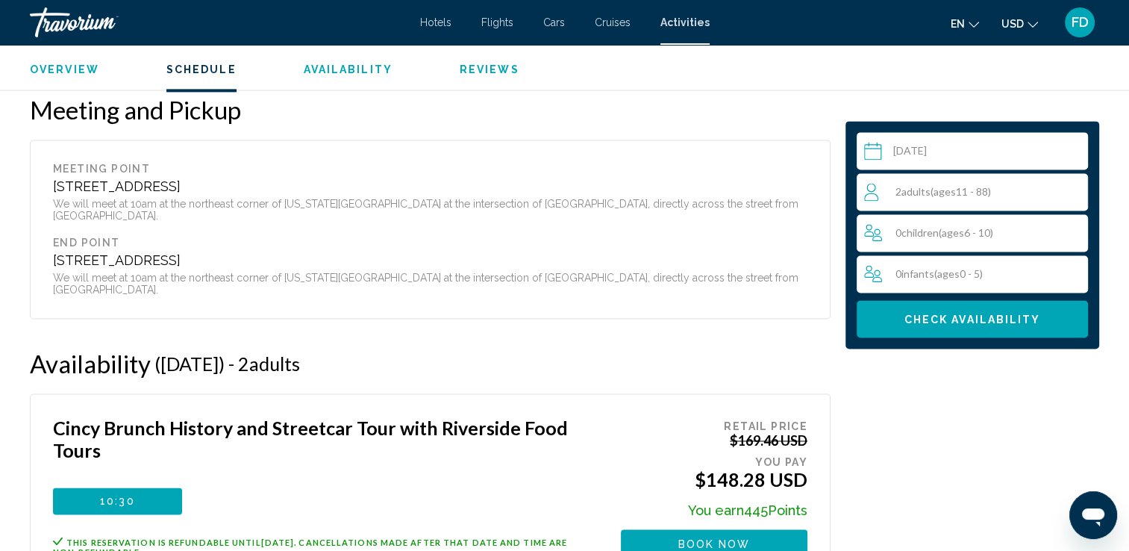
scroll to position [2171, 0]
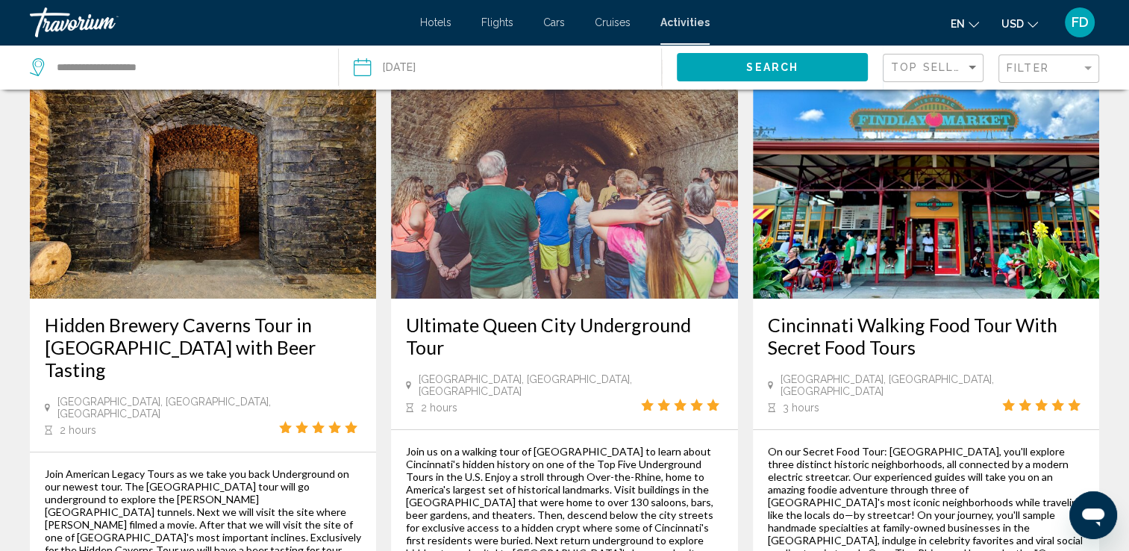
scroll to position [81, 0]
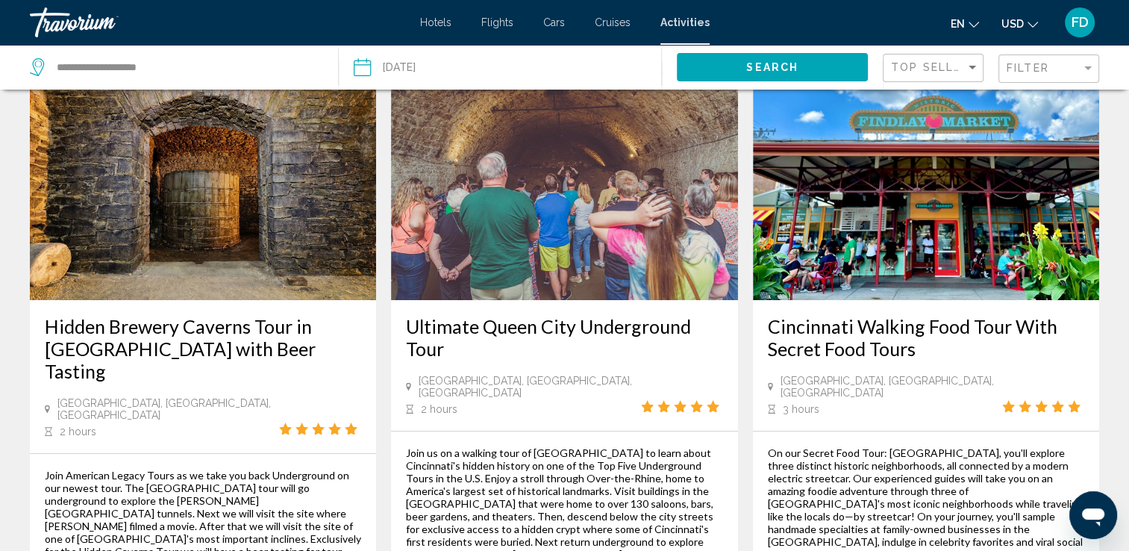
click at [868, 336] on h3 "Cincinnati Walking Food Tour With Secret Food Tours" at bounding box center [926, 337] width 316 height 45
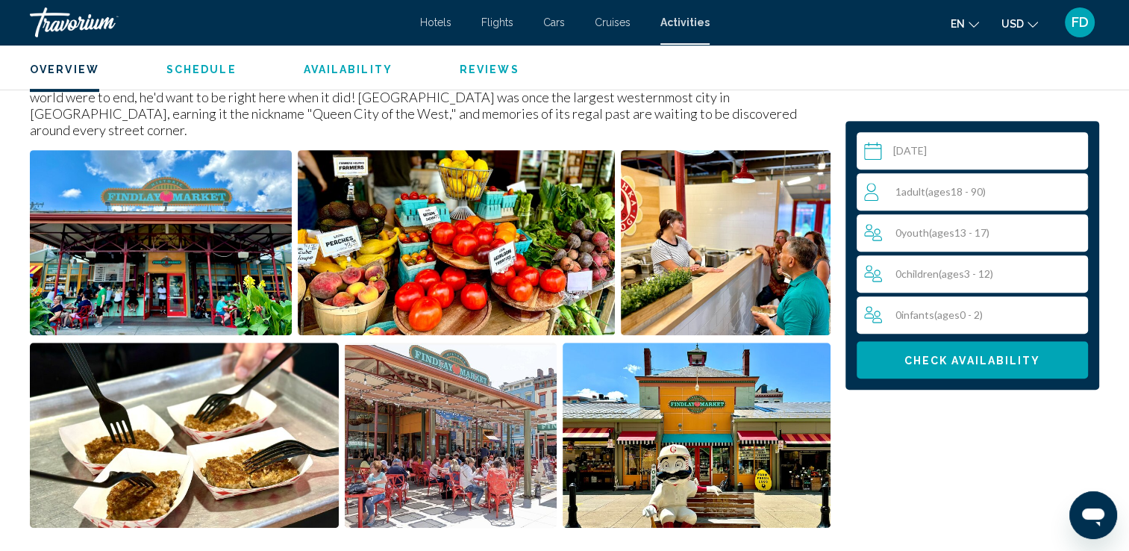
scroll to position [606, 0]
click at [1067, 192] on div "1 Adult Adults ( ages [DEMOGRAPHIC_DATA])" at bounding box center [975, 192] width 223 height 18
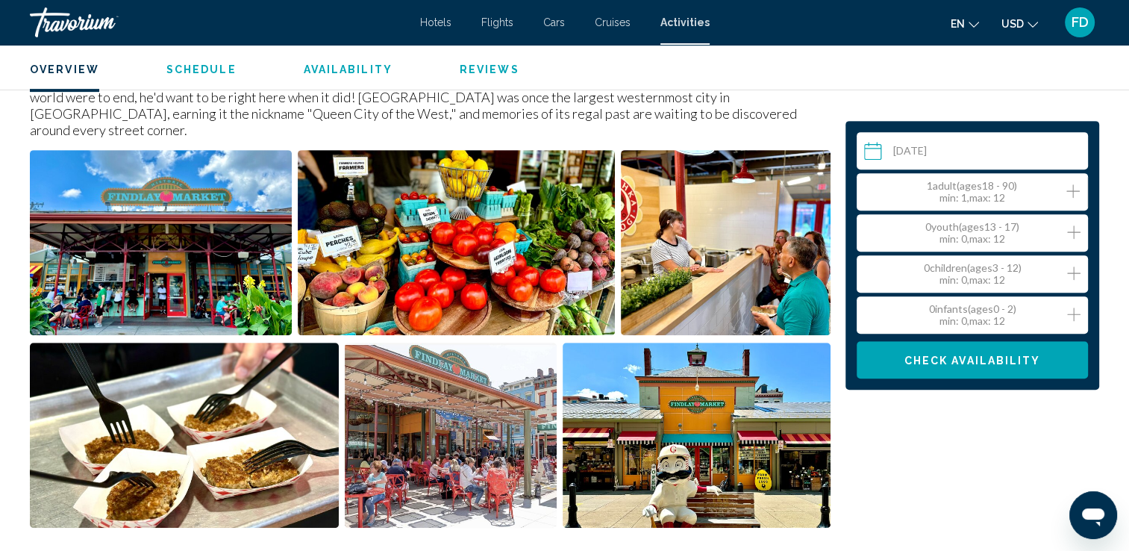
click at [1076, 193] on icon "Increment adults" at bounding box center [1072, 191] width 13 height 18
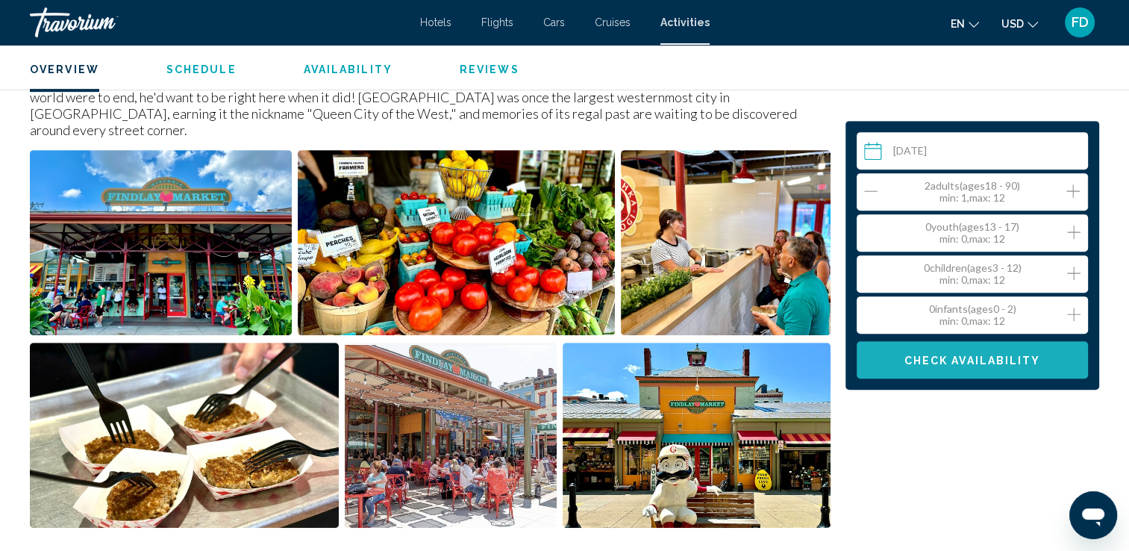
click at [933, 367] on button "Check Availability" at bounding box center [971, 359] width 231 height 37
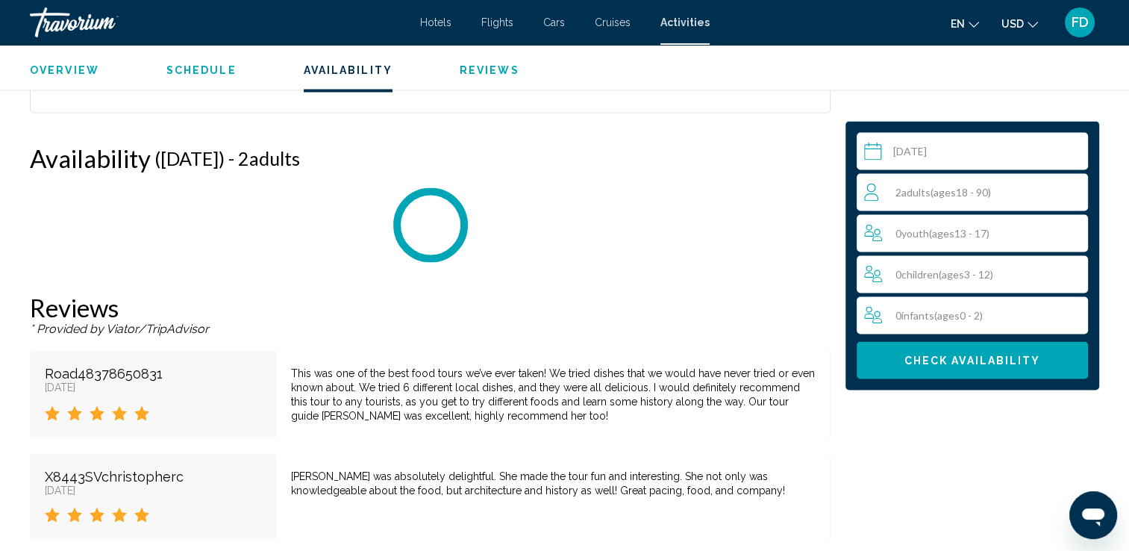
scroll to position [2754, 0]
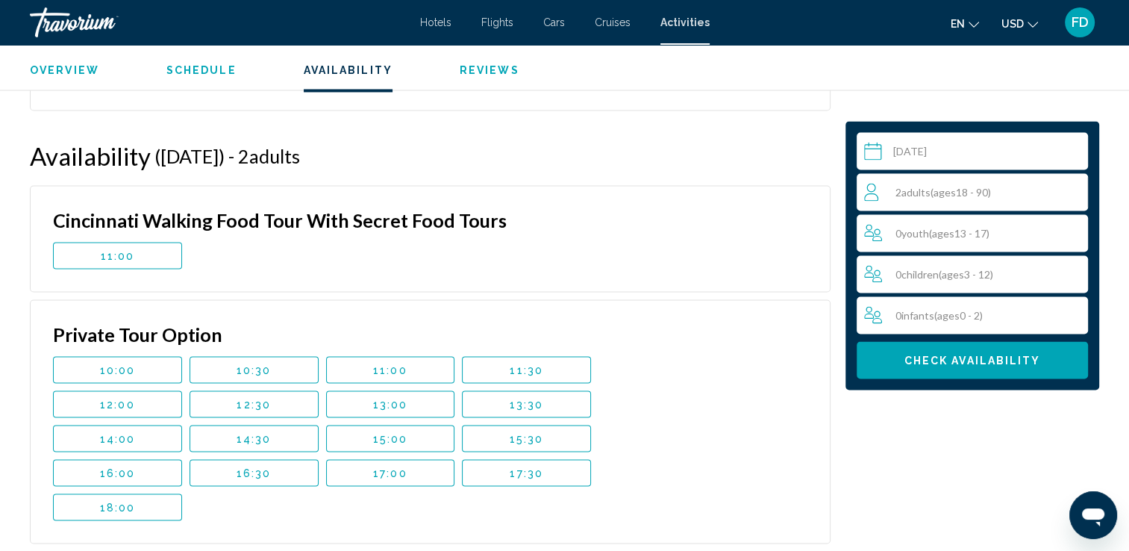
click at [113, 249] on span "11:00" at bounding box center [118, 255] width 34 height 12
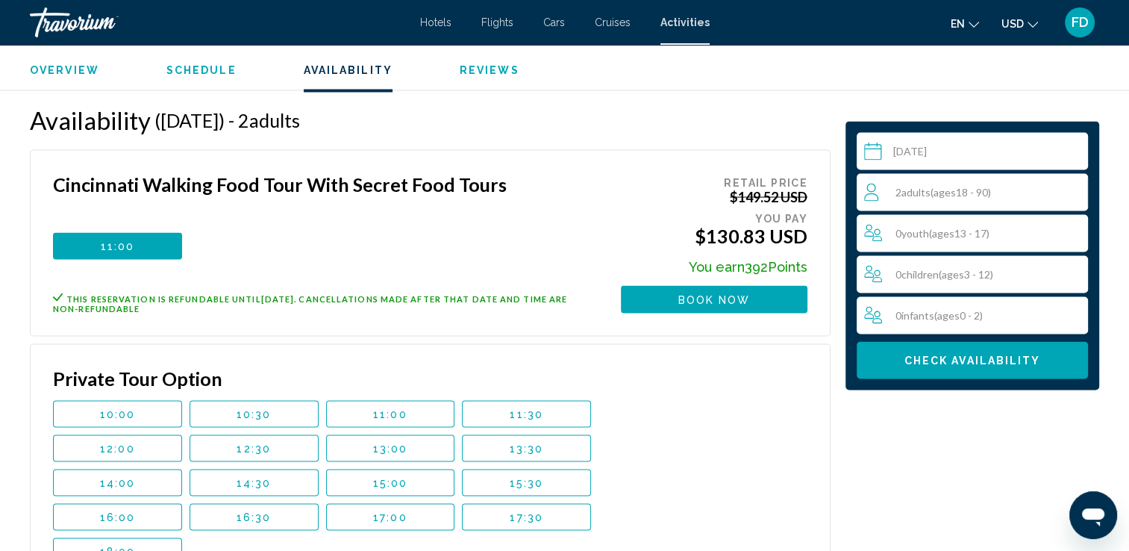
scroll to position [2782, 0]
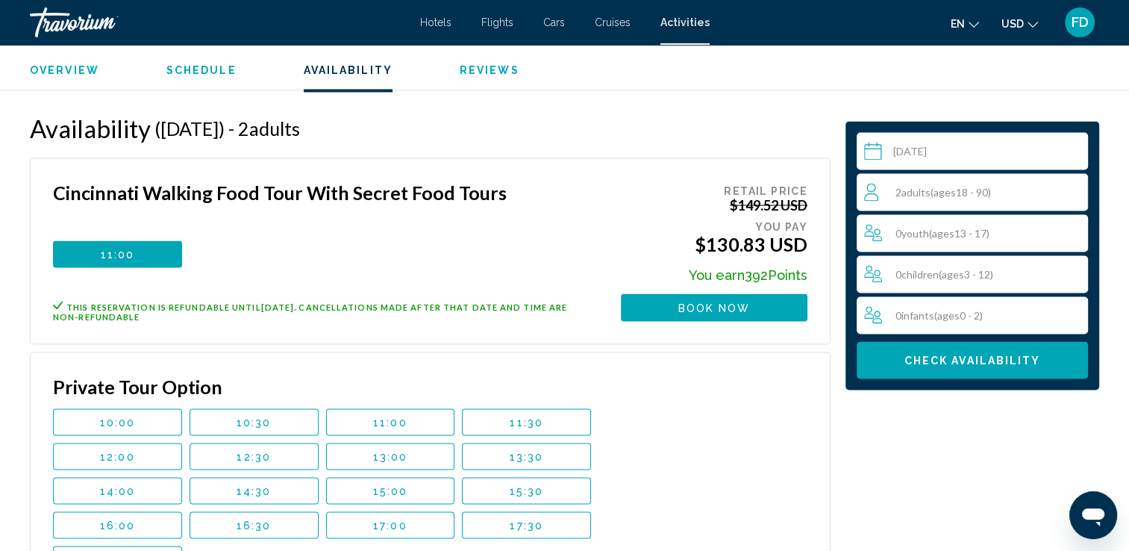
click at [707, 301] on span "Book now" at bounding box center [714, 307] width 72 height 12
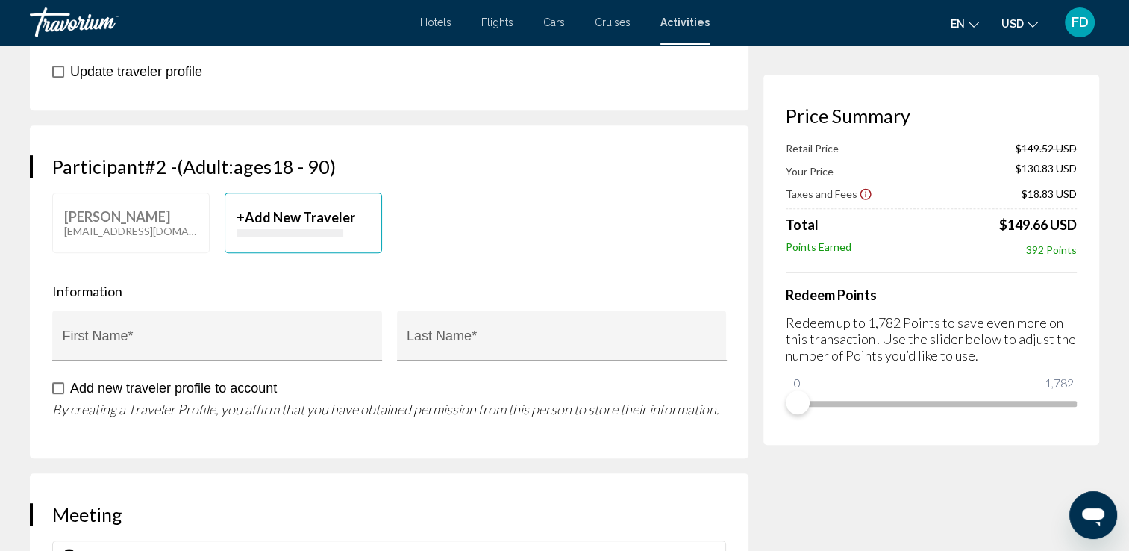
scroll to position [708, 0]
click at [143, 319] on div "First Name *" at bounding box center [218, 339] width 310 height 40
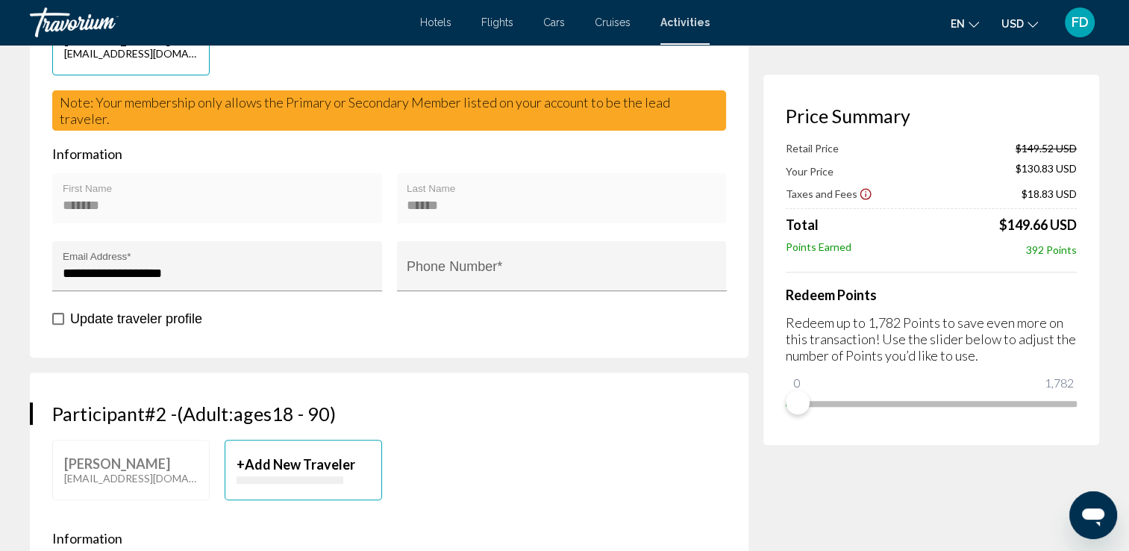
scroll to position [501, 0]
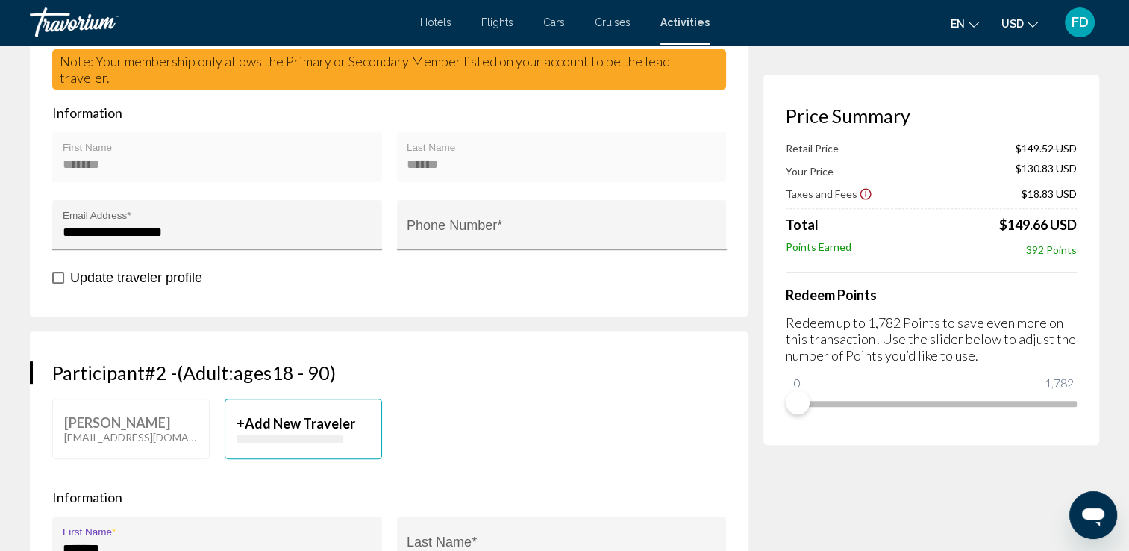
type input "*******"
click at [445, 541] on input "Last Name *" at bounding box center [562, 548] width 310 height 15
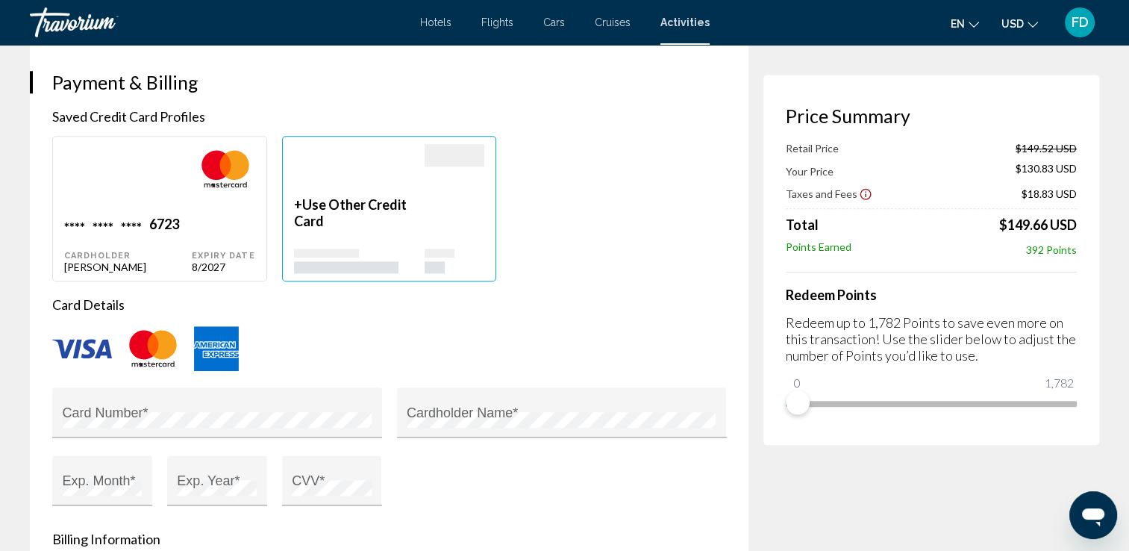
scroll to position [1483, 0]
type input "******"
click at [175, 193] on div "Main content" at bounding box center [128, 181] width 128 height 72
type input "*******"
type input "******"
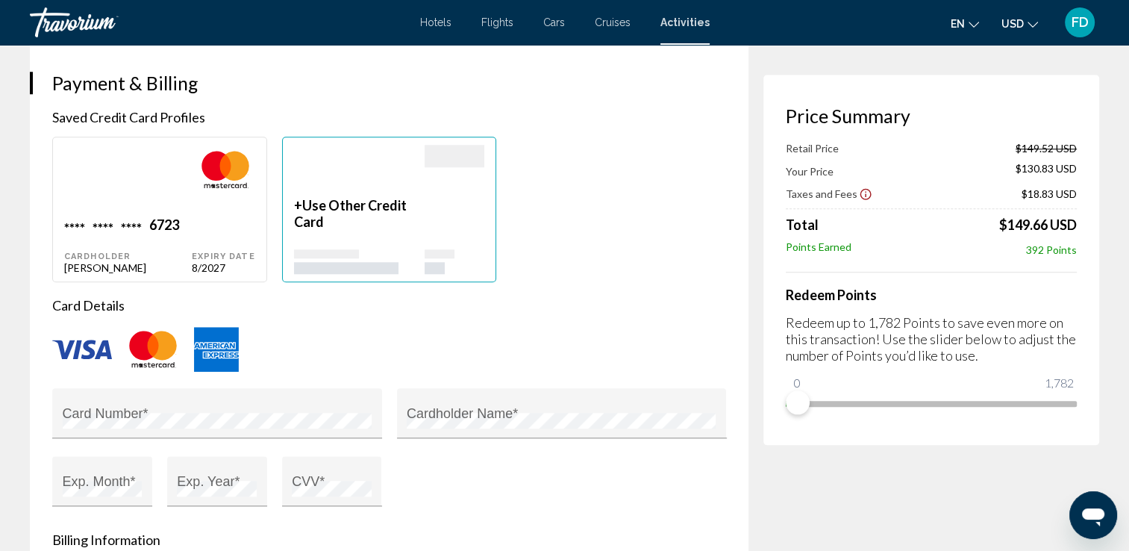
type input "**********"
type input "********"
type input "*****"
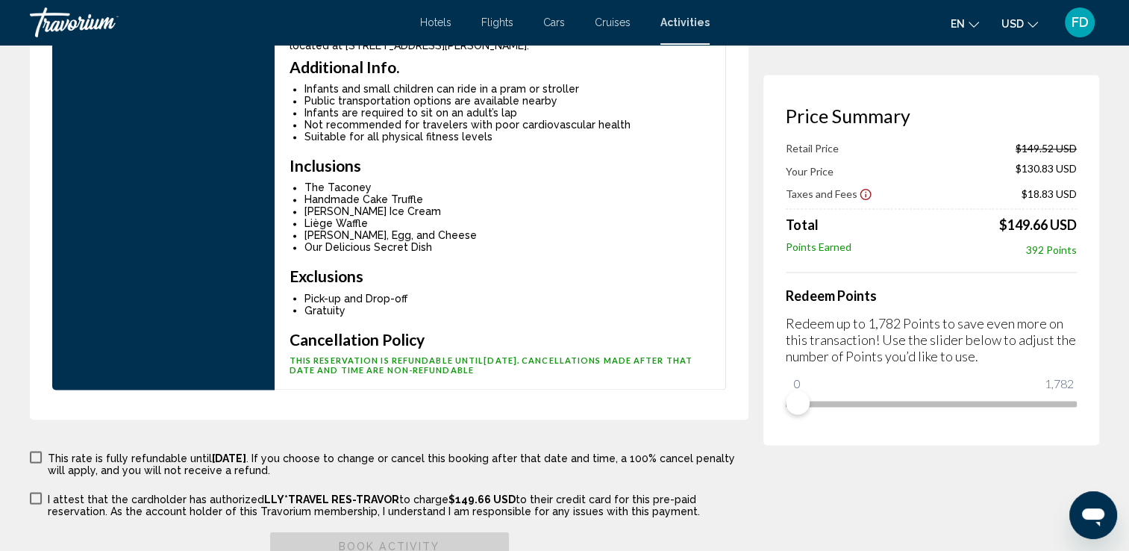
scroll to position [2530, 0]
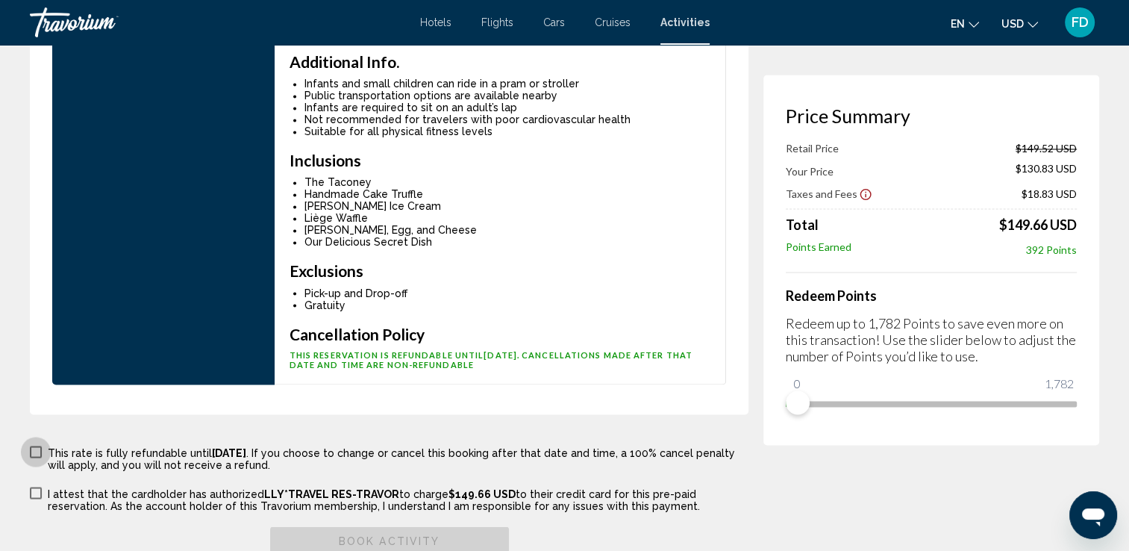
click at [40, 445] on span "Main content" at bounding box center [36, 451] width 12 height 12
click at [36, 486] on span "Main content" at bounding box center [36, 492] width 12 height 12
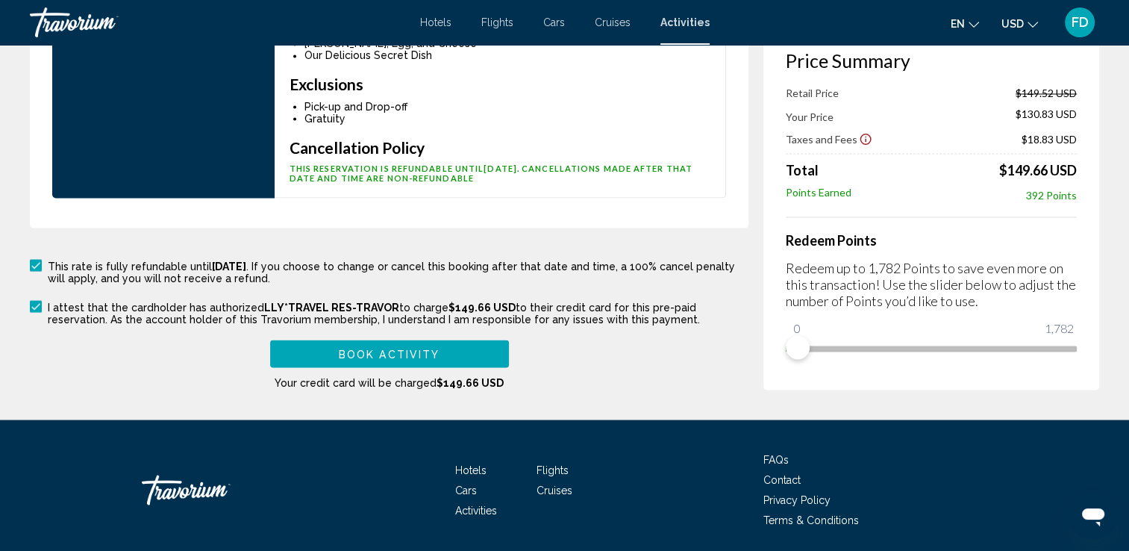
scroll to position [2721, 0]
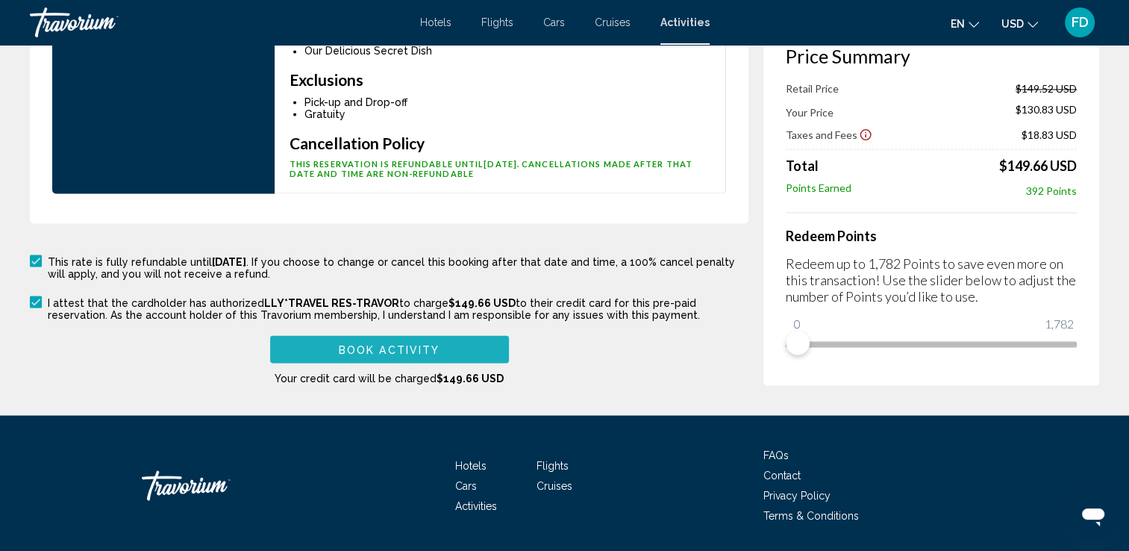
click at [378, 343] on span "Book Activity" at bounding box center [389, 349] width 101 height 12
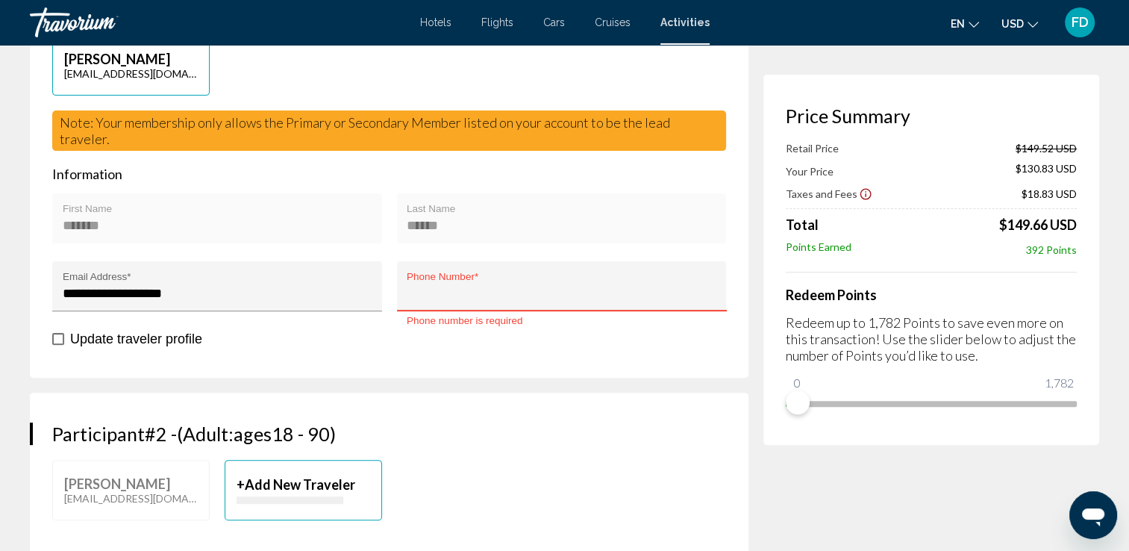
click at [442, 286] on input "Phone Number *" at bounding box center [562, 293] width 310 height 15
type input "**********"
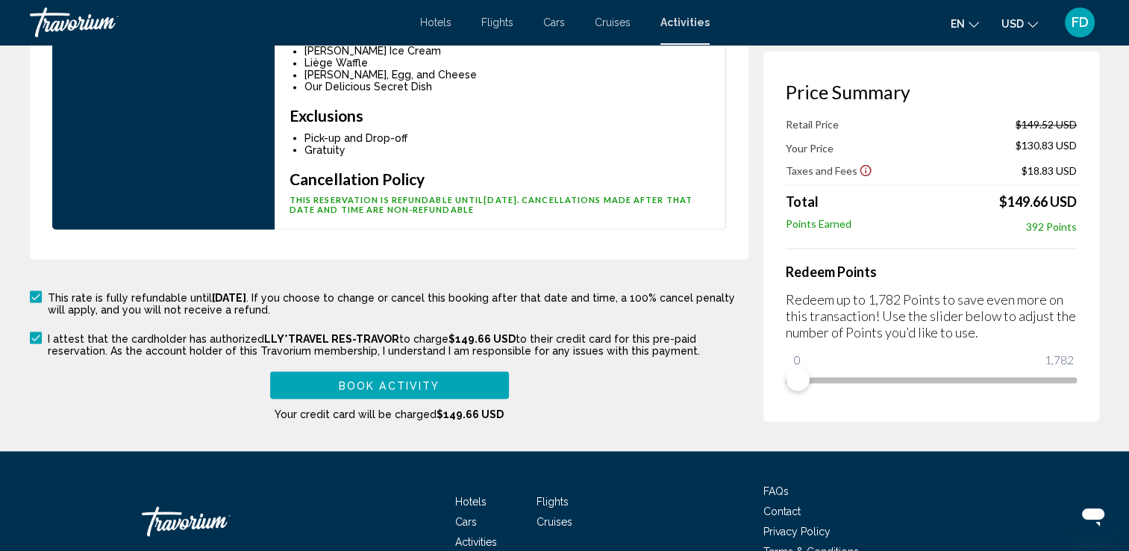
scroll to position [2745, 0]
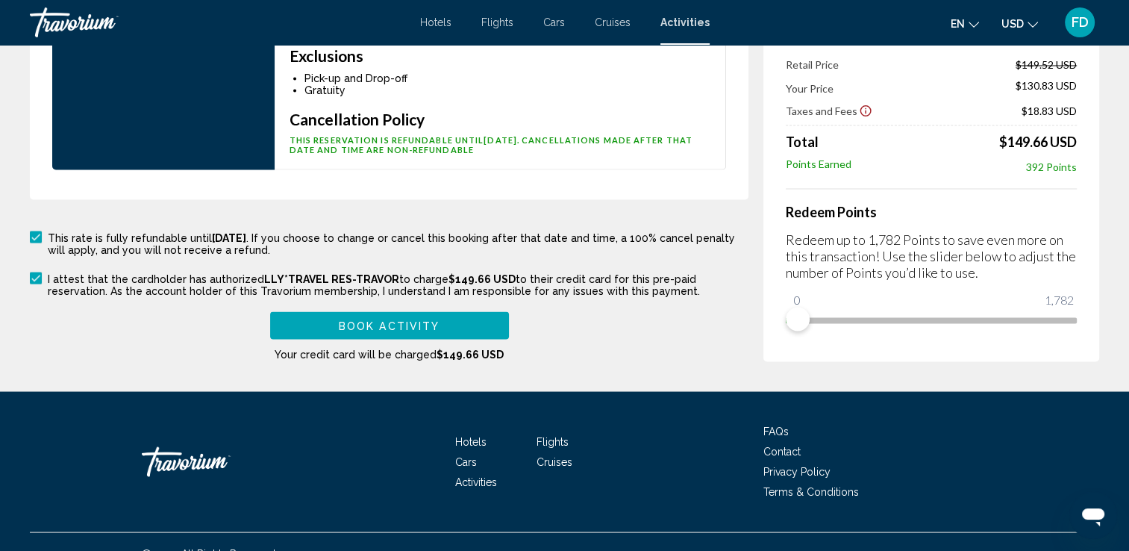
click at [383, 311] on button "Book Activity" at bounding box center [389, 325] width 239 height 28
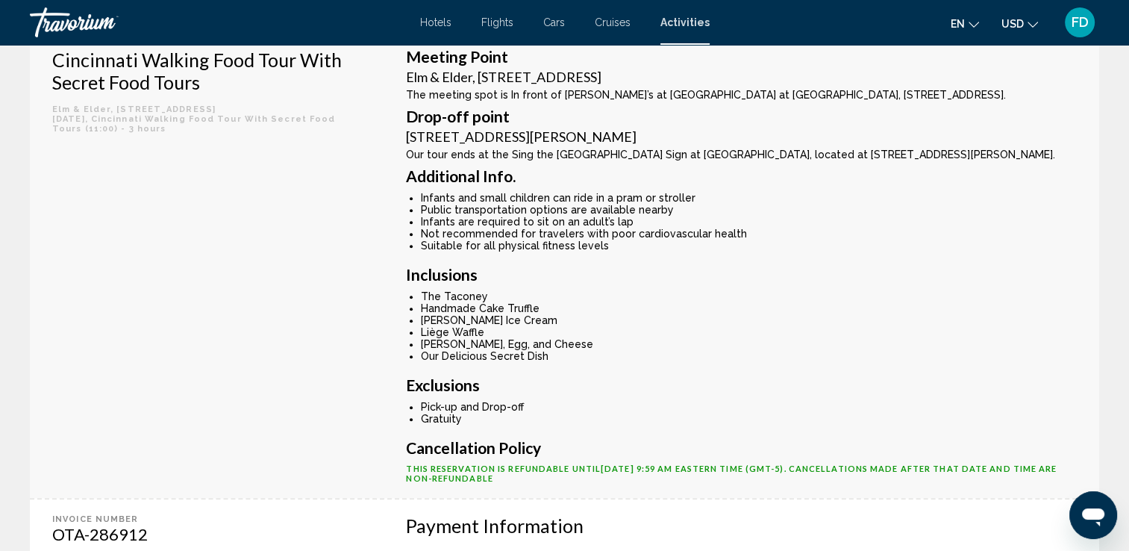
scroll to position [550, 0]
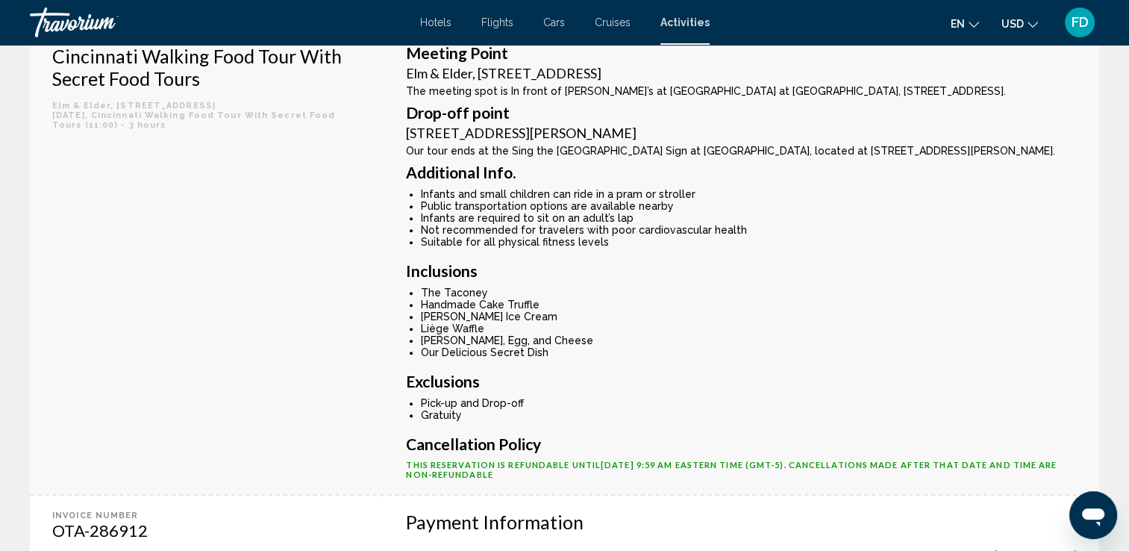
click at [934, 286] on li "The Taconey" at bounding box center [749, 292] width 656 height 12
click at [875, 286] on li "The Taconey" at bounding box center [749, 292] width 656 height 12
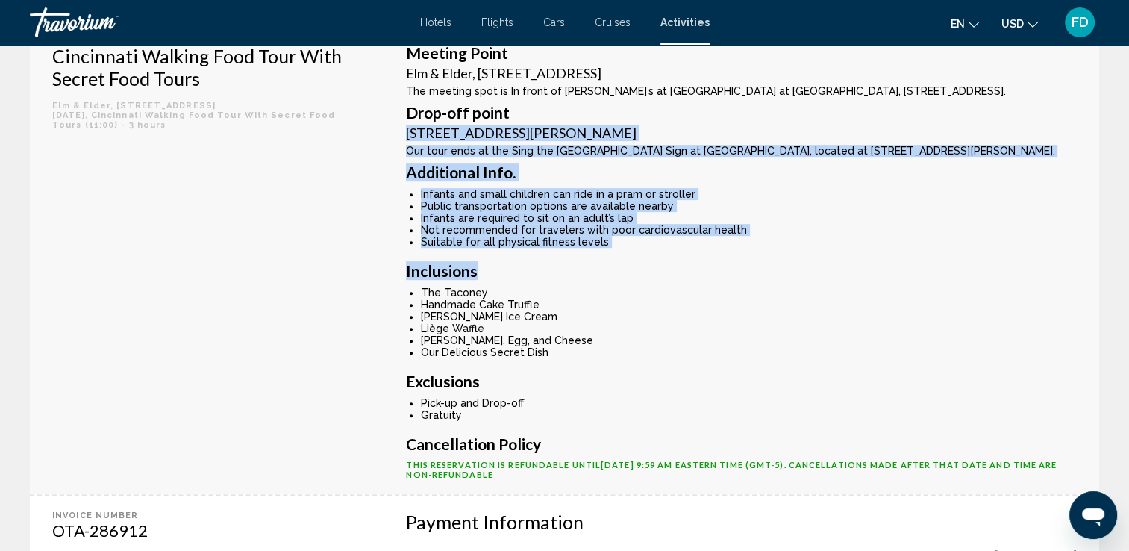
drag, startPoint x: 875, startPoint y: 277, endPoint x: 603, endPoint y: 87, distance: 331.1
click at [603, 87] on div "Meeting [GEOGRAPHIC_DATA][STREET_ADDRESS][GEOGRAPHIC_DATA] The meeting spot is …" at bounding box center [741, 233] width 671 height 376
drag, startPoint x: 603, startPoint y: 87, endPoint x: 609, endPoint y: 96, distance: 10.4
click at [609, 104] on h3 "Drop-off point" at bounding box center [741, 112] width 671 height 16
click at [809, 224] on li "Not recommended for travelers with poor cardiovascular health" at bounding box center [749, 230] width 656 height 12
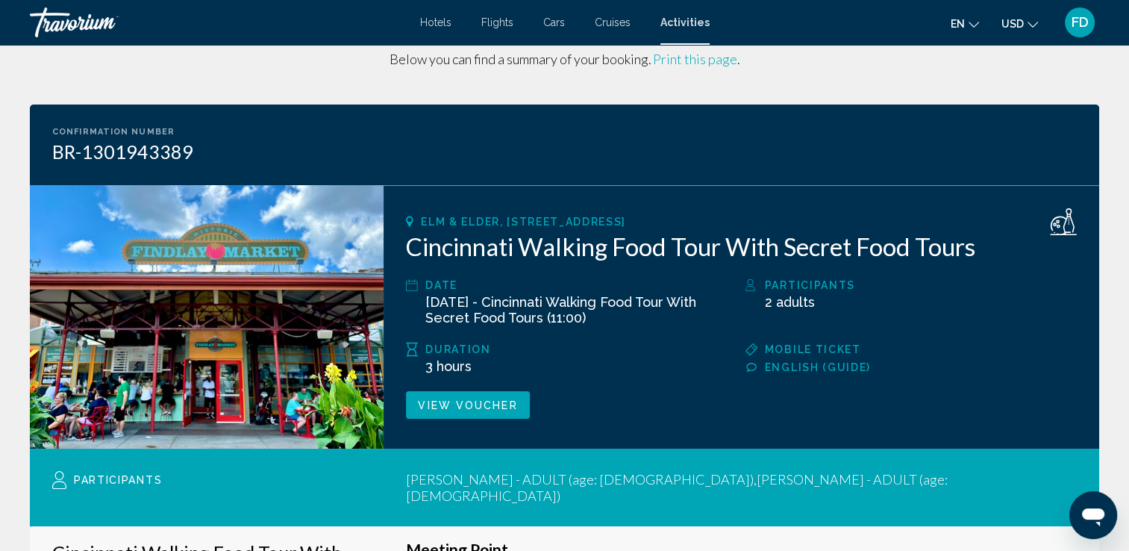
scroll to position [0, 0]
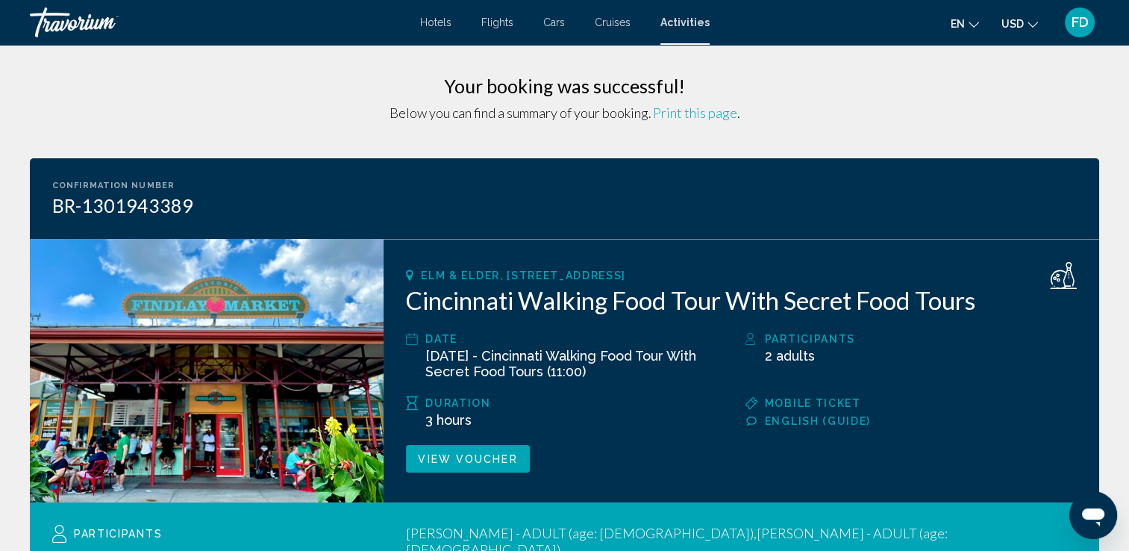
click at [1089, 23] on div "FD" at bounding box center [1079, 22] width 30 height 30
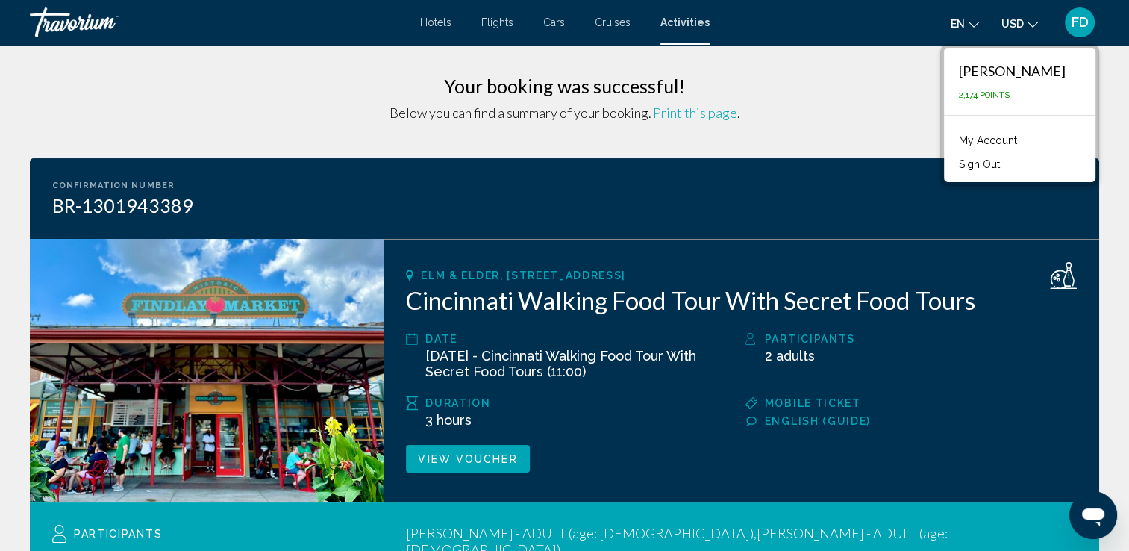
click at [1007, 168] on button "Sign Out" at bounding box center [979, 163] width 56 height 19
